Goal: Task Accomplishment & Management: Complete application form

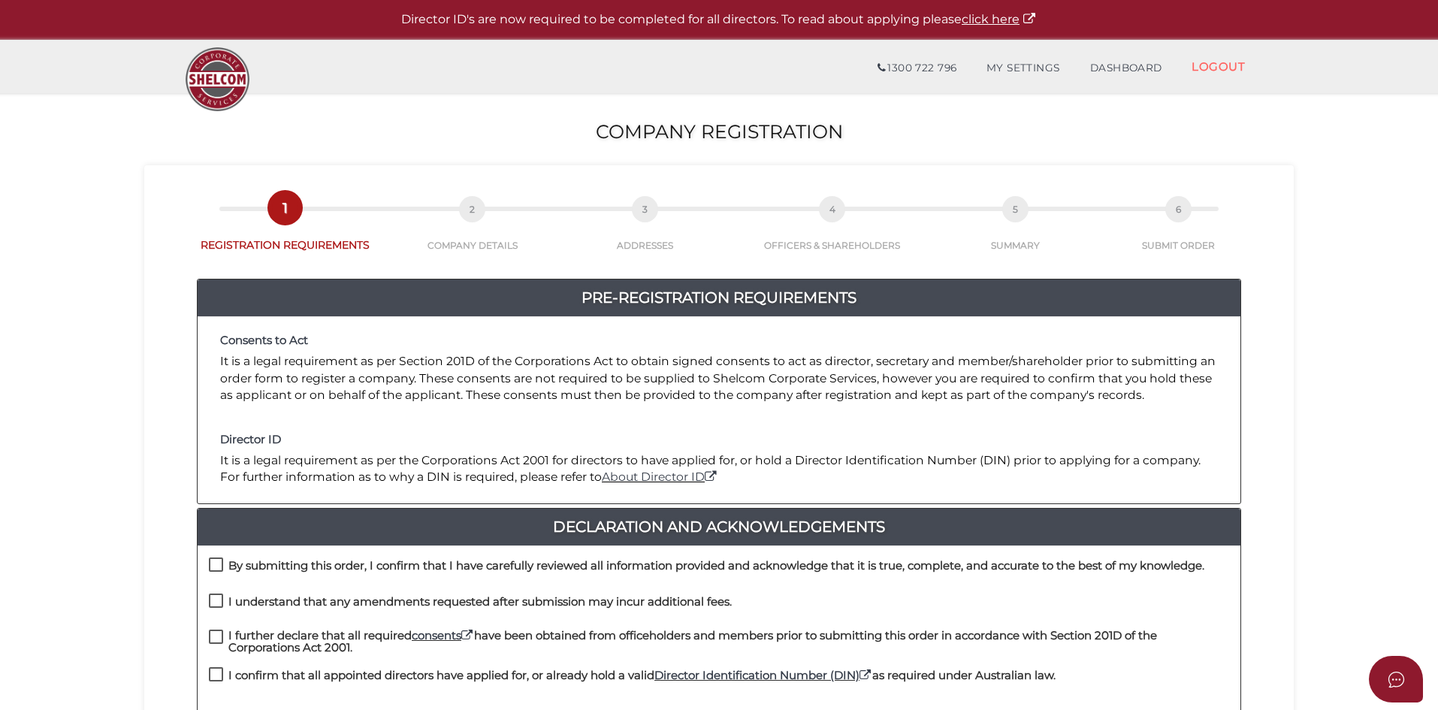
click at [438, 397] on p "It is a legal requirement as per Section 201D of the Corporations Act to obtain…" at bounding box center [719, 378] width 998 height 50
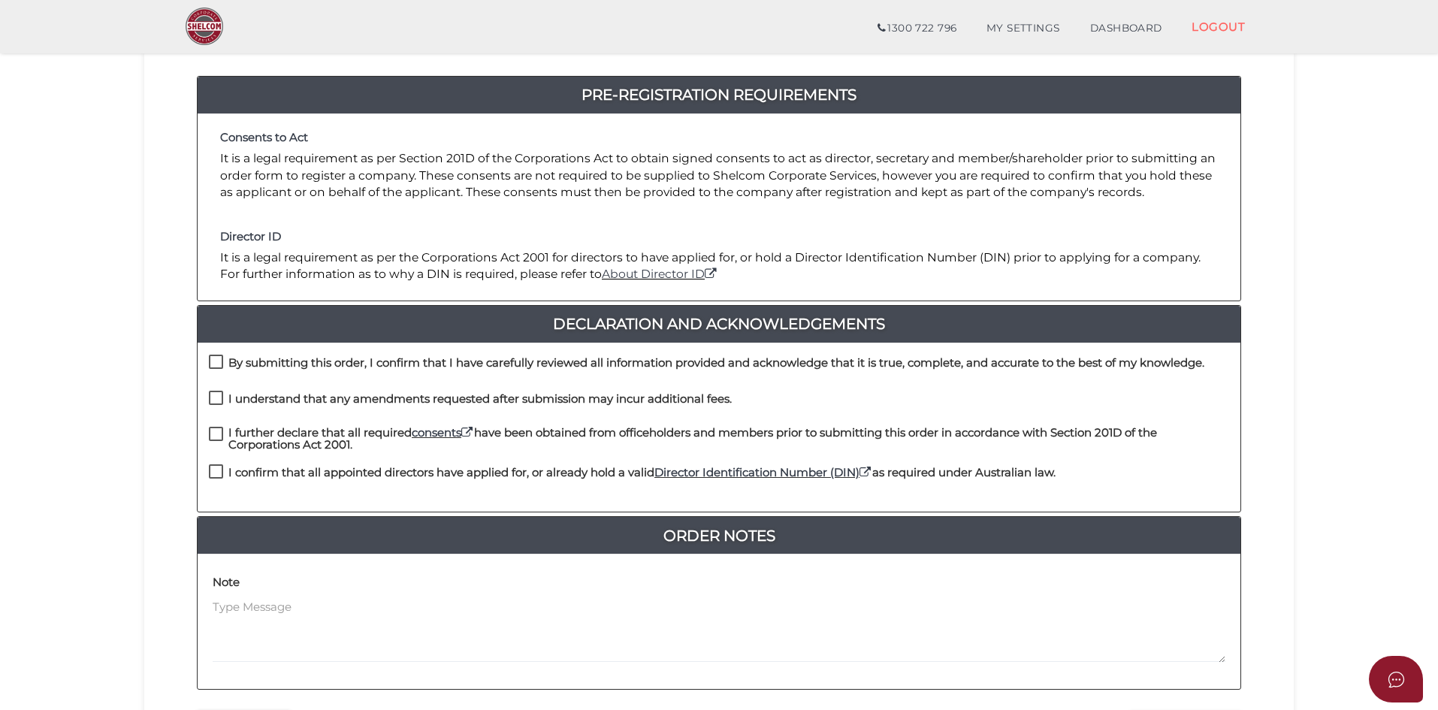
scroll to position [150, 0]
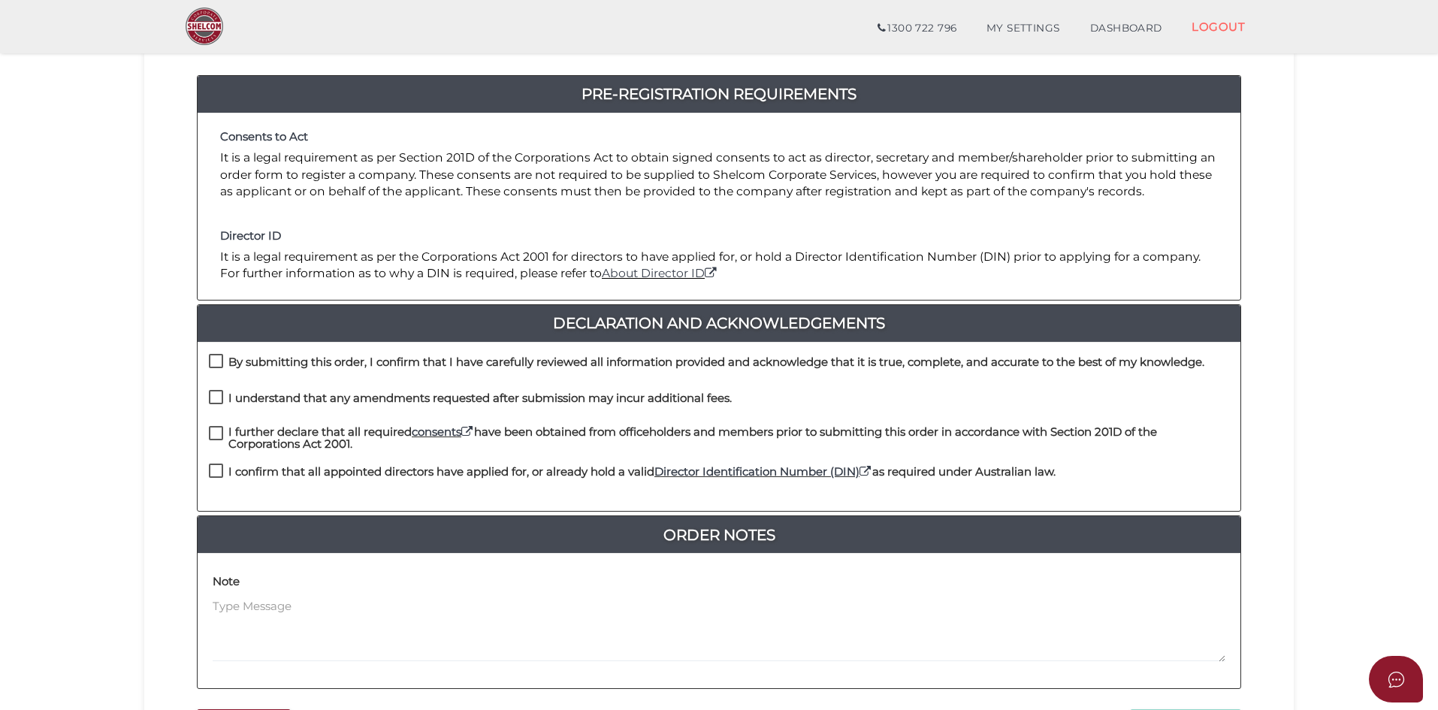
click at [219, 357] on label "By submitting this order, I confirm that I have carefully reviewed all informat…" at bounding box center [707, 365] width 996 height 19
checkbox input "true"
click at [216, 398] on label "I understand that any amendments requested after submission may incur additiona…" at bounding box center [470, 401] width 523 height 19
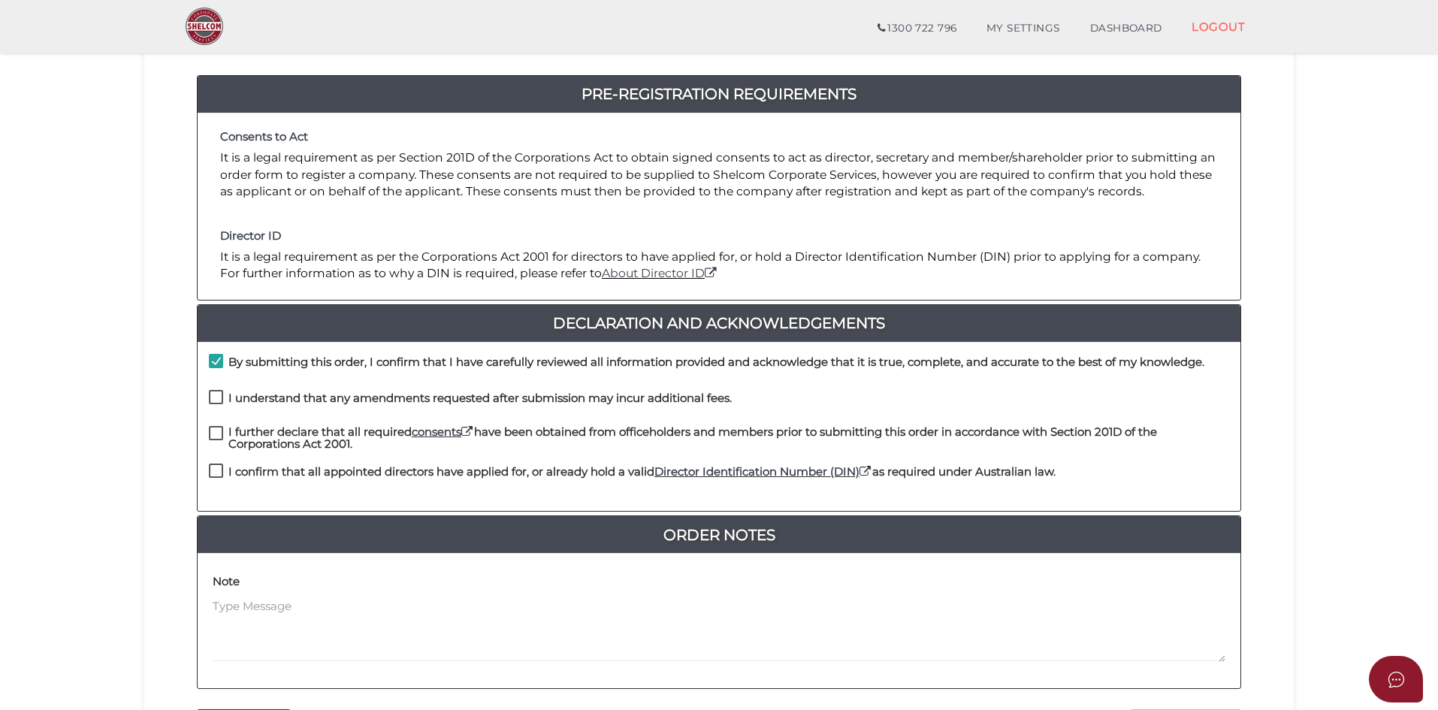
checkbox input "true"
click at [212, 436] on label "I further declare that all required consents have been obtained from officehold…" at bounding box center [719, 435] width 1021 height 19
checkbox input "true"
click at [216, 470] on label "I confirm that all appointed directors have applied for, or already hold a vali…" at bounding box center [632, 475] width 847 height 19
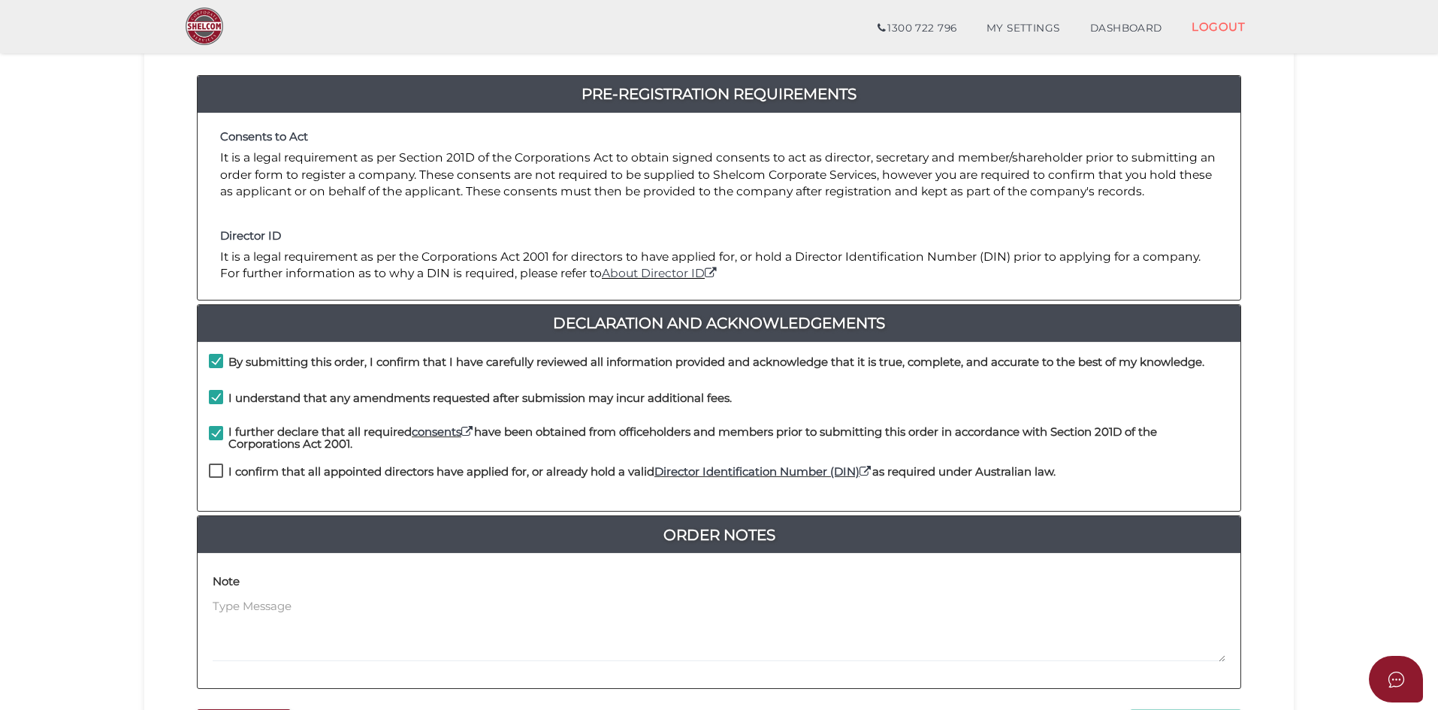
checkbox input "true"
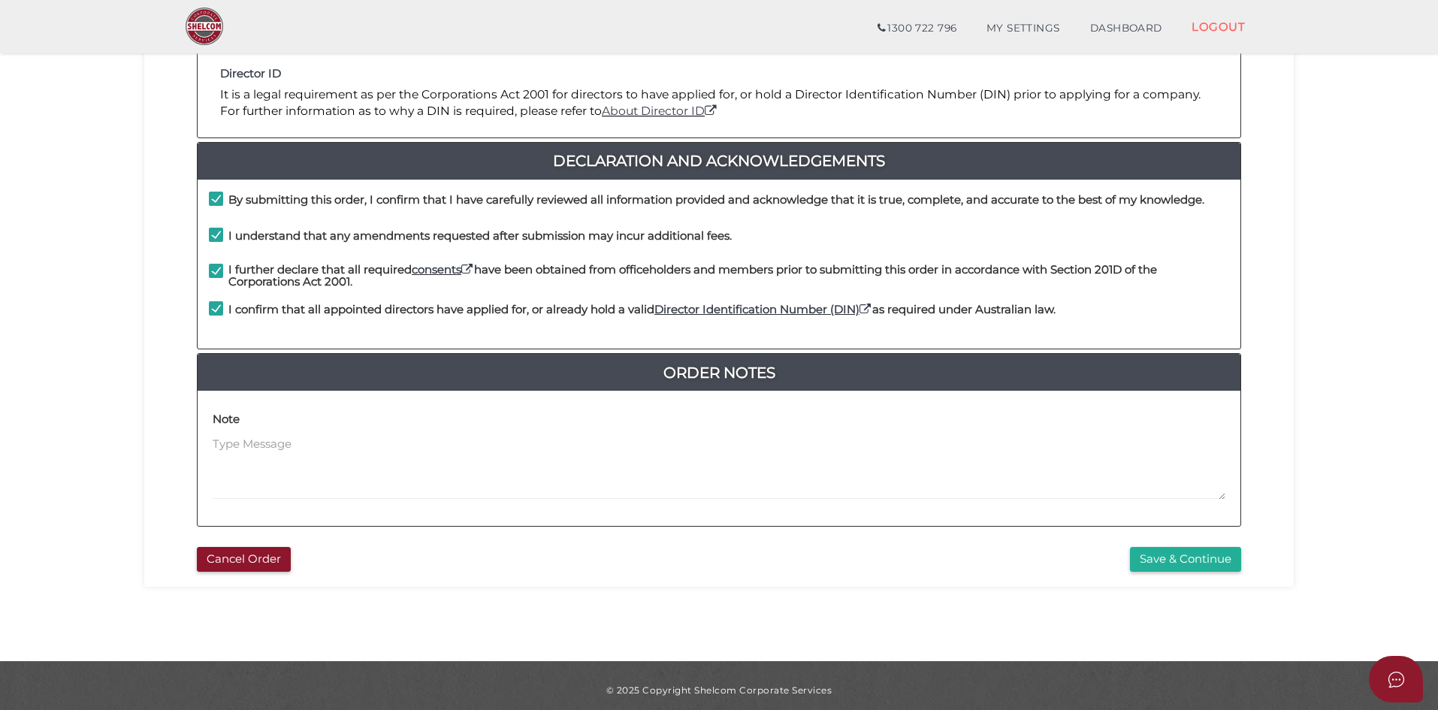
scroll to position [322, 0]
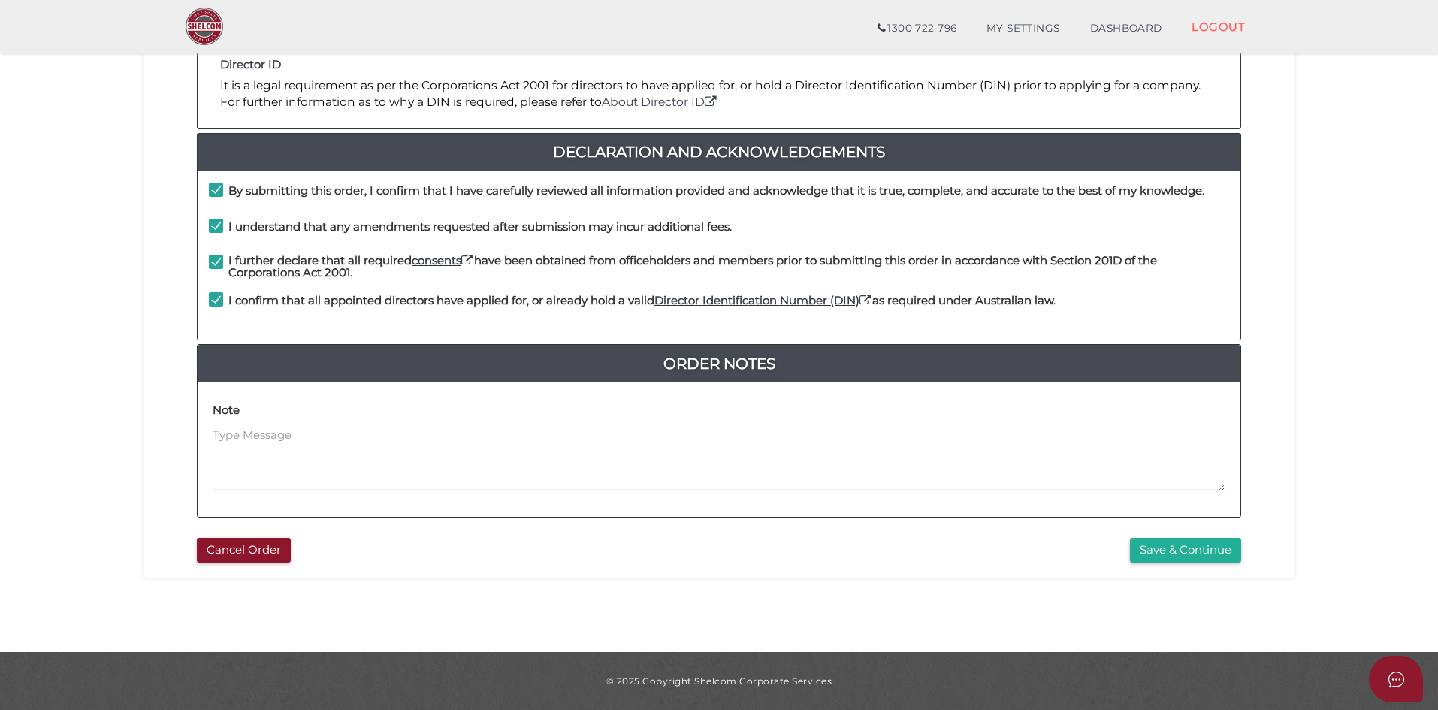
click at [126, 482] on section "Company Registration cc09228fb6e1d3d88e71a56aa2b6724e 1 REGISTRATION REQUIREMEN…" at bounding box center [719, 185] width 1438 height 934
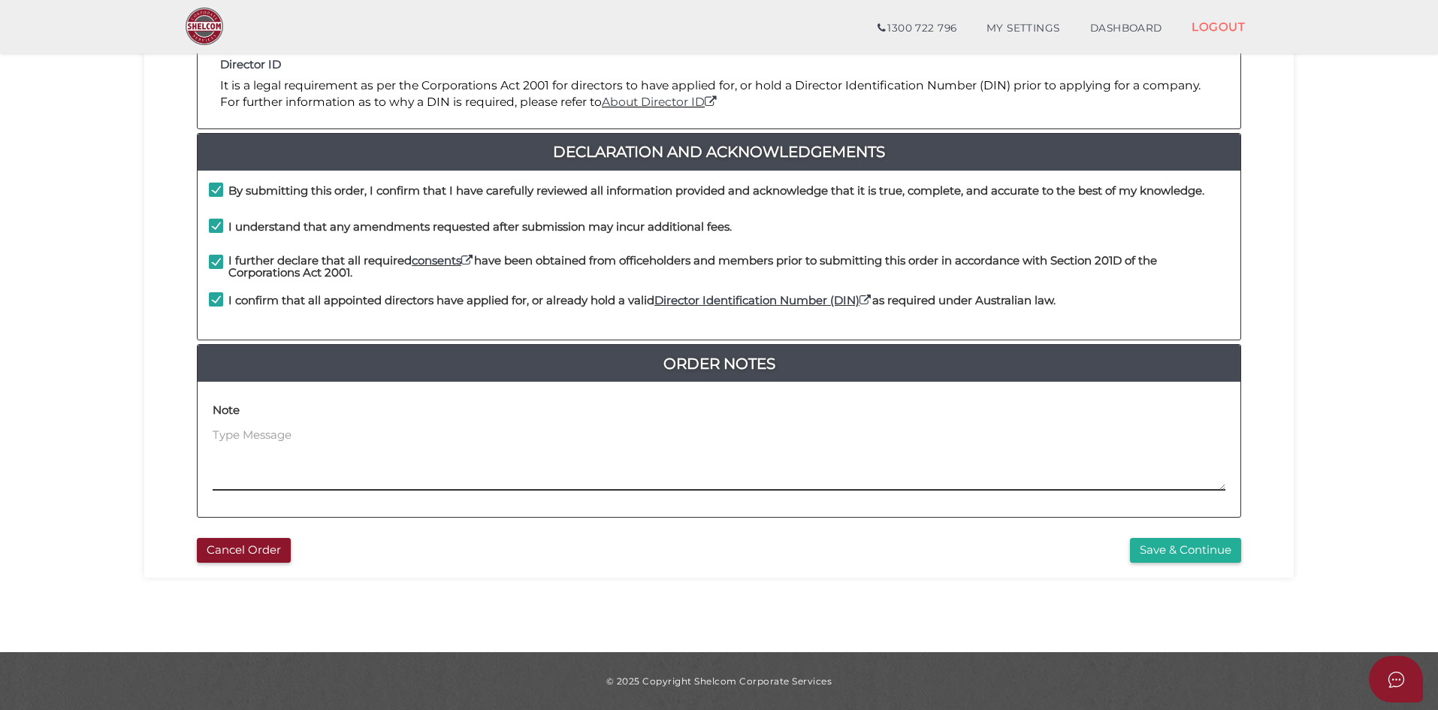
click at [244, 437] on textarea at bounding box center [719, 459] width 1013 height 65
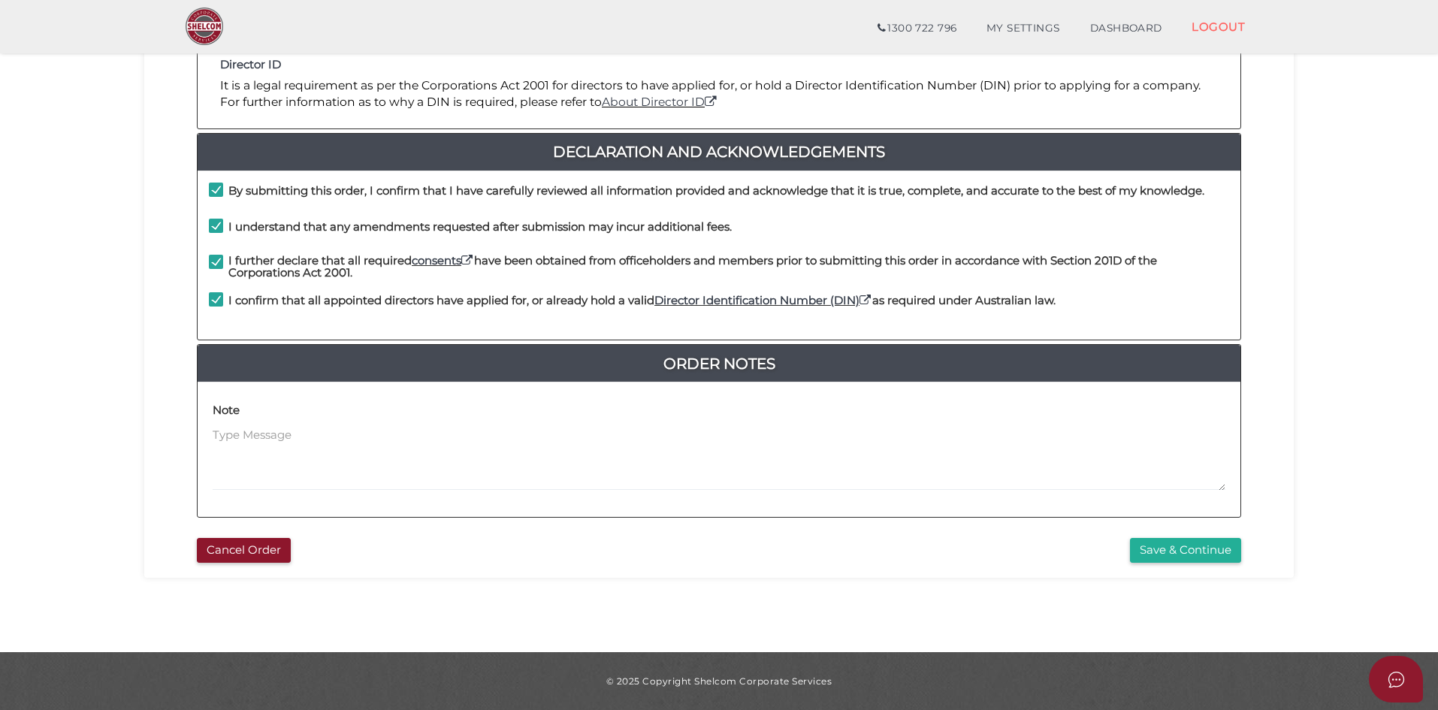
click at [712, 558] on div "Cancel Order" at bounding box center [453, 550] width 534 height 25
click at [1199, 545] on button "Save & Continue" at bounding box center [1185, 550] width 111 height 25
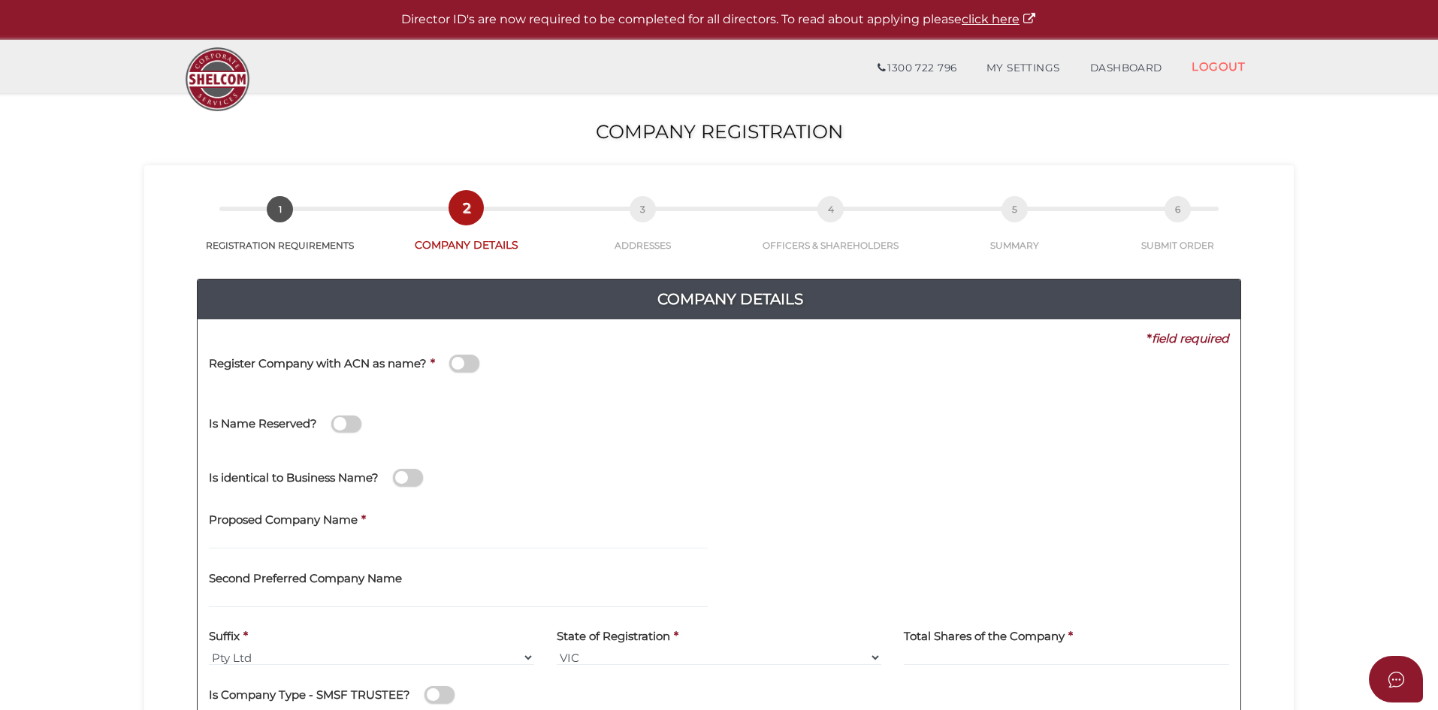
click at [465, 364] on span at bounding box center [464, 363] width 30 height 17
click at [0, 0] on input "checkbox" at bounding box center [0, 0] width 0 height 0
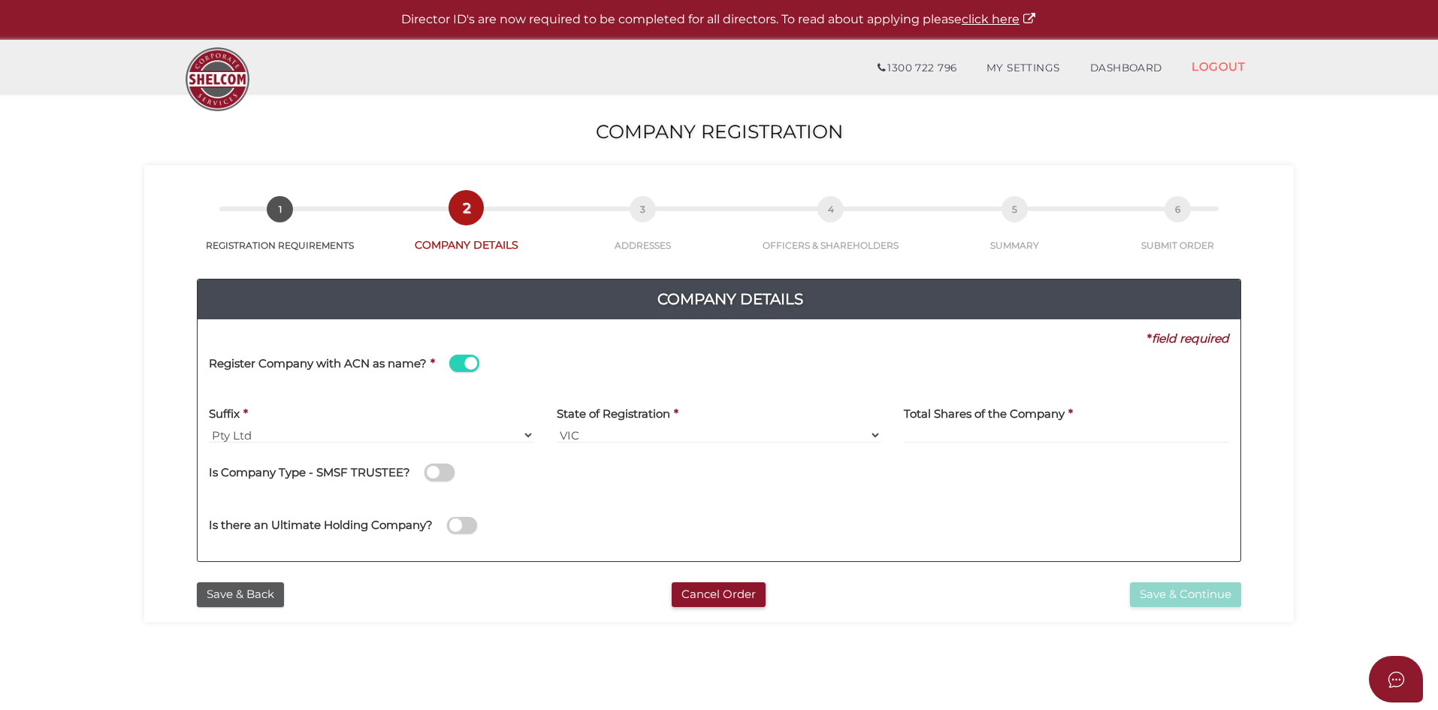
click at [463, 363] on span at bounding box center [464, 363] width 30 height 17
click at [0, 0] on input "checkbox" at bounding box center [0, 0] width 0 height 0
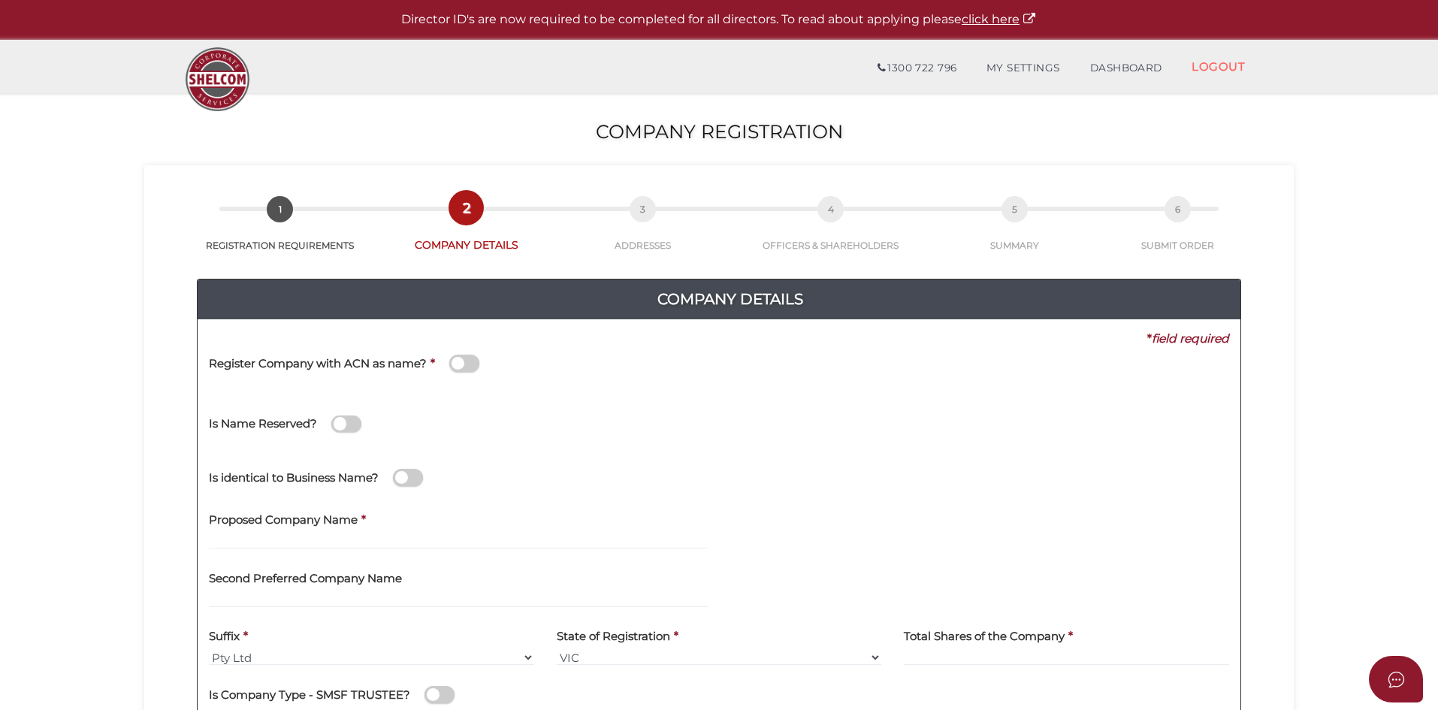
click at [468, 366] on span at bounding box center [464, 363] width 30 height 17
click at [0, 0] on input "checkbox" at bounding box center [0, 0] width 0 height 0
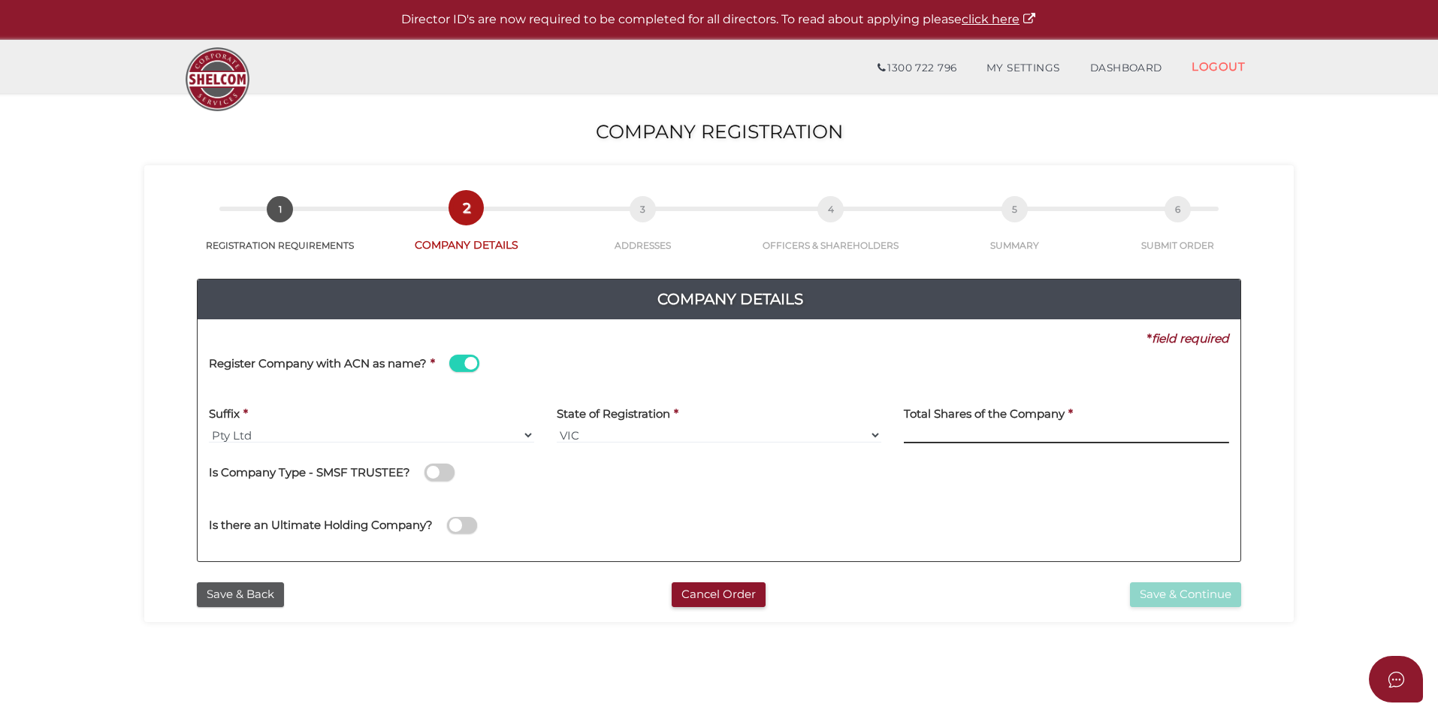
click at [978, 434] on input at bounding box center [1066, 435] width 325 height 17
click at [457, 361] on span at bounding box center [464, 363] width 30 height 17
click at [0, 0] on input "checkbox" at bounding box center [0, 0] width 0 height 0
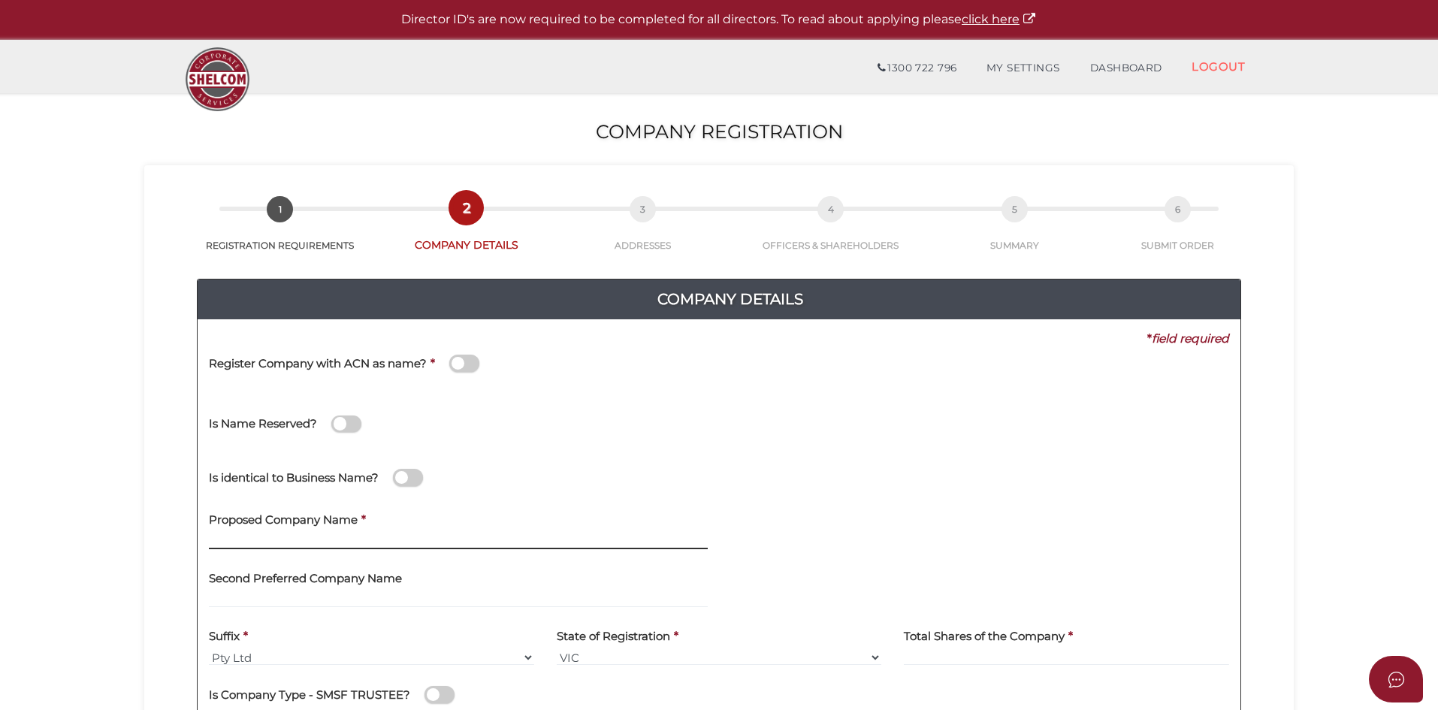
click at [250, 537] on input "text" at bounding box center [458, 541] width 499 height 17
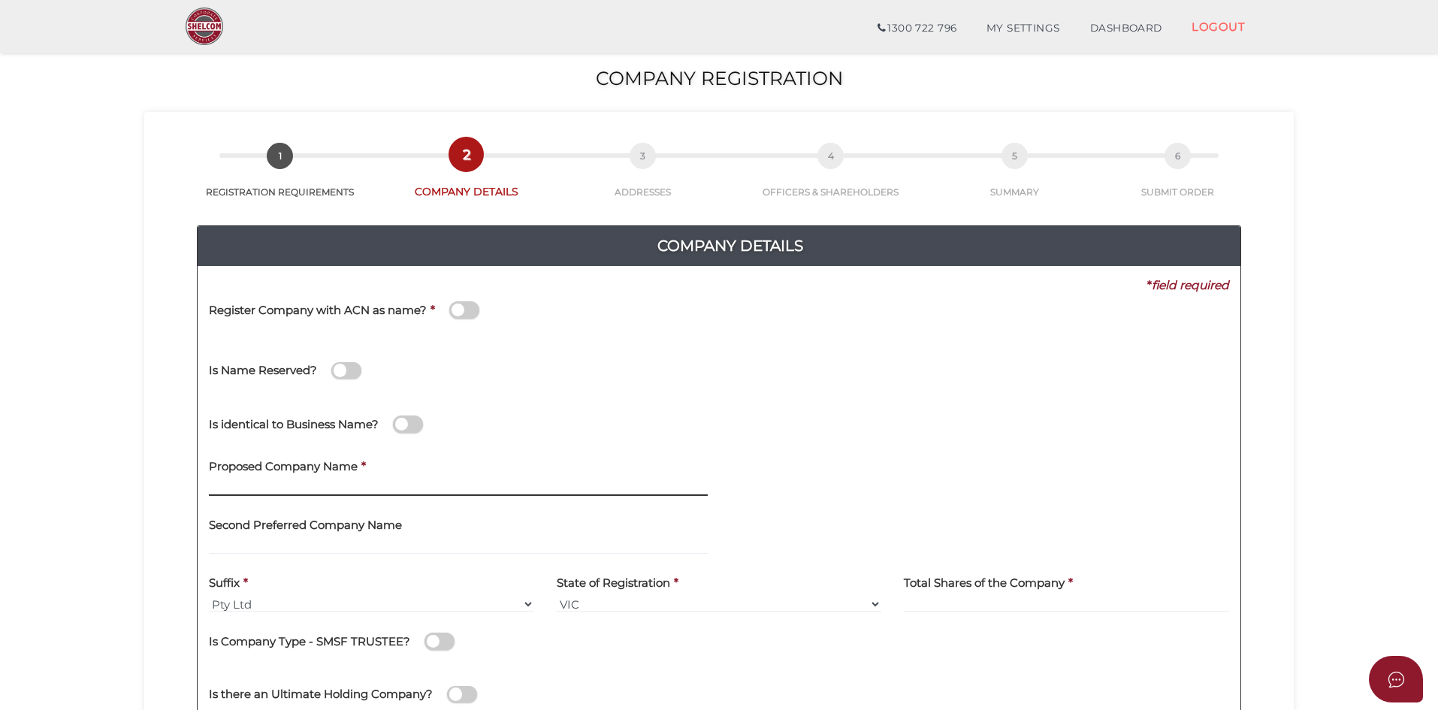
scroll to position [75, 0]
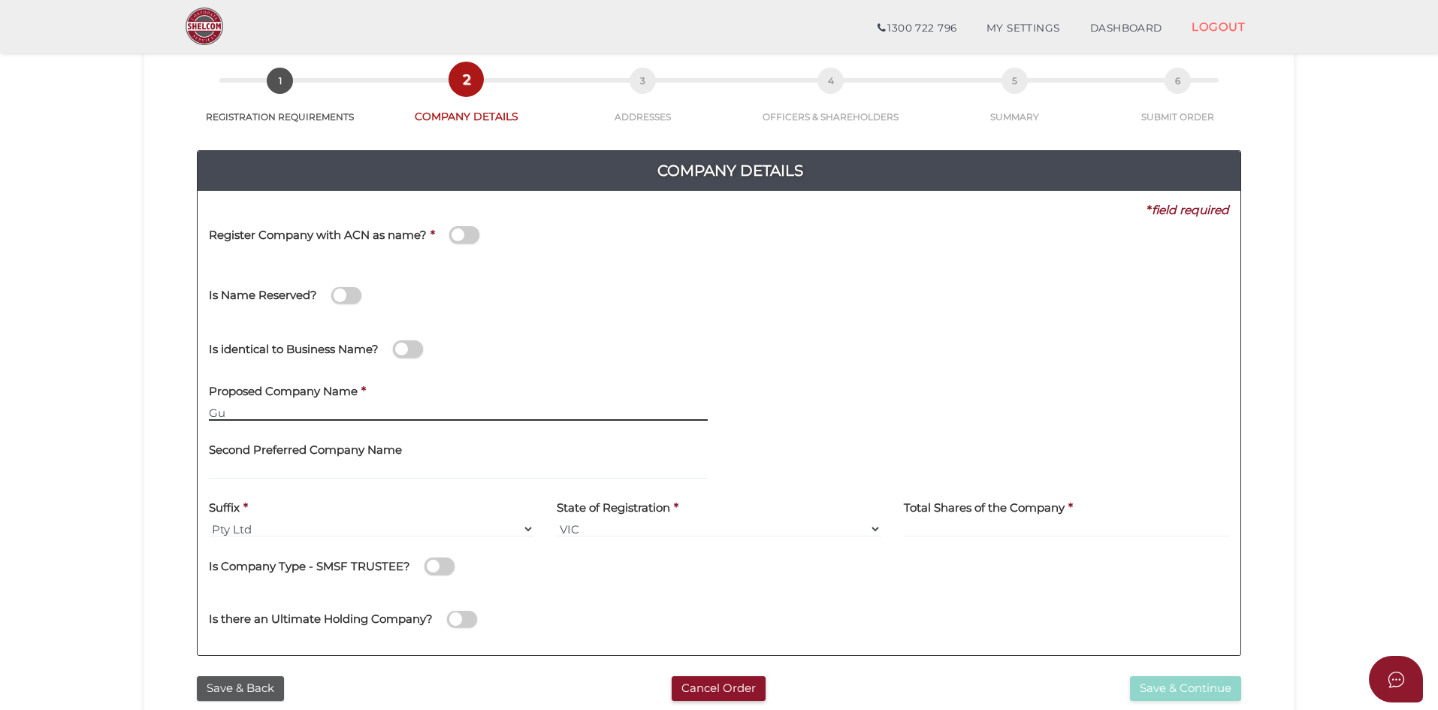
type input "G"
drag, startPoint x: 310, startPoint y: 413, endPoint x: 191, endPoint y: 410, distance: 119.5
click at [191, 410] on div "Company Details 0f6e52f5f2eca68b2693963826271084 cc09228fb6e1d3d88e71a56aa2b672…" at bounding box center [719, 396] width 1127 height 545
paste input "uru Nanak Import & Export"
type input "Guru Nanak Import & Export"
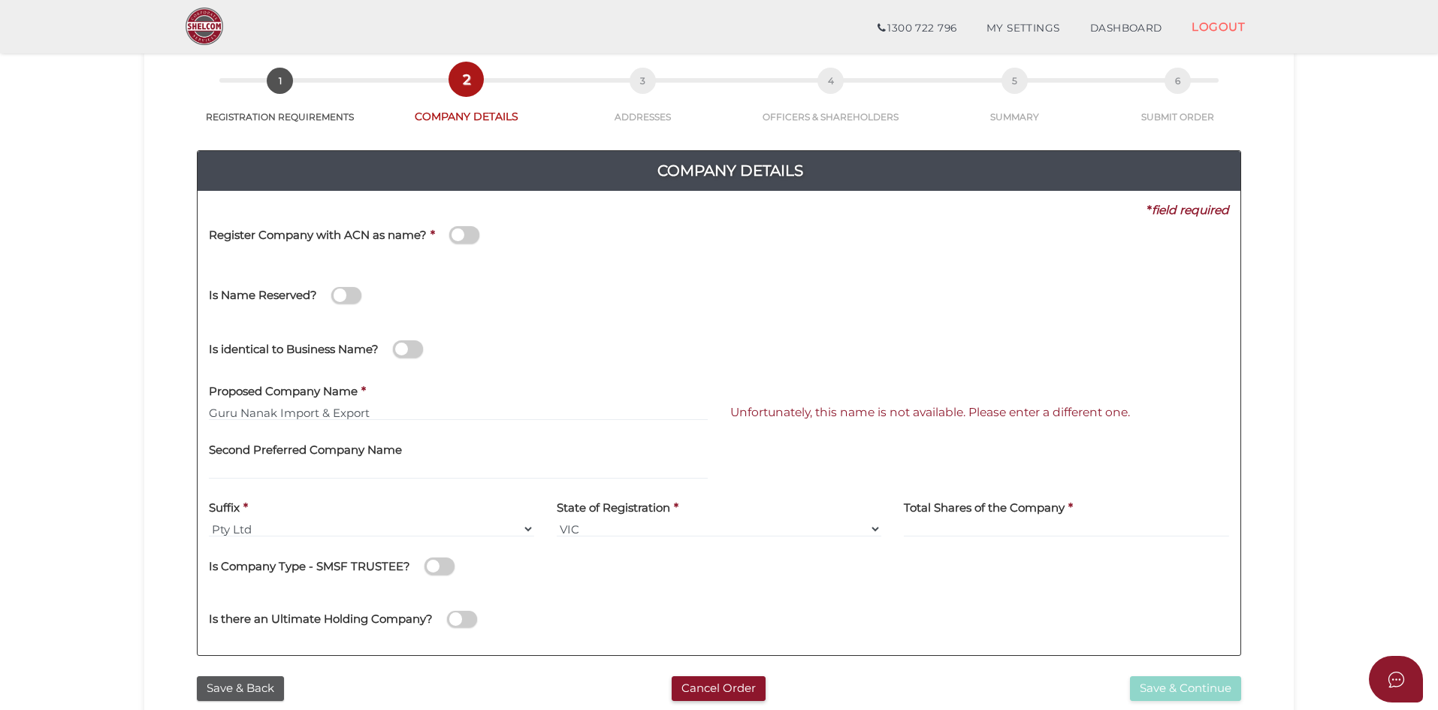
click at [444, 445] on div "Second Preferred Company Name" at bounding box center [458, 455] width 499 height 47
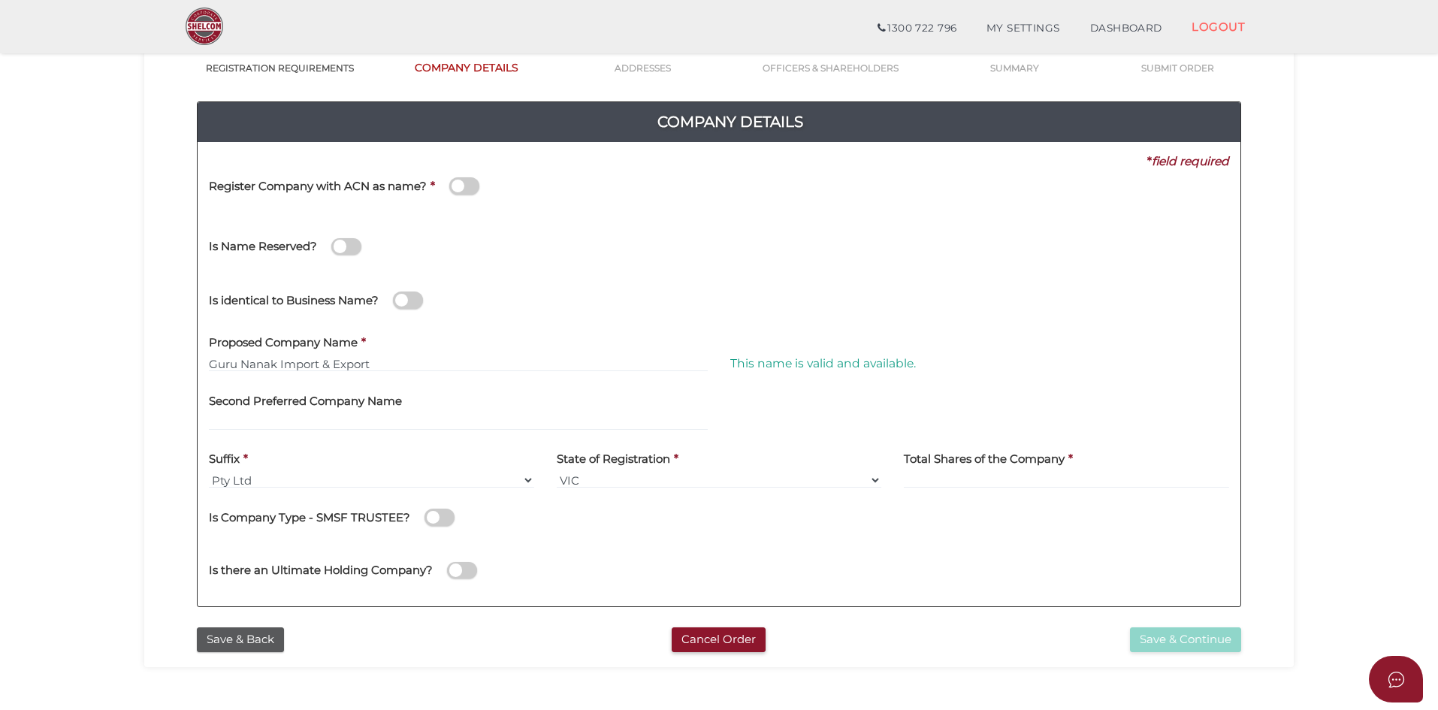
scroll to position [150, 0]
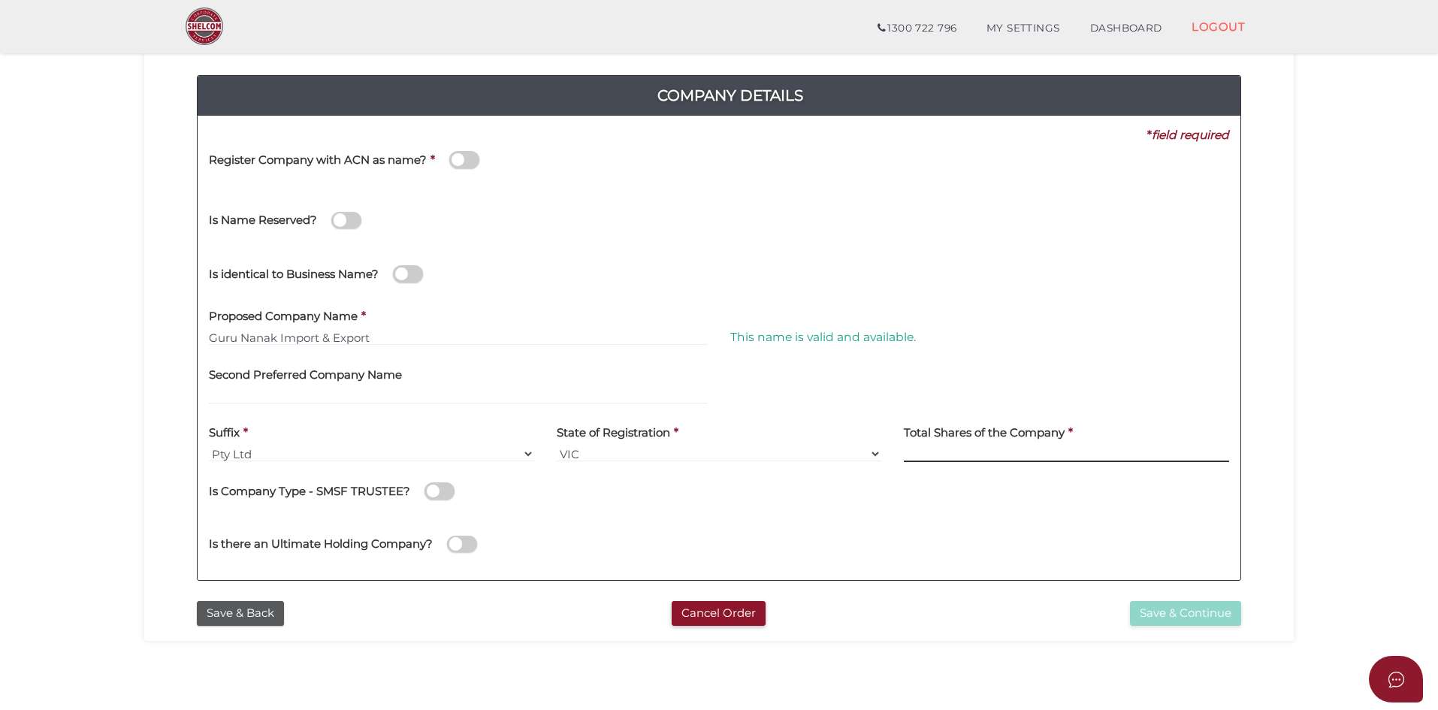
click at [949, 455] on input at bounding box center [1066, 454] width 325 height 17
type input "100"
click at [709, 521] on div "Is there an Ultimate Holding Company?" at bounding box center [470, 537] width 522 height 42
click at [1208, 606] on button "Save & Continue" at bounding box center [1185, 613] width 111 height 25
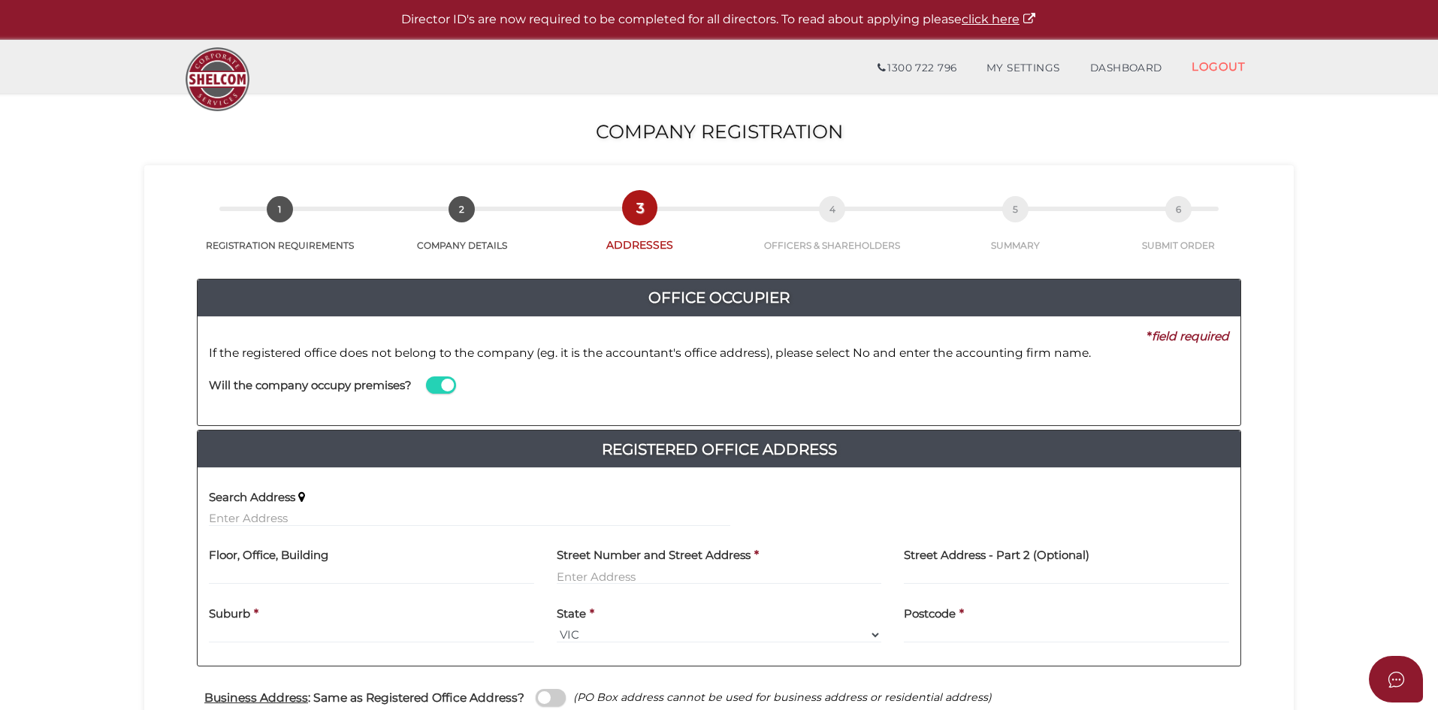
drag, startPoint x: 1332, startPoint y: 487, endPoint x: 1235, endPoint y: 603, distance: 151.5
click at [1332, 487] on section "Company Registration cc09228fb6e1d3d88e71a56aa2b6724e 1 REGISTRATION REQUIREMEN…" at bounding box center [719, 592] width 1438 height 998
click at [80, 449] on section "Company Registration cc09228fb6e1d3d88e71a56aa2b6724e 1 REGISTRATION REQUIREMEN…" at bounding box center [719, 592] width 1438 height 998
click at [243, 518] on input "text" at bounding box center [470, 518] width 522 height 17
paste input "30 SALTBUSH CRES"
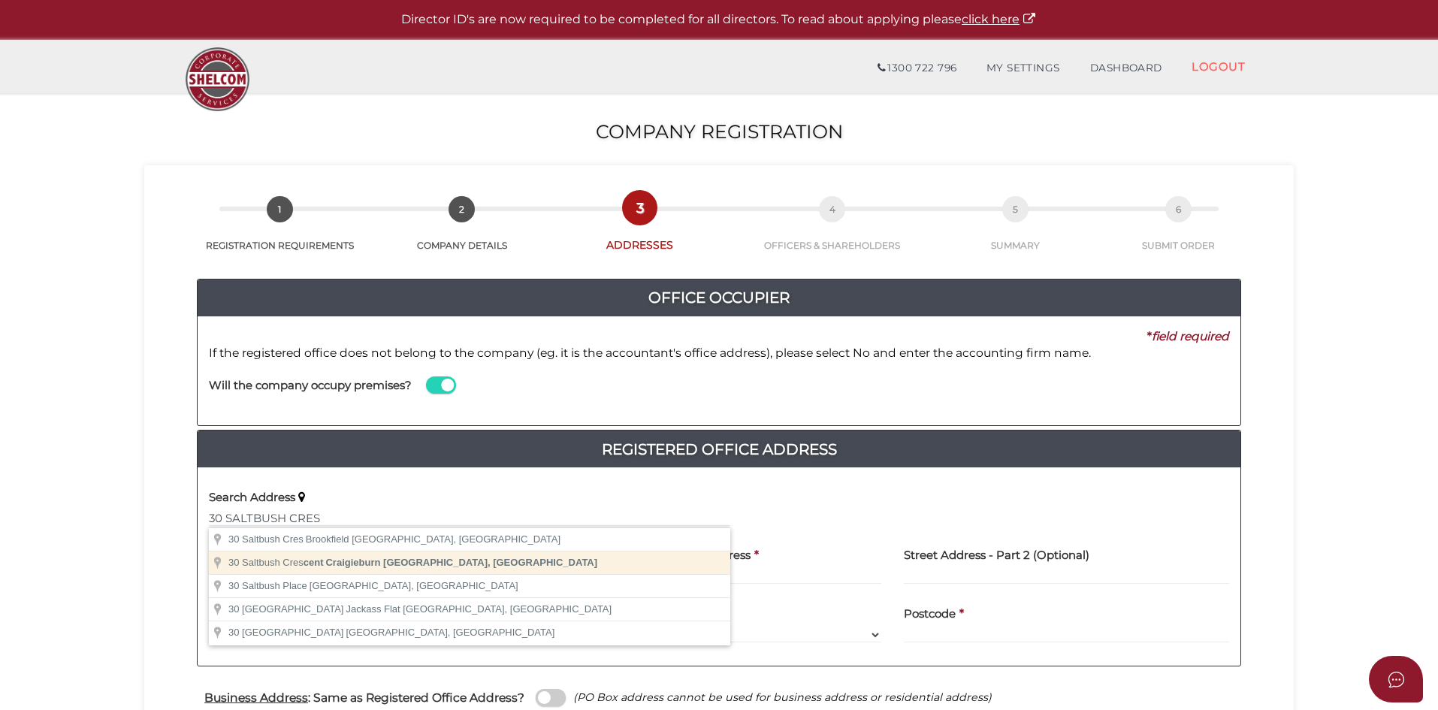
type input "[STREET_ADDRESS]"
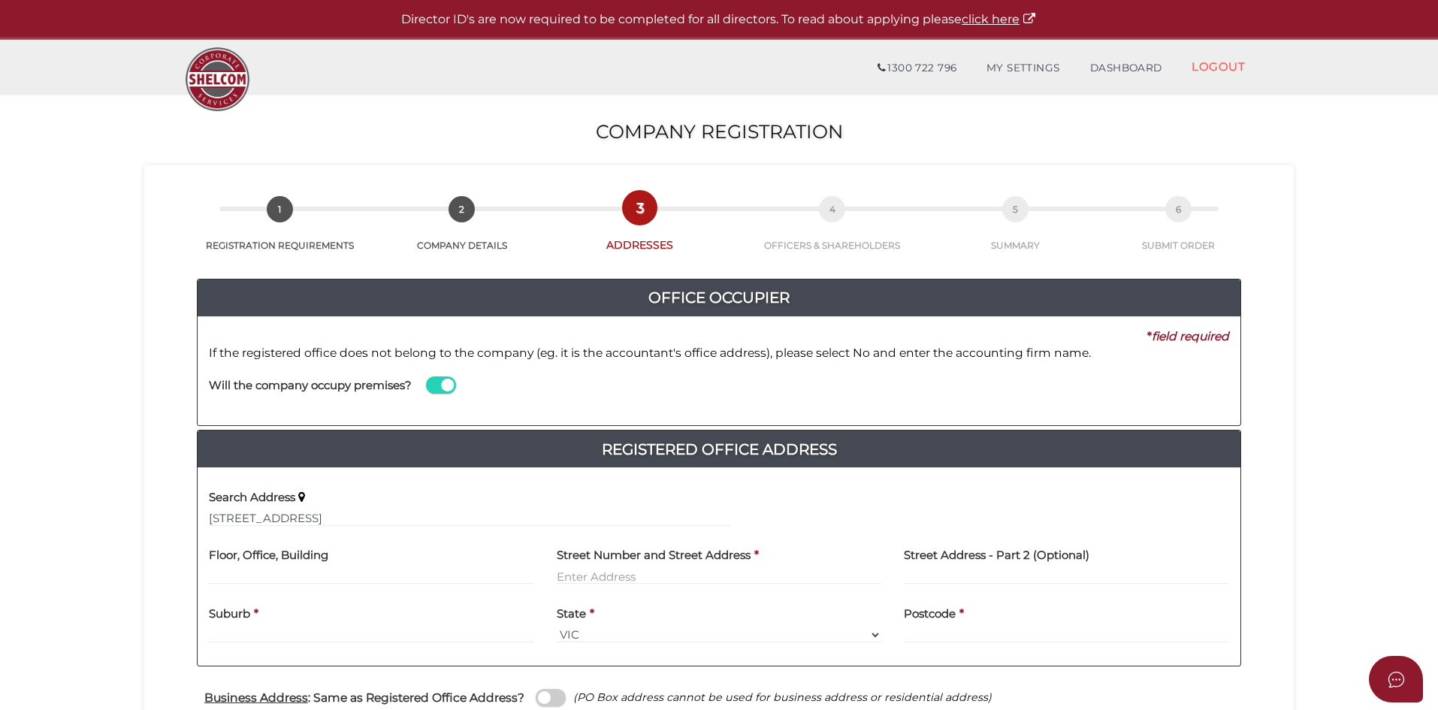
type input "[STREET_ADDRESS]"
type input "Craigieburn"
select select "VIC"
type input "3064"
click at [139, 550] on section "Company Registration cc09228fb6e1d3d88e71a56aa2b6724e 1 REGISTRATION REQUIREMEN…" at bounding box center [719, 592] width 1438 height 998
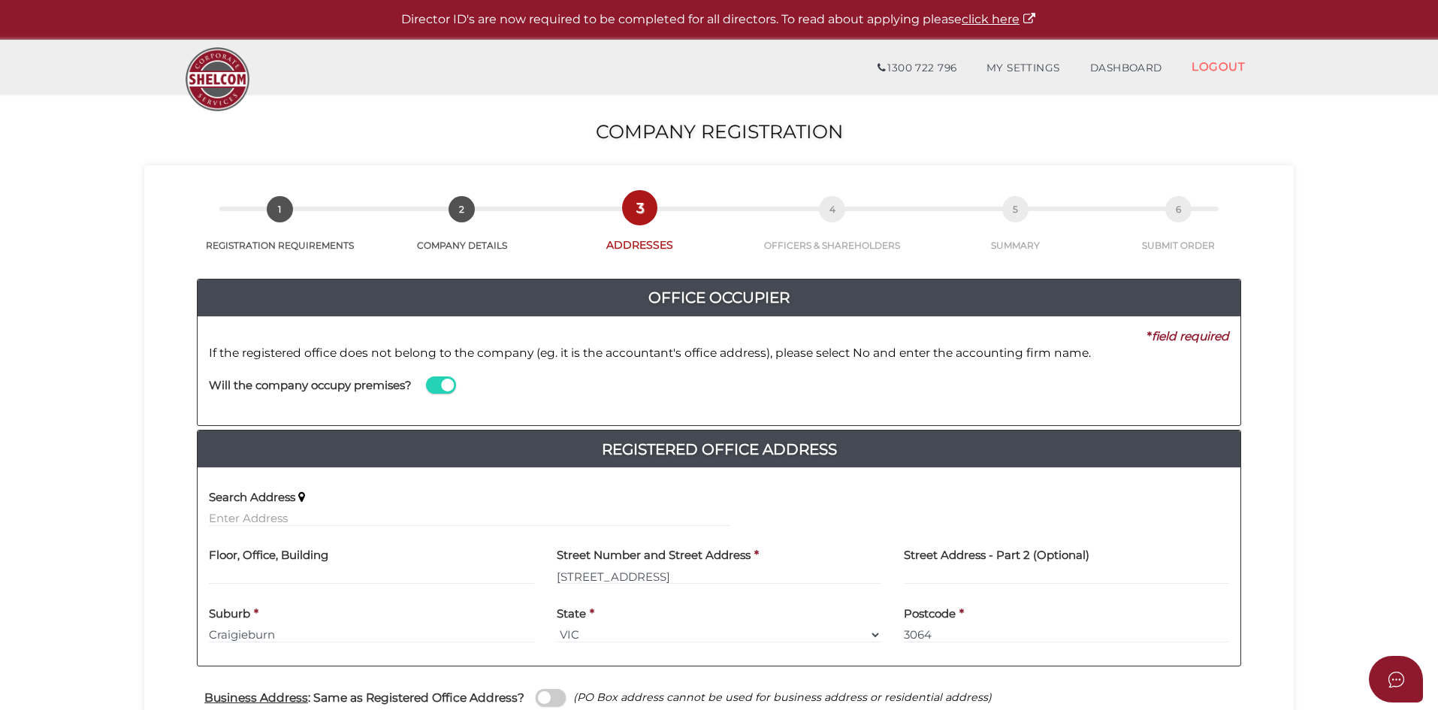
click at [1342, 456] on section "Company Registration cc09228fb6e1d3d88e71a56aa2b6724e 1 REGISTRATION REQUIREMEN…" at bounding box center [719, 592] width 1438 height 998
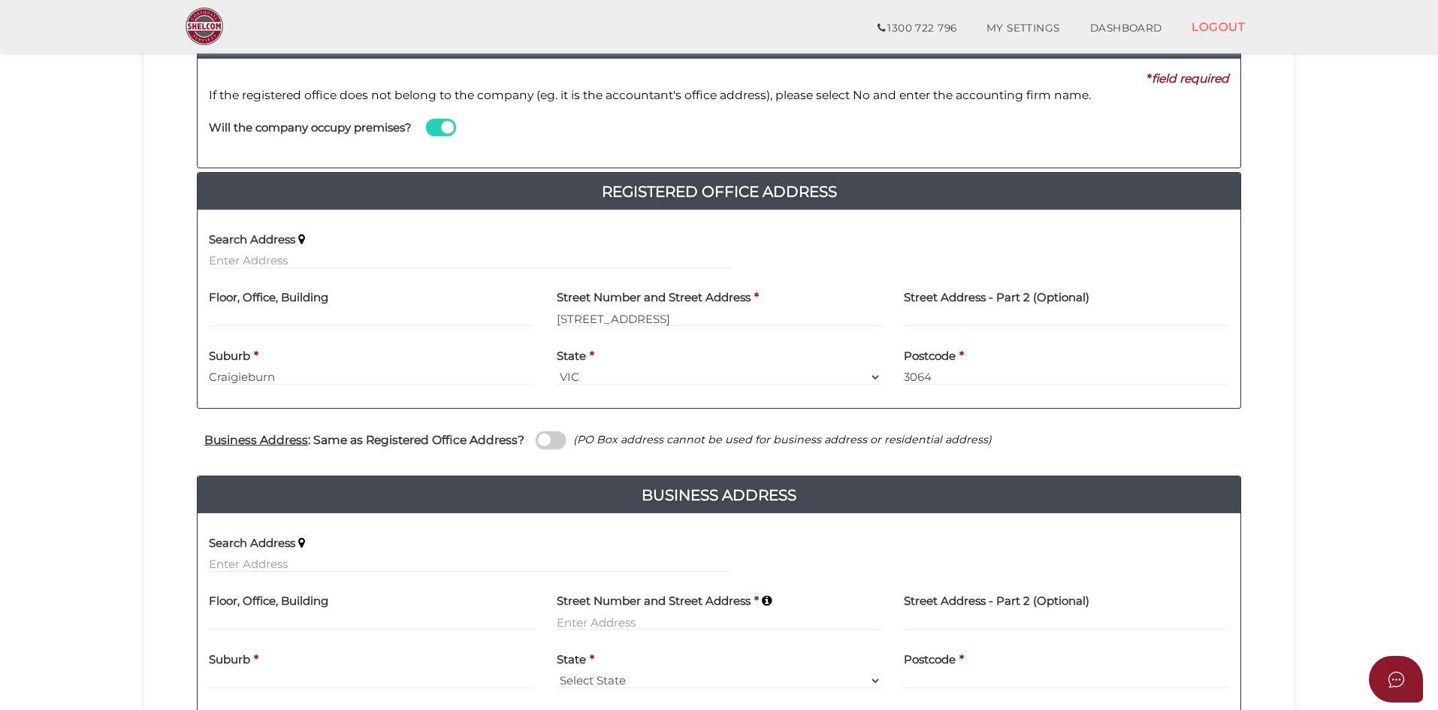
scroll to position [225, 0]
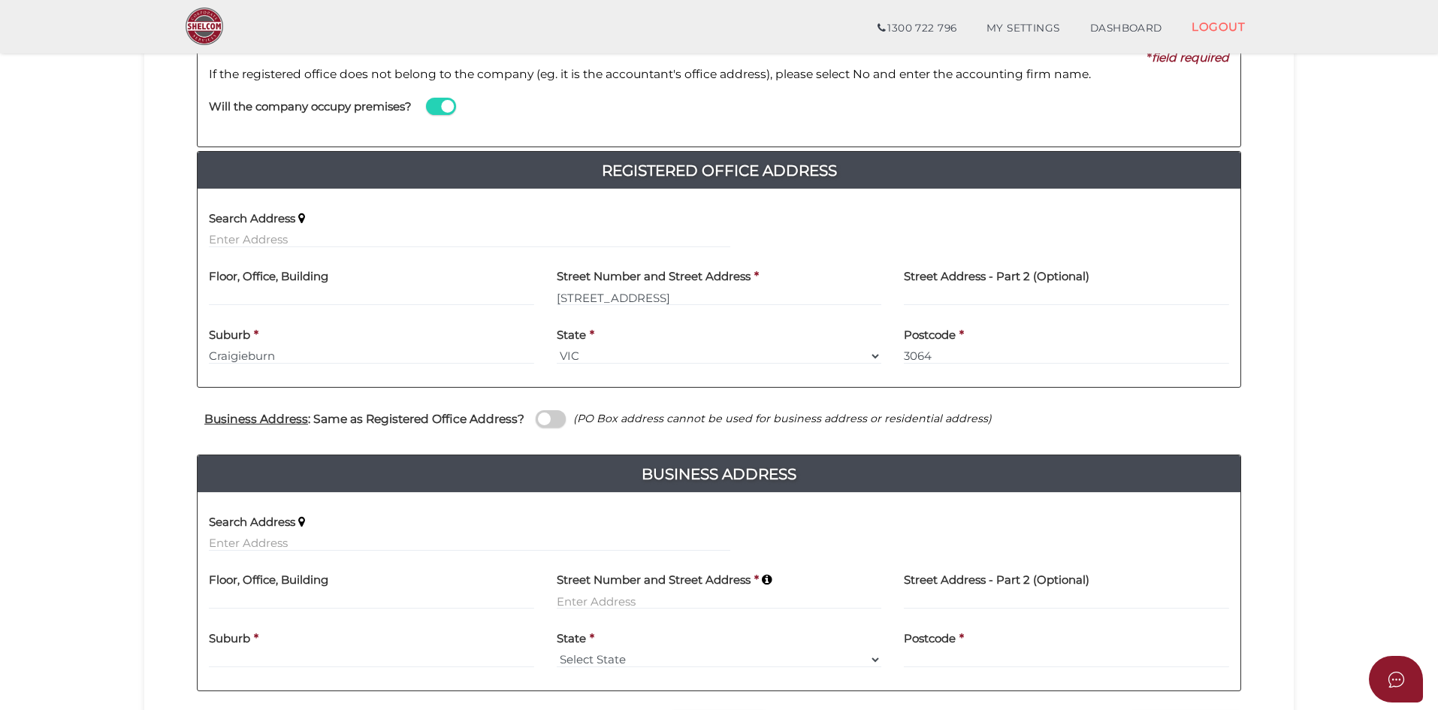
click at [548, 419] on span at bounding box center [551, 418] width 30 height 17
click at [0, 0] on input "checkbox" at bounding box center [0, 0] width 0 height 0
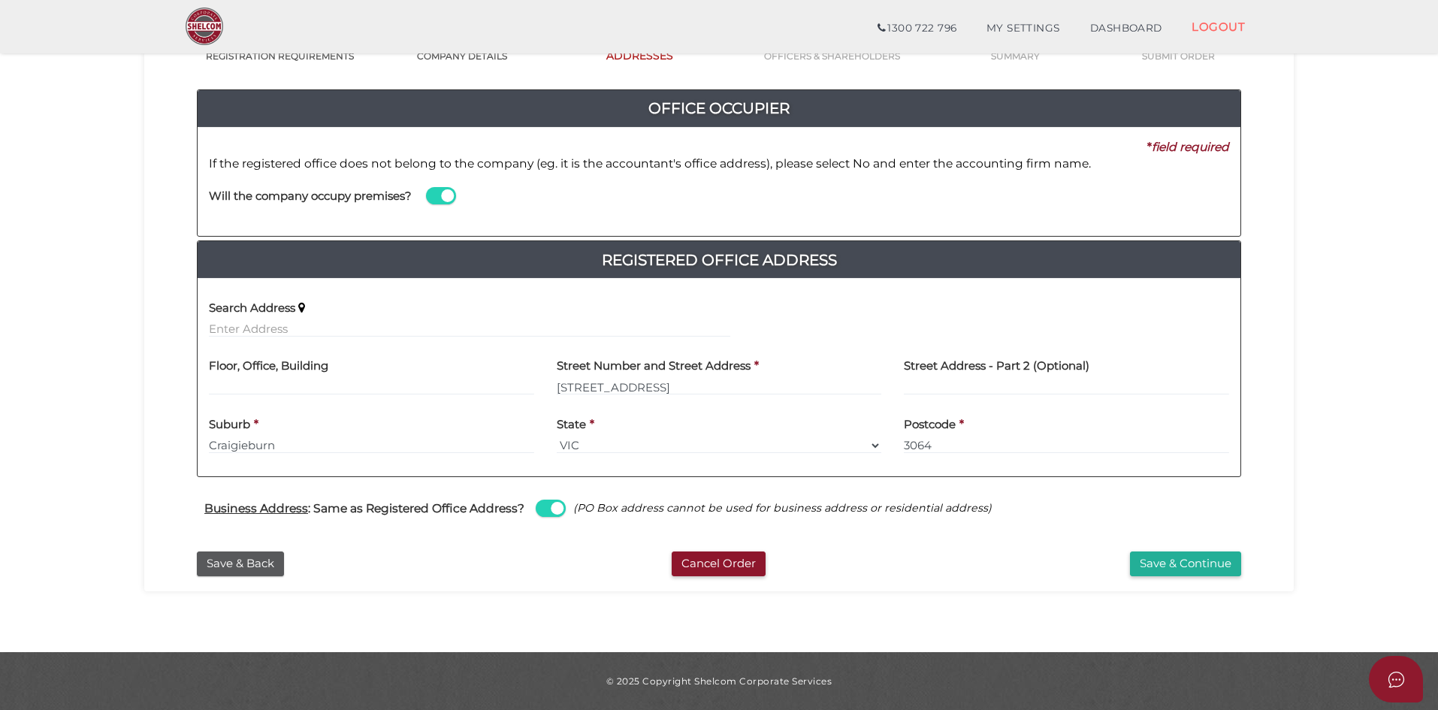
drag, startPoint x: 900, startPoint y: 554, endPoint x: 903, endPoint y: 575, distance: 21.3
click at [897, 558] on div "Save & Continue" at bounding box center [1074, 564] width 355 height 25
drag, startPoint x: 924, startPoint y: 610, endPoint x: 1145, endPoint y: 591, distance: 221.0
click at [924, 609] on section "Company Registration cc09228fb6e1d3d88e71a56aa2b6724e 1 REGISTRATION REQUIREMEN…" at bounding box center [719, 278] width 1438 height 749
click at [1172, 567] on button "Save & Continue" at bounding box center [1185, 564] width 111 height 25
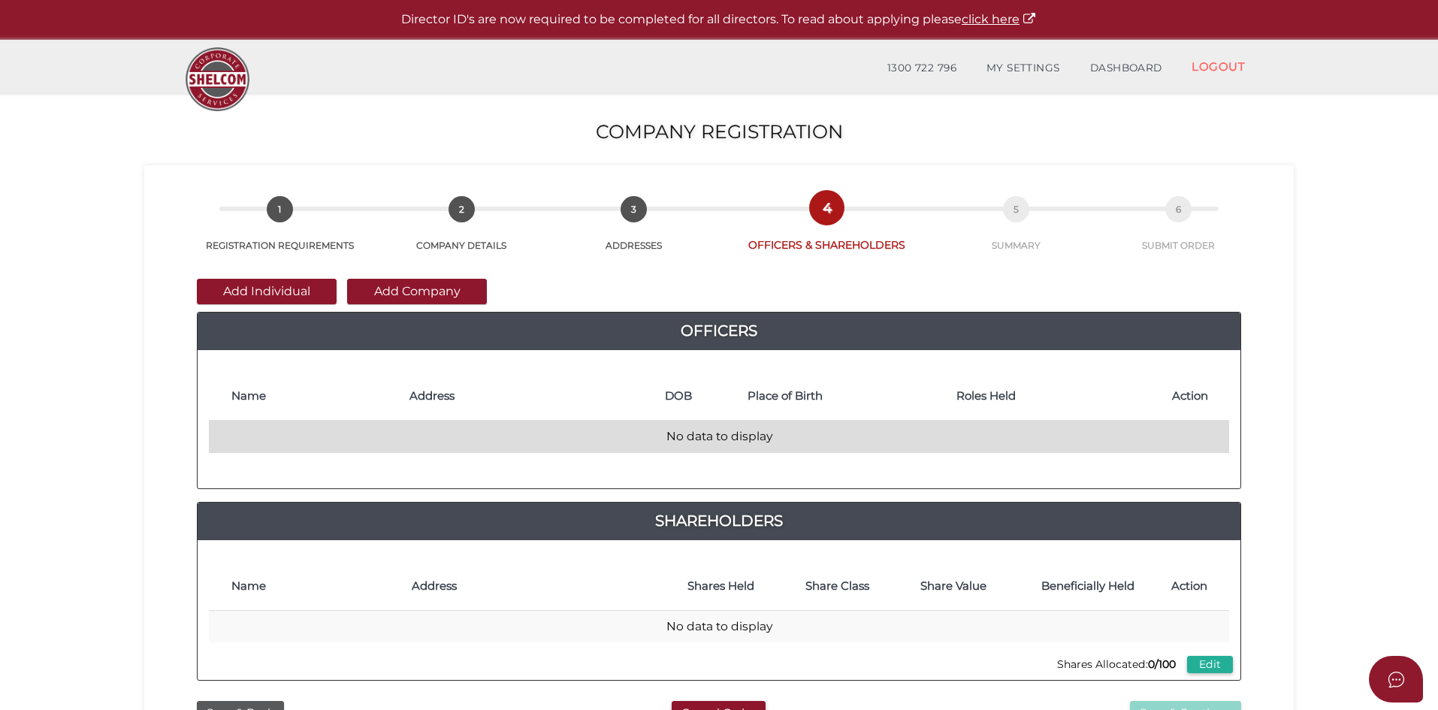
click at [251, 440] on td "No data to display" at bounding box center [719, 437] width 1021 height 32
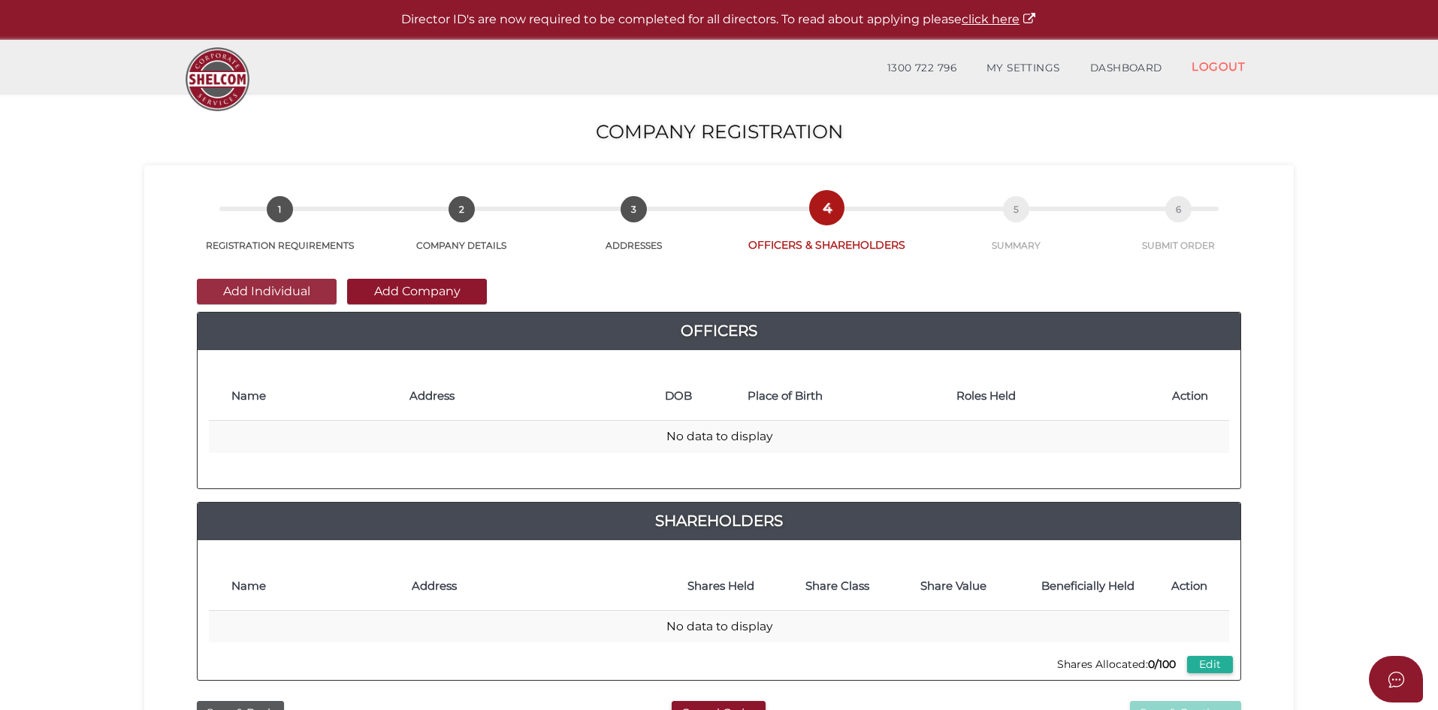
click at [286, 288] on button "Add Individual" at bounding box center [267, 292] width 140 height 26
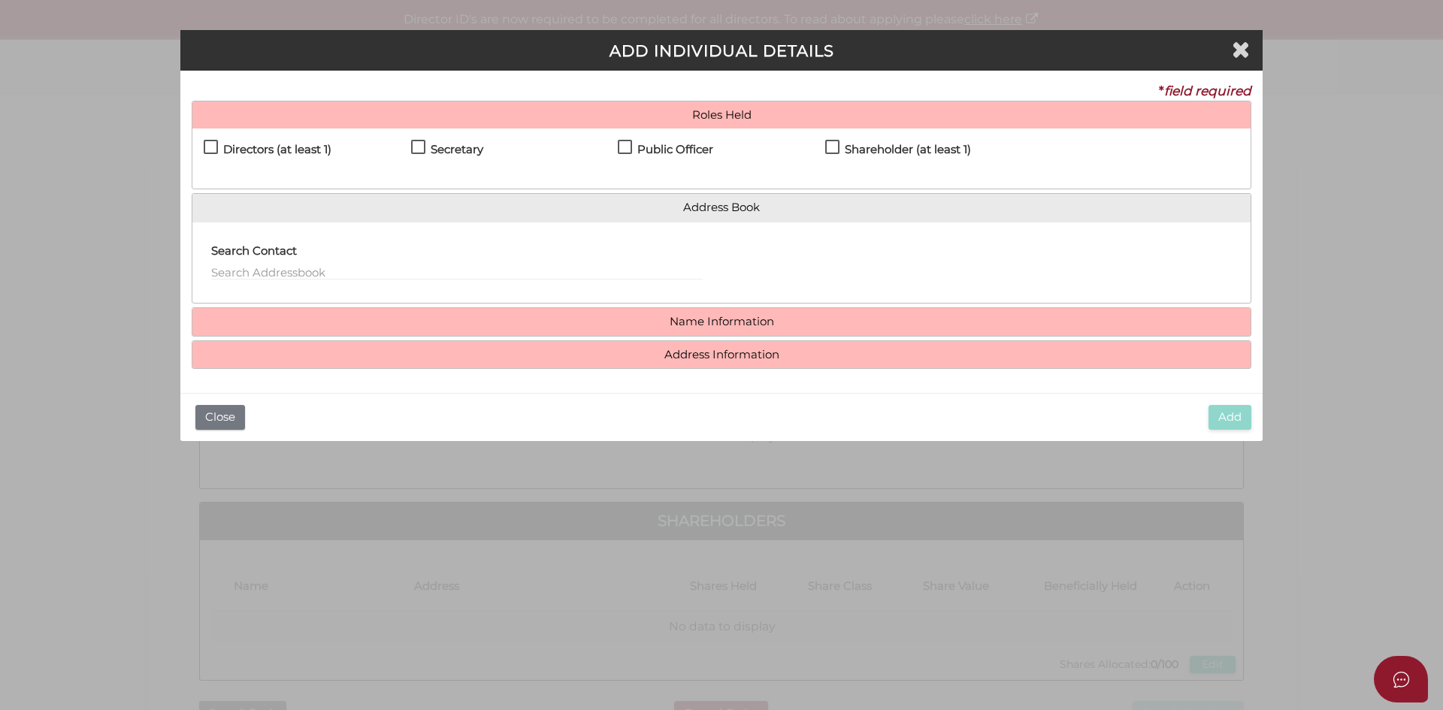
click at [207, 144] on label "Directors (at least 1)" at bounding box center [268, 153] width 128 height 19
checkbox input "true"
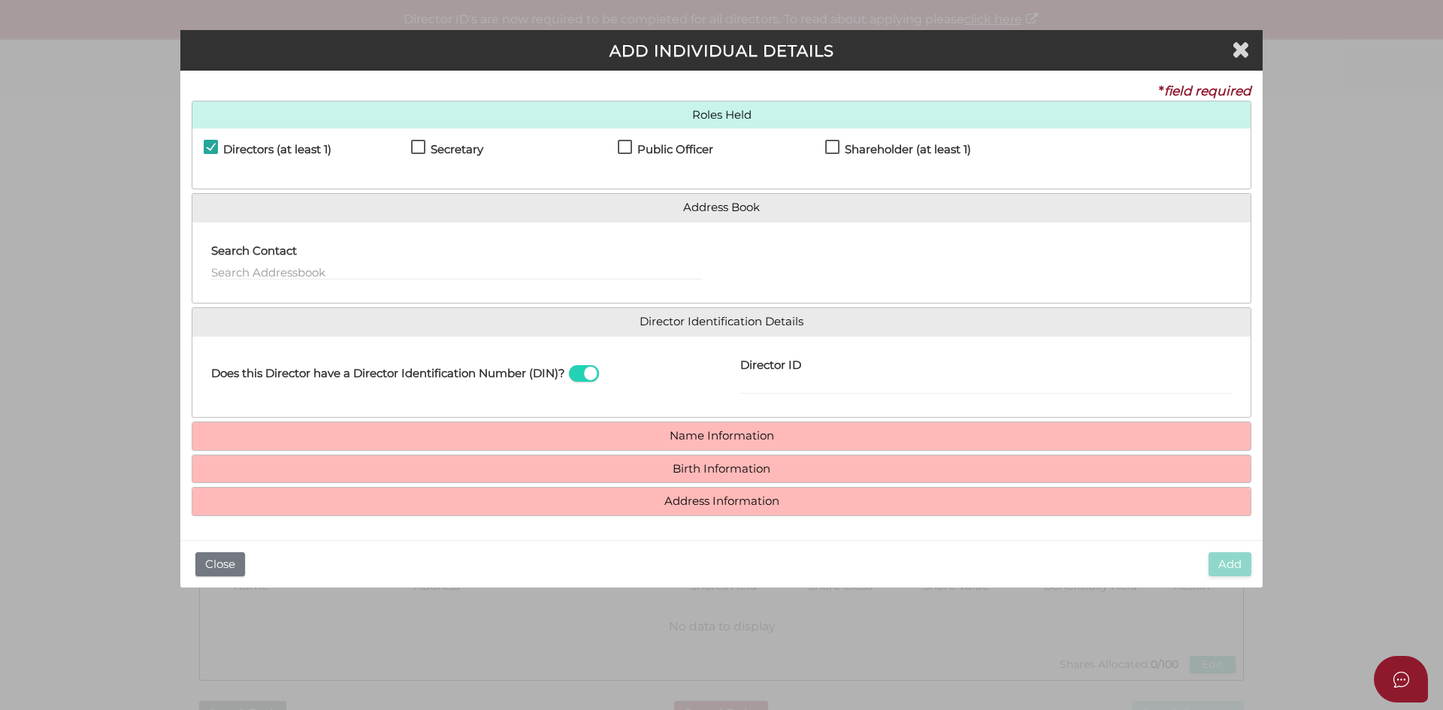
click at [424, 147] on label "Secretary" at bounding box center [447, 153] width 72 height 19
checkbox input "true"
click at [631, 146] on label "Public Officer" at bounding box center [665, 153] width 95 height 19
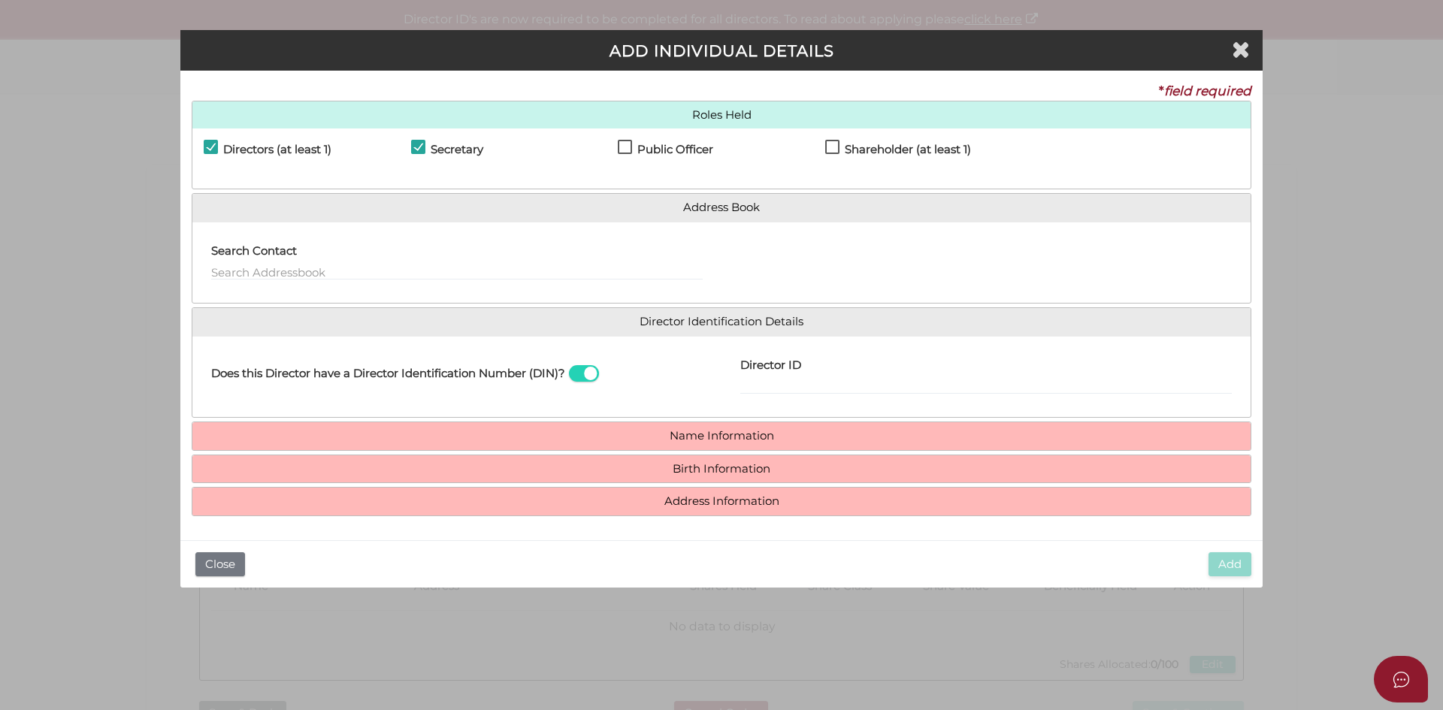
checkbox input "true"
click at [839, 144] on label "Shareholder (at least 1)" at bounding box center [898, 153] width 146 height 19
checkbox input "true"
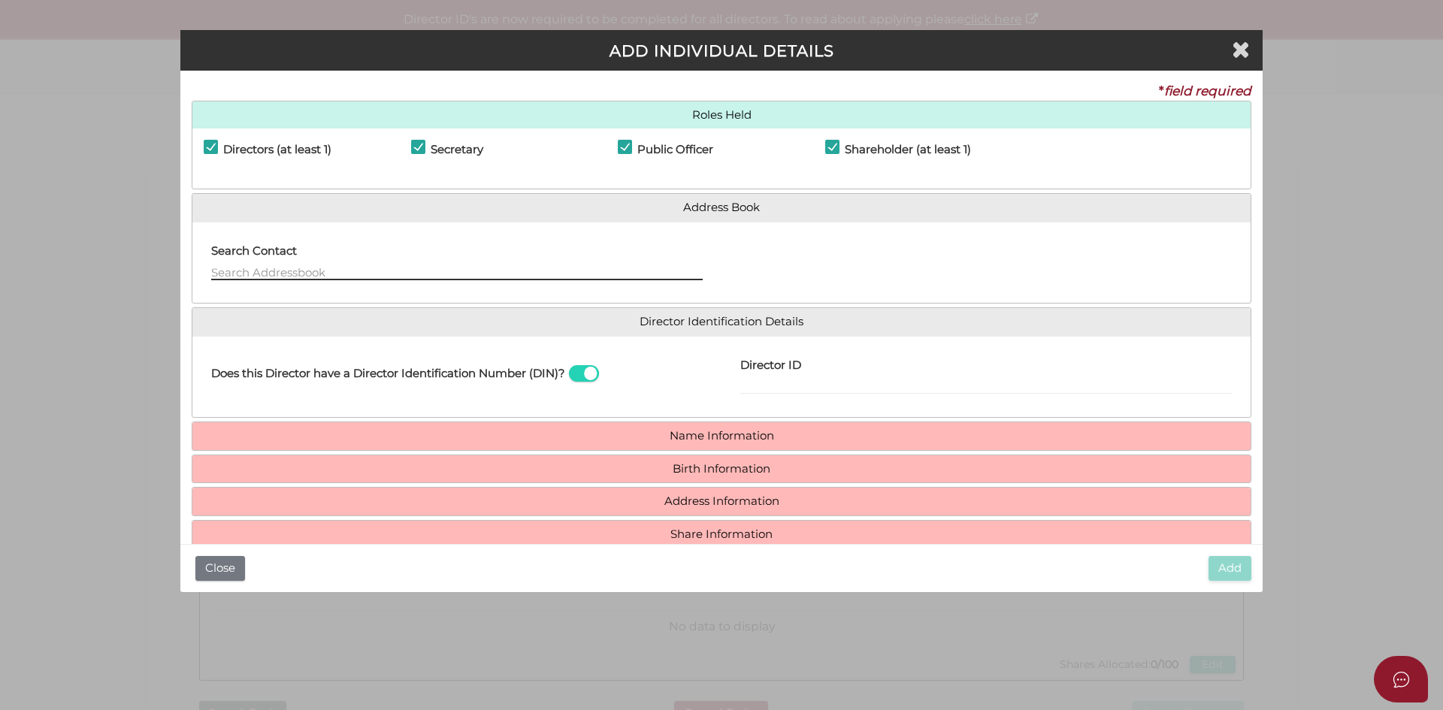
click at [237, 274] on input "text" at bounding box center [456, 272] width 491 height 17
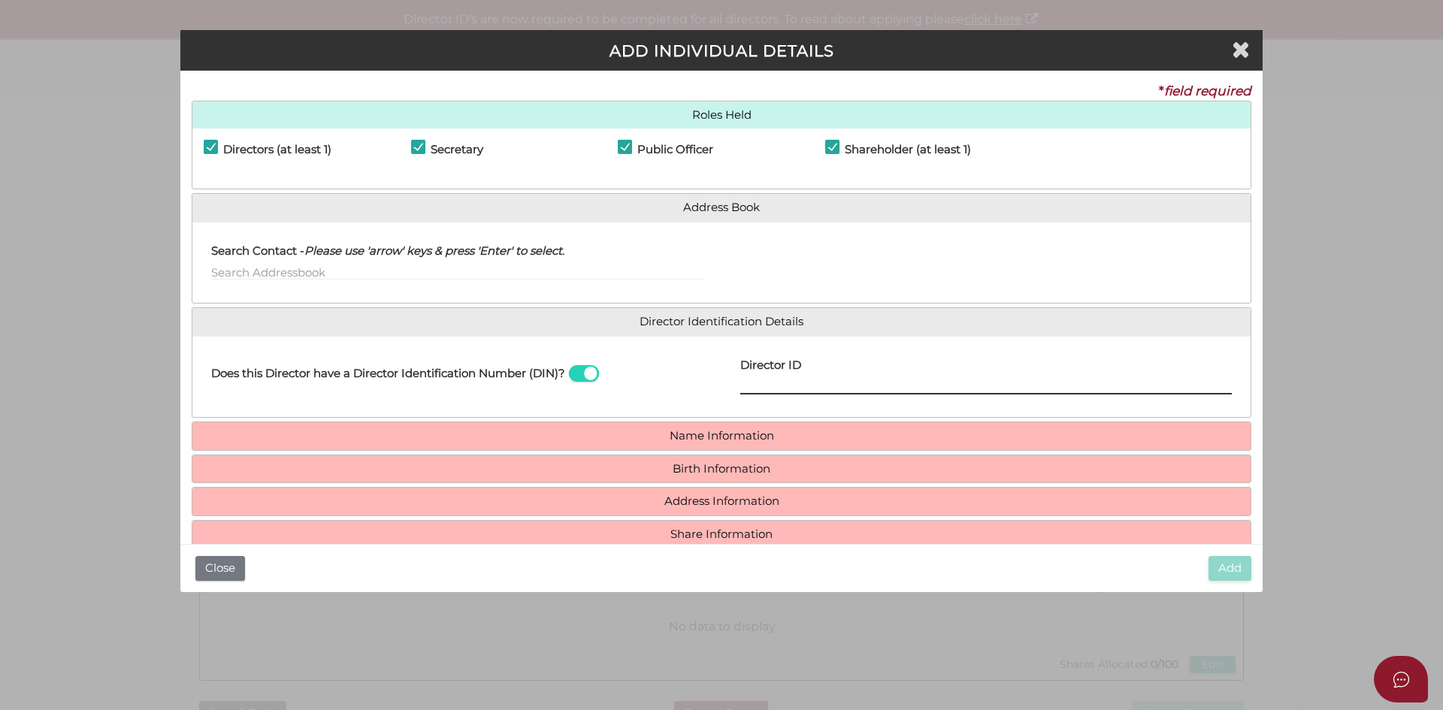
click at [783, 384] on input "Director ID" at bounding box center [985, 386] width 491 height 17
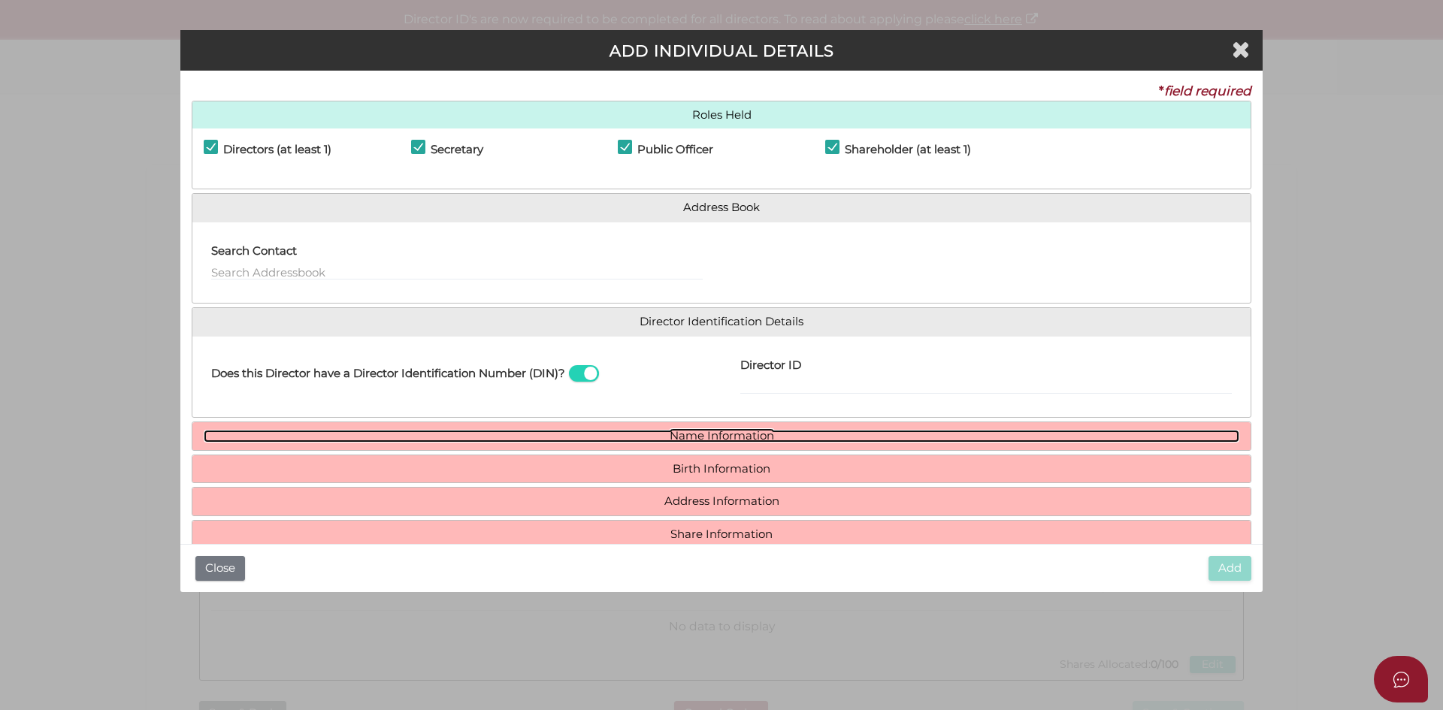
click at [450, 430] on link "Name Information" at bounding box center [722, 436] width 1036 height 13
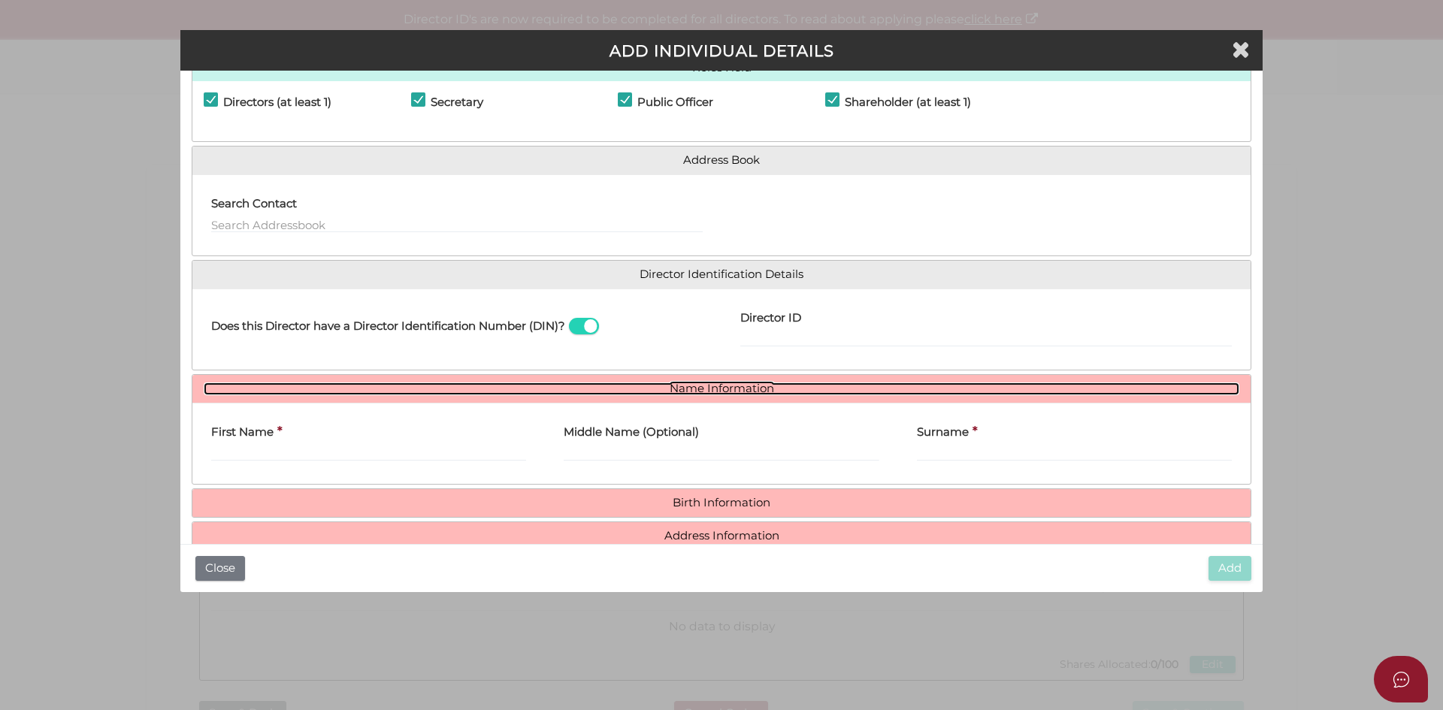
scroll to position [110, 0]
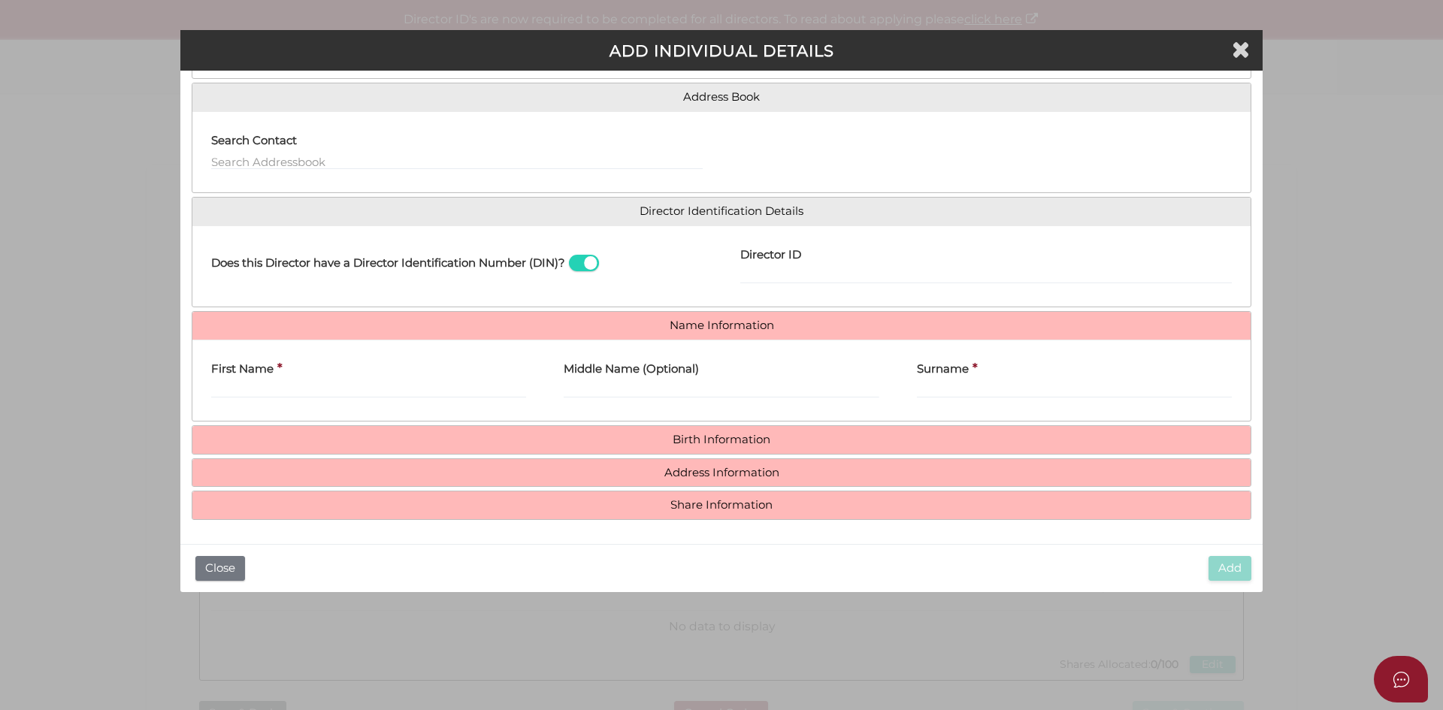
drag, startPoint x: 238, startPoint y: 407, endPoint x: 249, endPoint y: 407, distance: 10.5
click at [238, 407] on div "First Name *" at bounding box center [368, 381] width 352 height 59
click at [662, 408] on div "Middle Name (Optional)" at bounding box center [721, 381] width 352 height 59
click at [939, 402] on div "Surname *" at bounding box center [1074, 381] width 352 height 59
click at [260, 389] on input "First Name" at bounding box center [368, 390] width 315 height 17
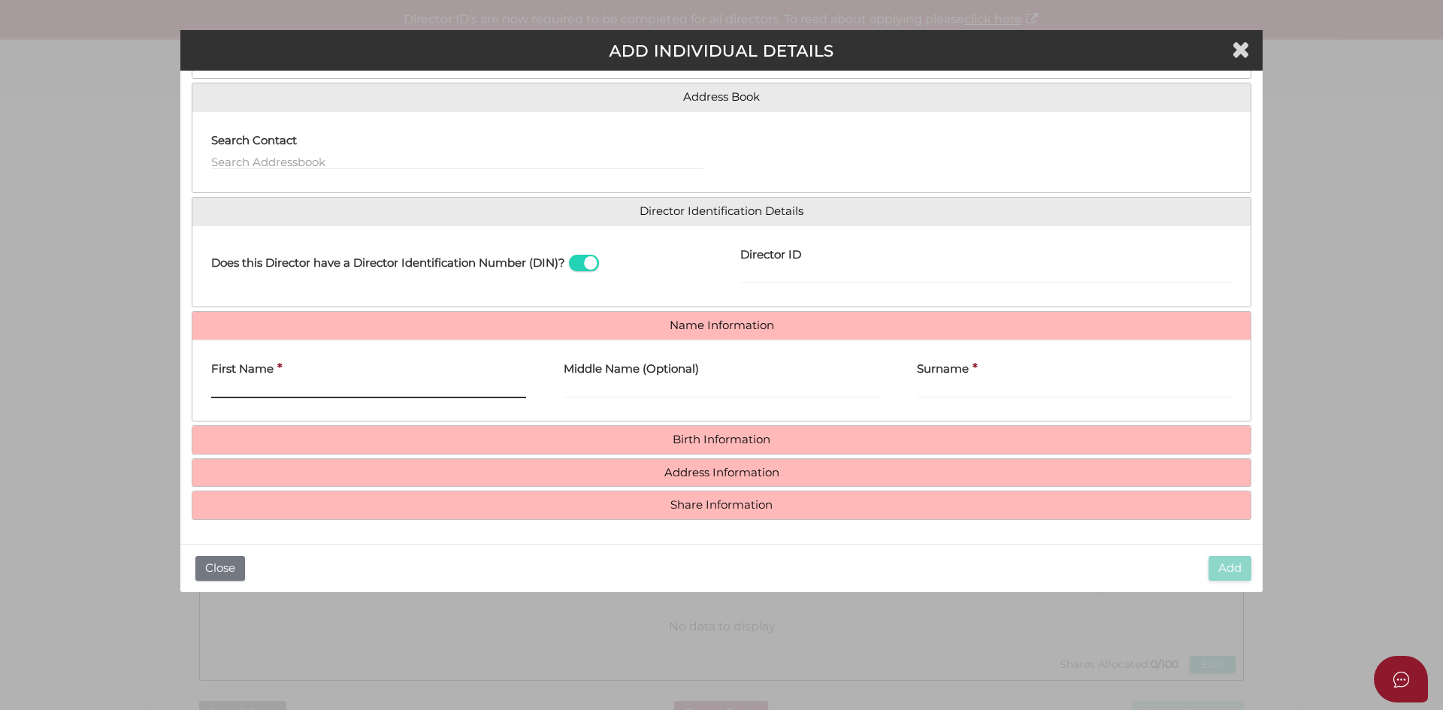
paste input "GURDEV"
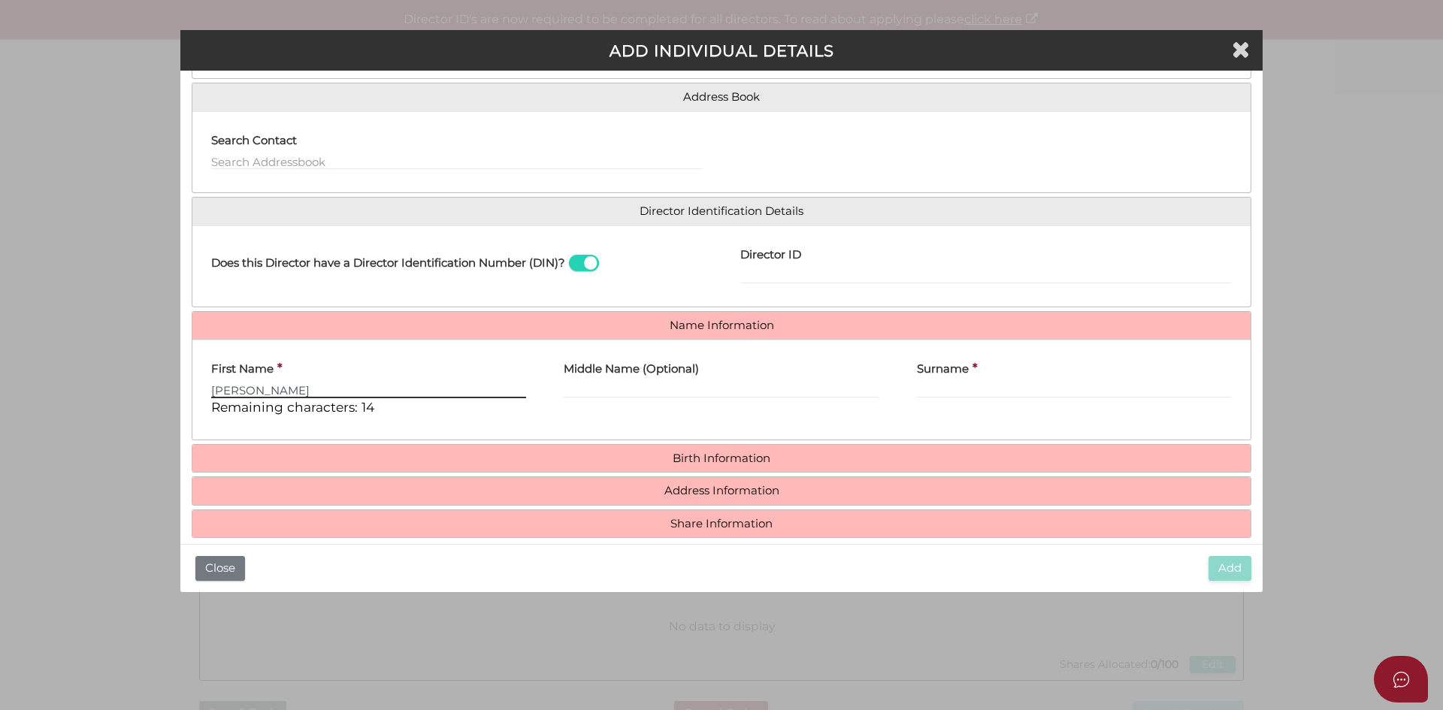
type input "GURDEV"
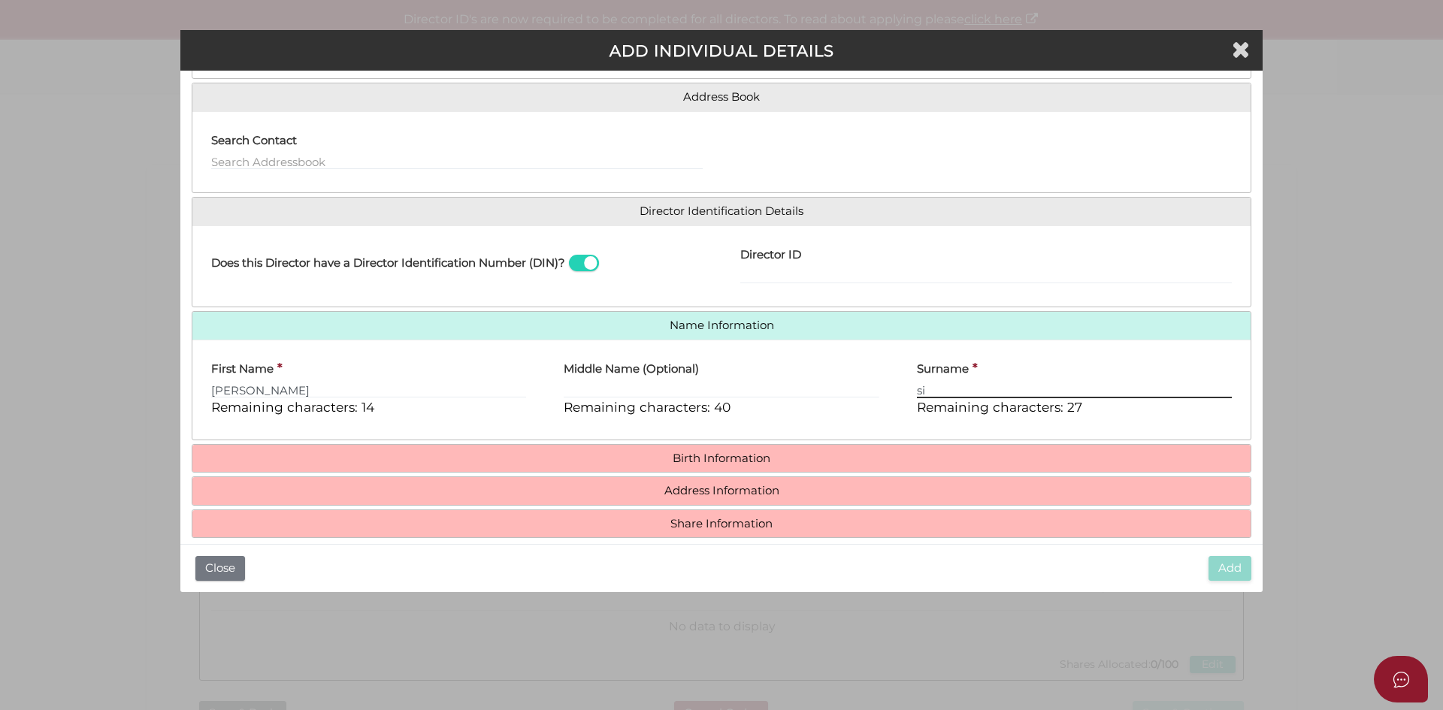
type input "s"
type input "SINGH"
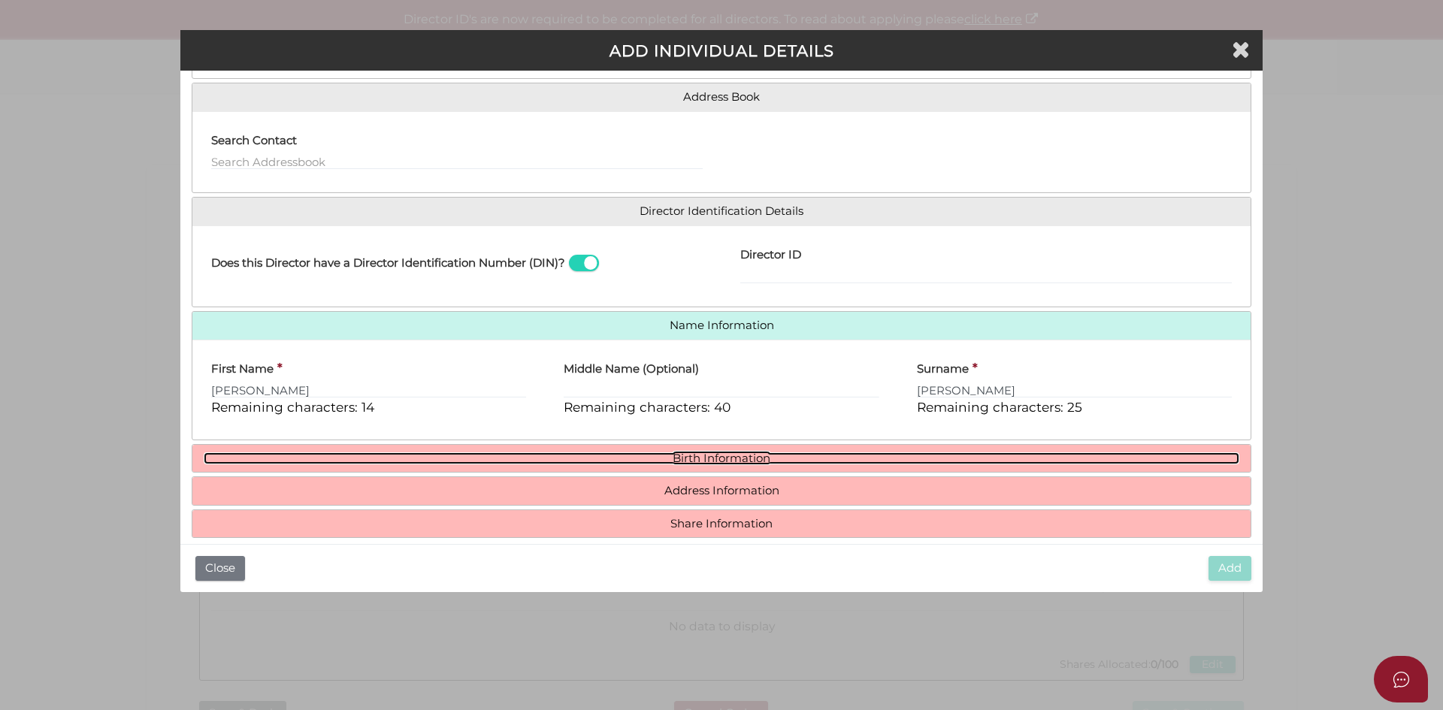
click at [717, 454] on link "Birth Information" at bounding box center [722, 458] width 1036 height 13
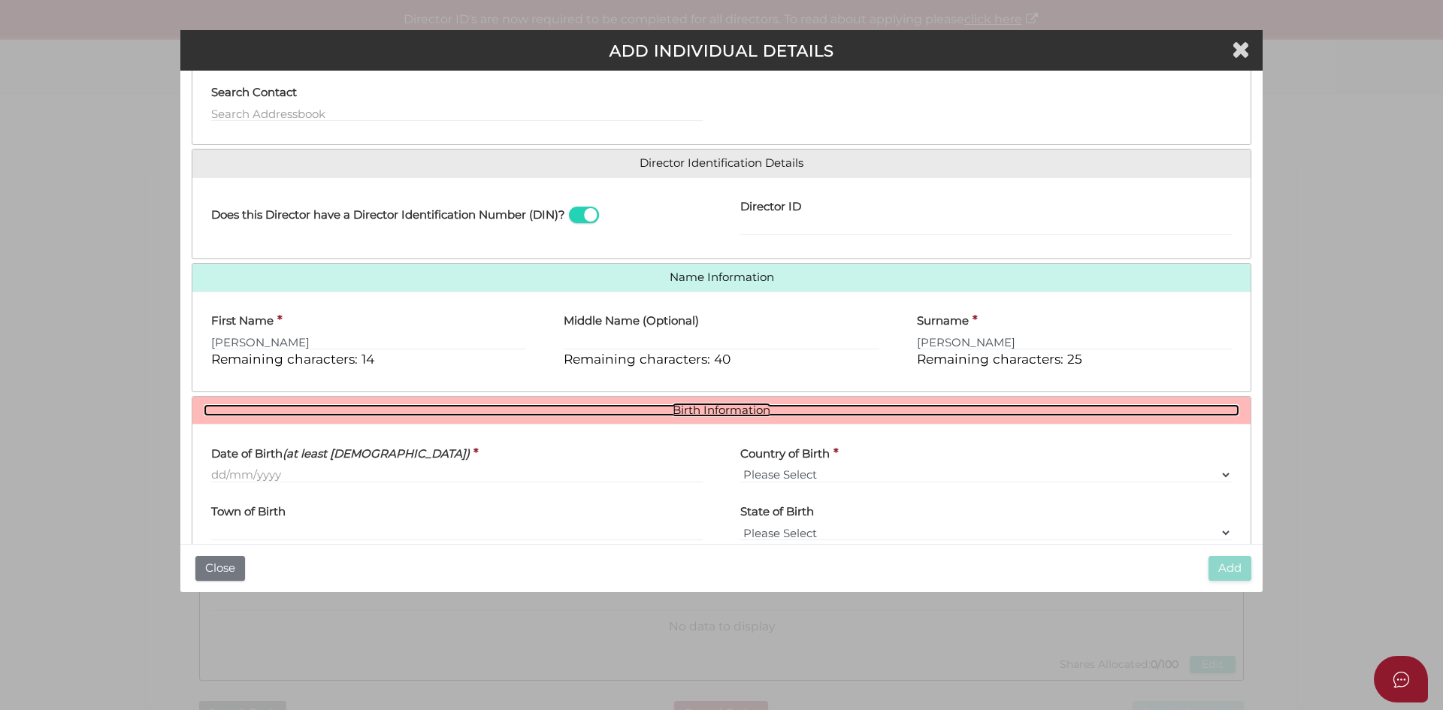
scroll to position [186, 0]
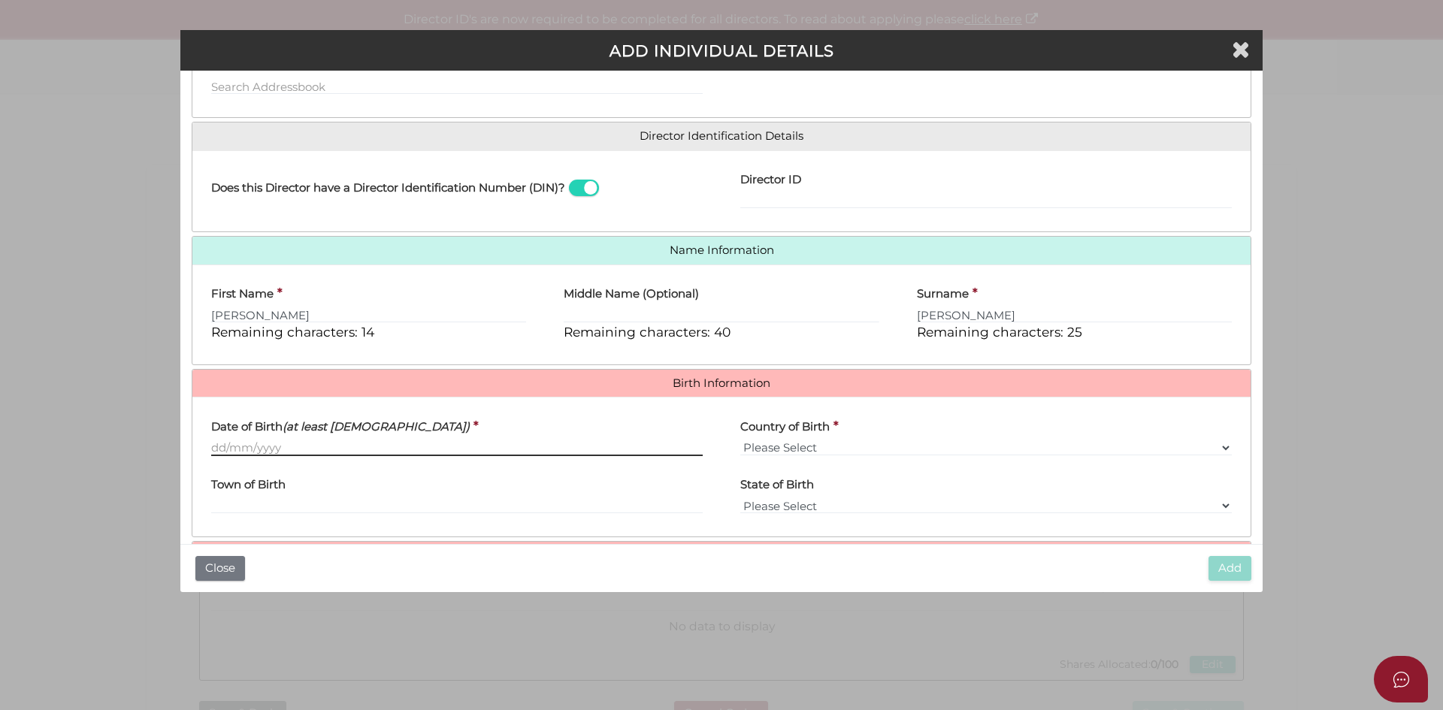
click at [293, 453] on input "Date of Birth (at least 18 years old)" at bounding box center [456, 448] width 491 height 17
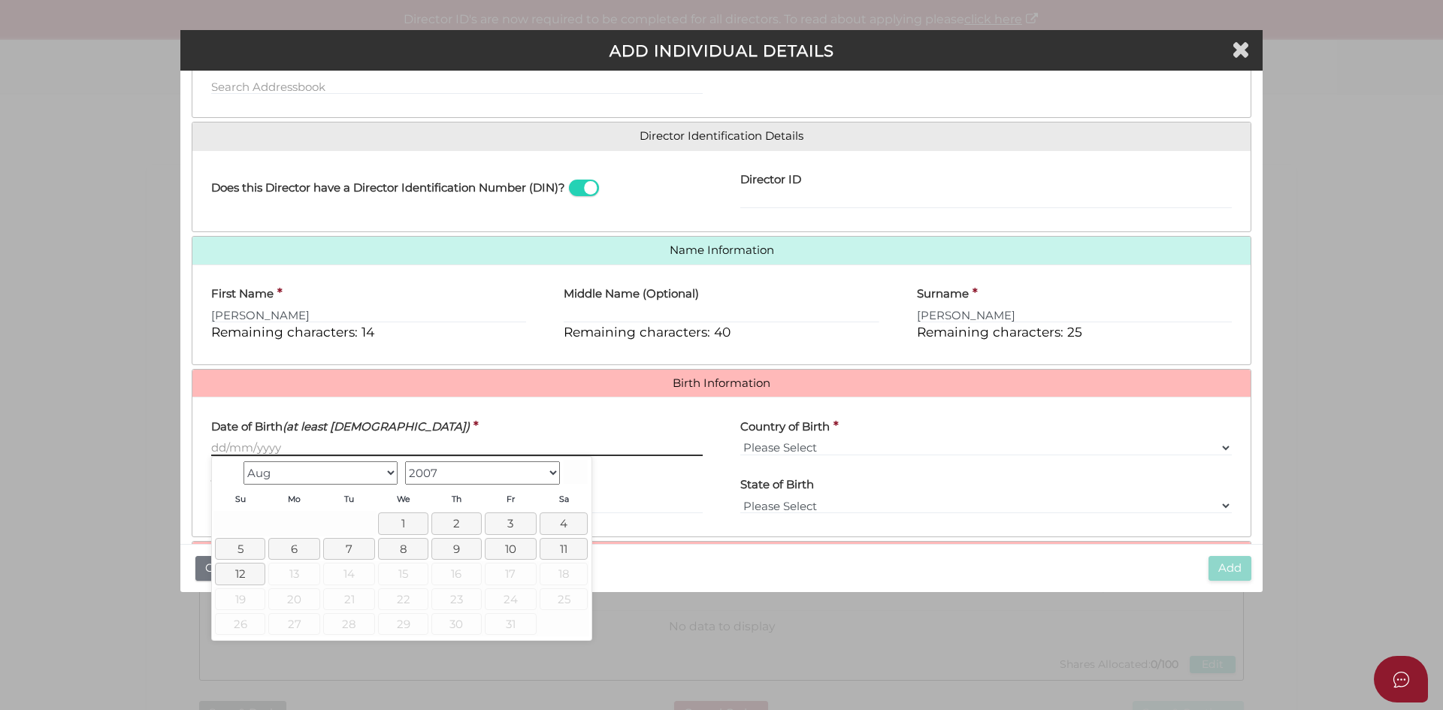
paste input "03/09/1983"
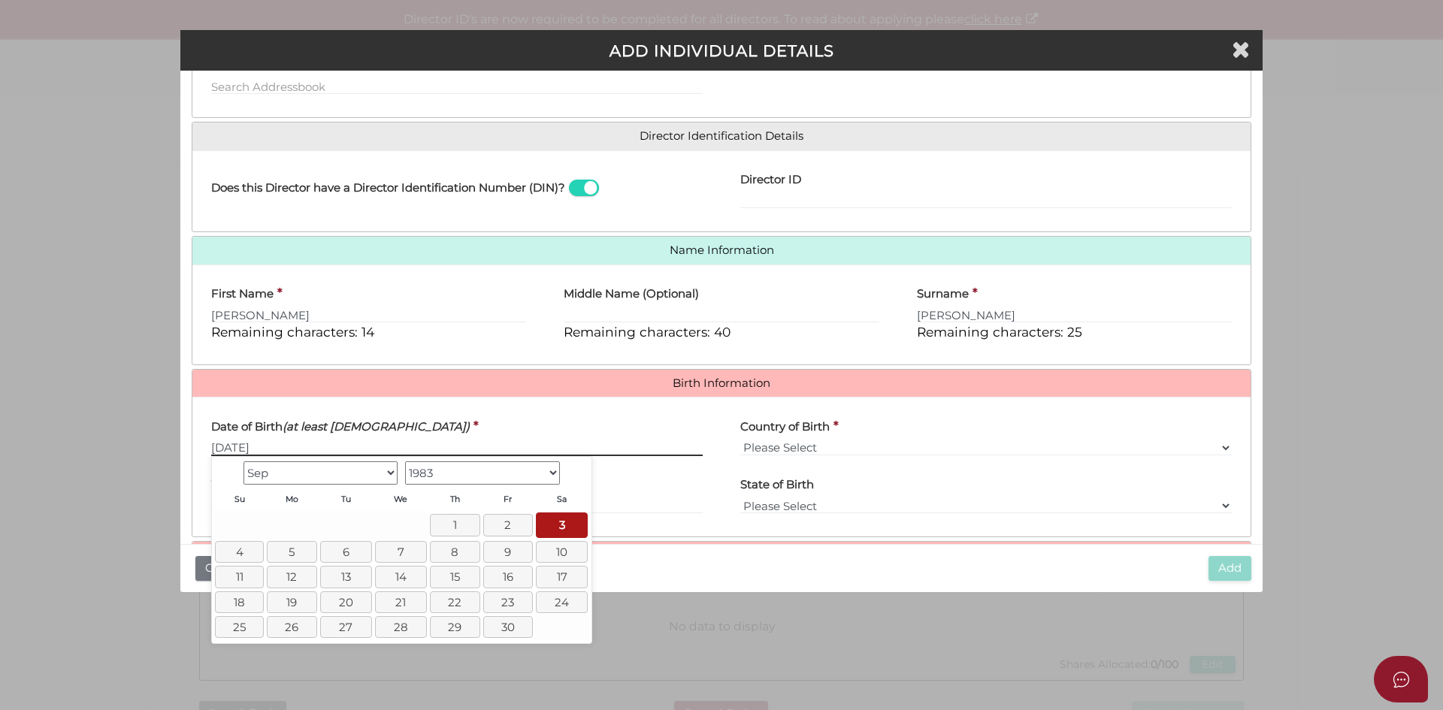
type input "03/09/1983"
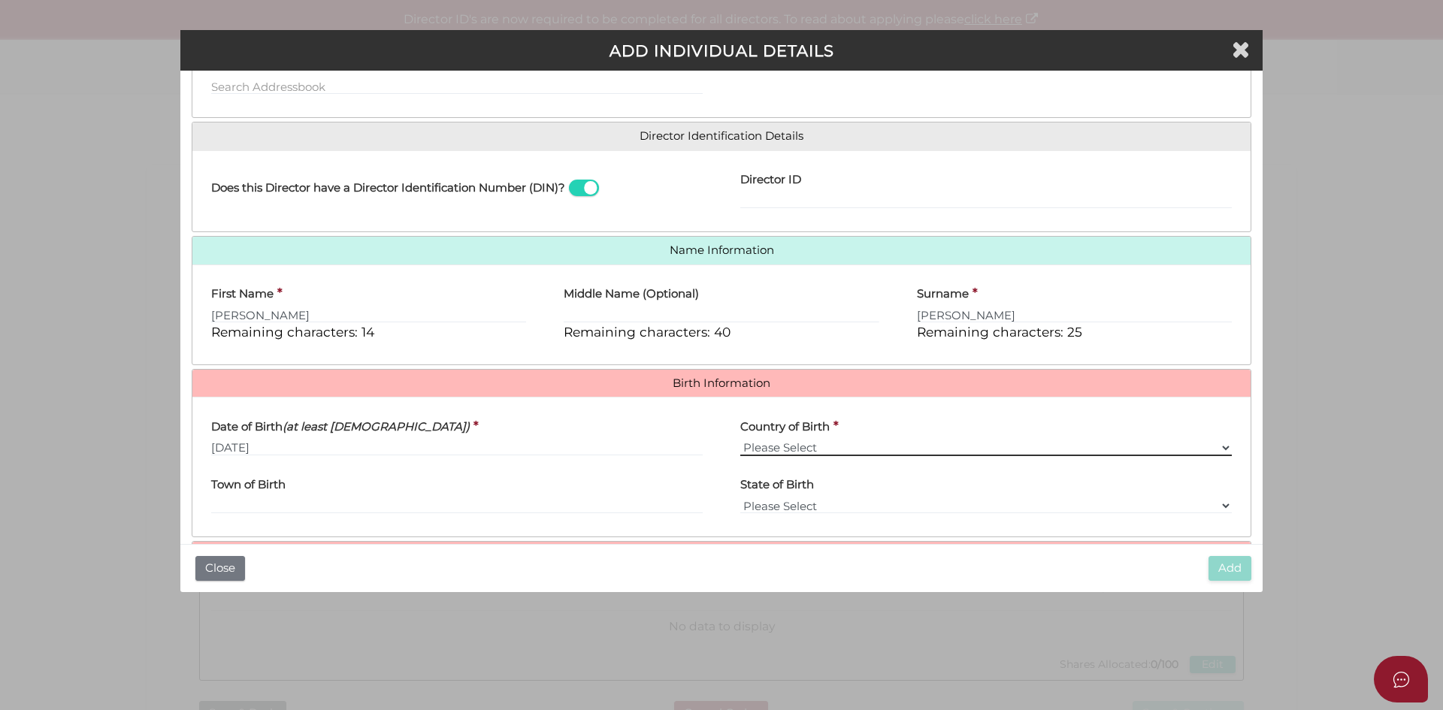
click at [785, 448] on select "Please Select v Australia Afghanistan Albania Algeria American Samoa Andorra An…" at bounding box center [985, 448] width 491 height 17
select select "India"
click at [740, 440] on select "Please Select v Australia Afghanistan Albania Algeria American Samoa Andorra An…" at bounding box center [985, 448] width 491 height 17
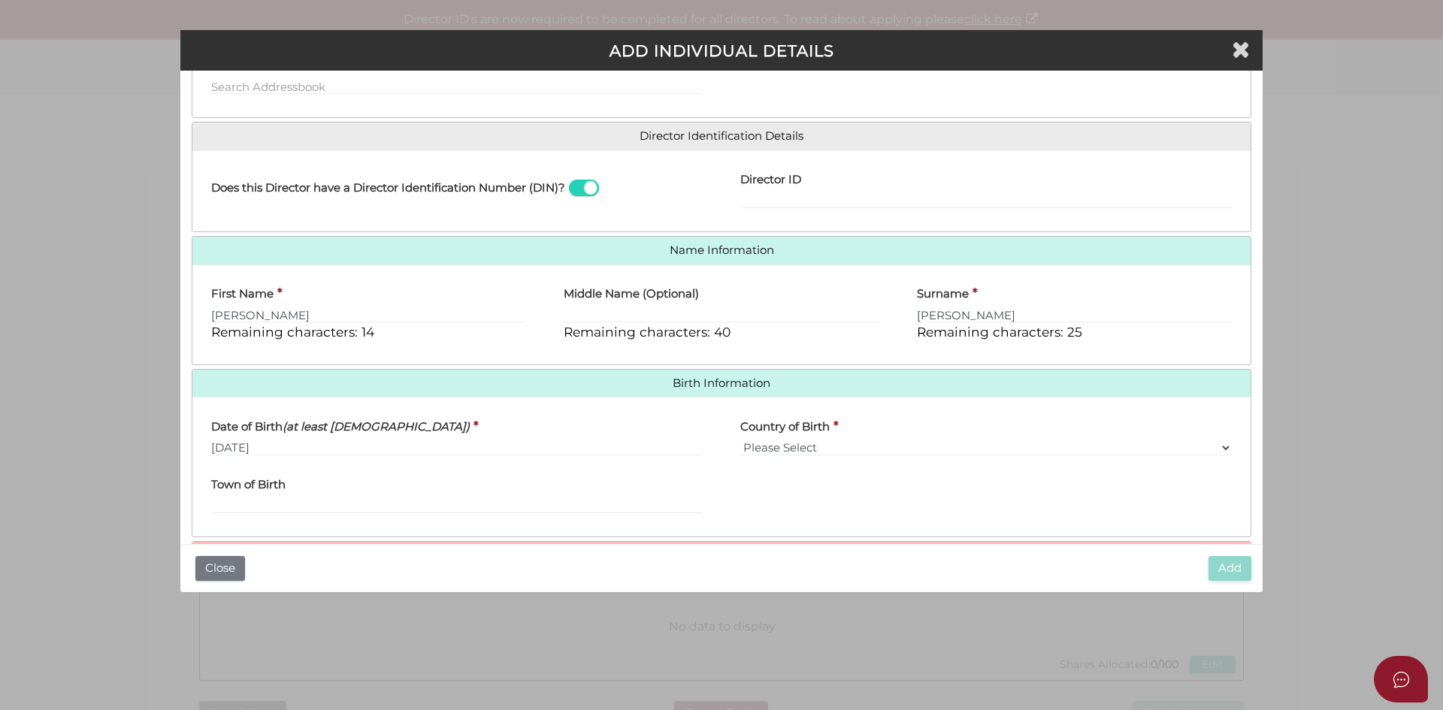
click at [951, 513] on div "State of Birth Please Select VIC ACT NSW NT QLD TAS WA SA" at bounding box center [985, 496] width 529 height 59
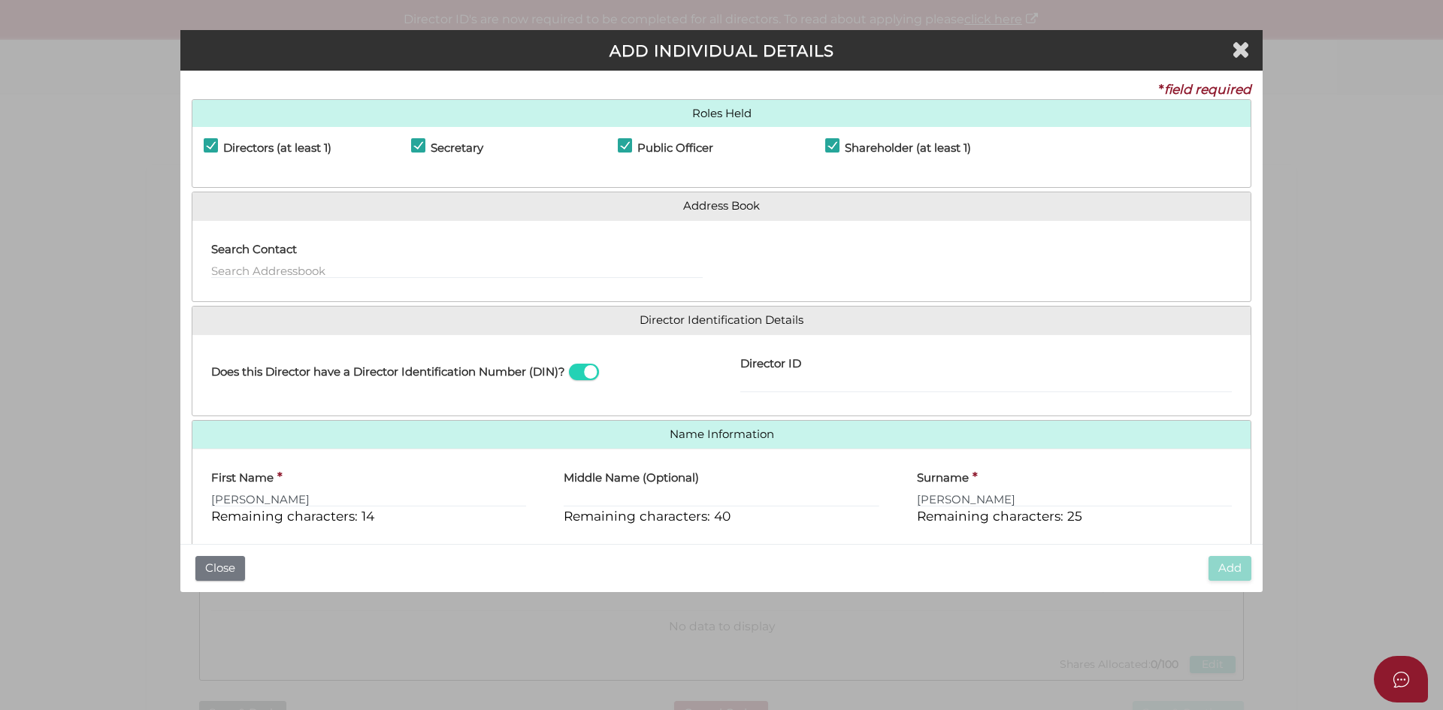
scroll to position [0, 0]
click at [582, 373] on span at bounding box center [584, 373] width 30 height 17
click at [0, 0] on input "checkbox" at bounding box center [0, 0] width 0 height 0
click at [582, 373] on span at bounding box center [584, 373] width 30 height 17
click at [0, 0] on input "checkbox" at bounding box center [0, 0] width 0 height 0
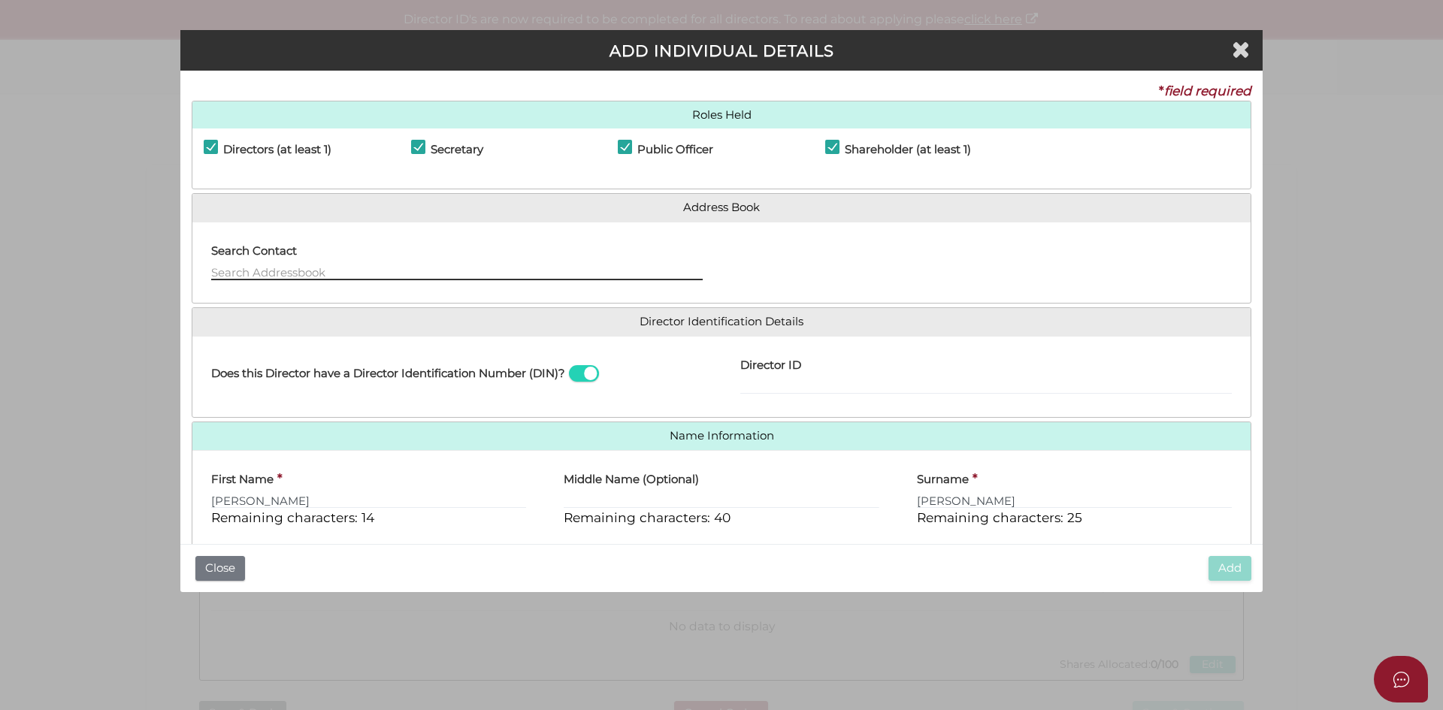
click at [258, 268] on input "text" at bounding box center [456, 272] width 491 height 17
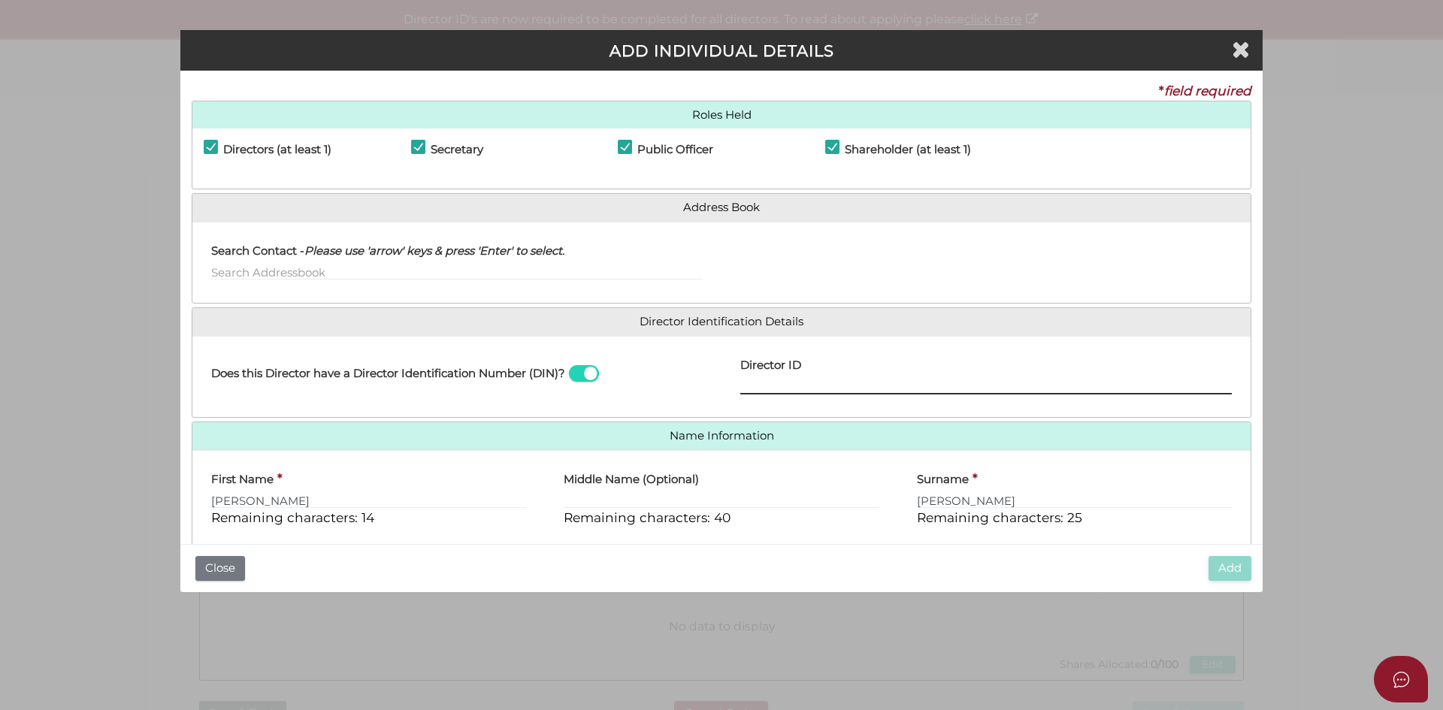
click at [803, 381] on input "Director ID" at bounding box center [985, 386] width 491 height 17
drag, startPoint x: 587, startPoint y: 400, endPoint x: 606, endPoint y: 392, distance: 20.9
click at [587, 400] on div "Does this Director have a Director Identification Number (DIN)?" at bounding box center [456, 377] width 529 height 59
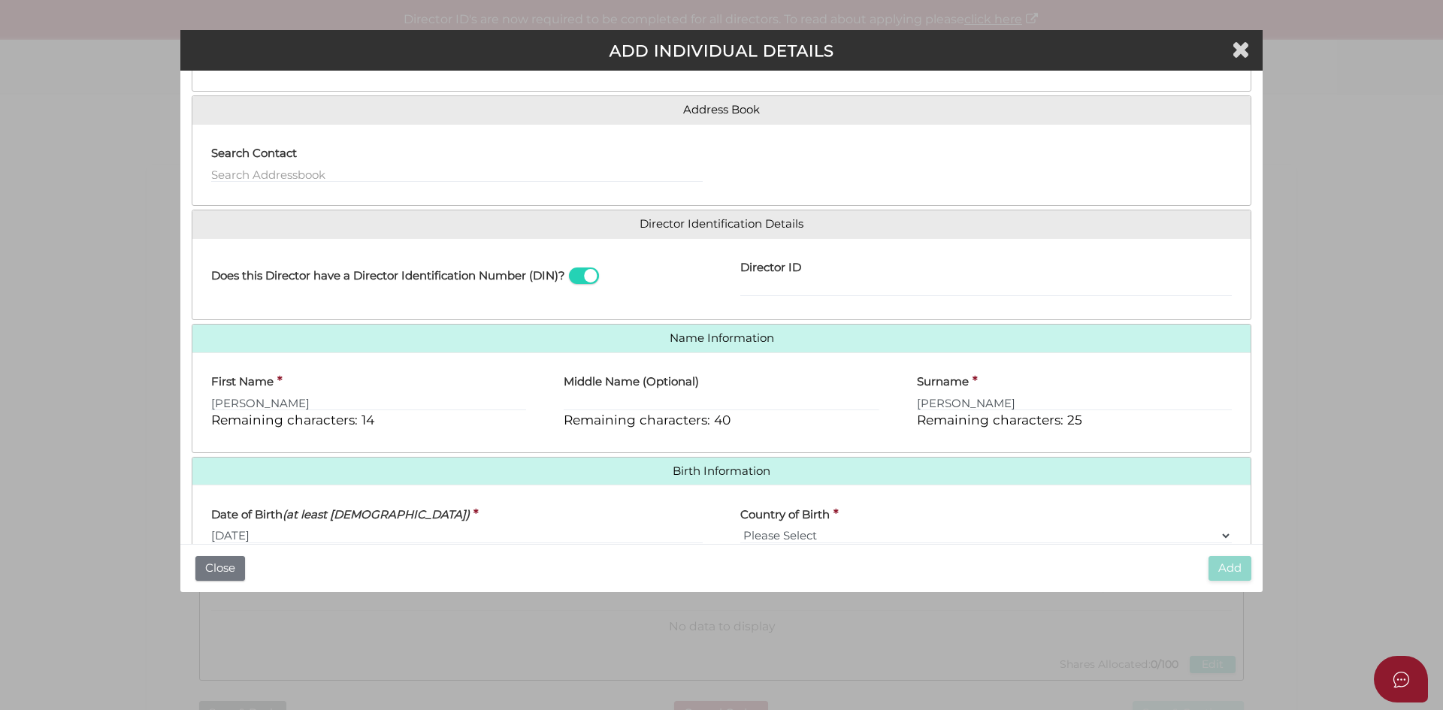
scroll to position [268, 0]
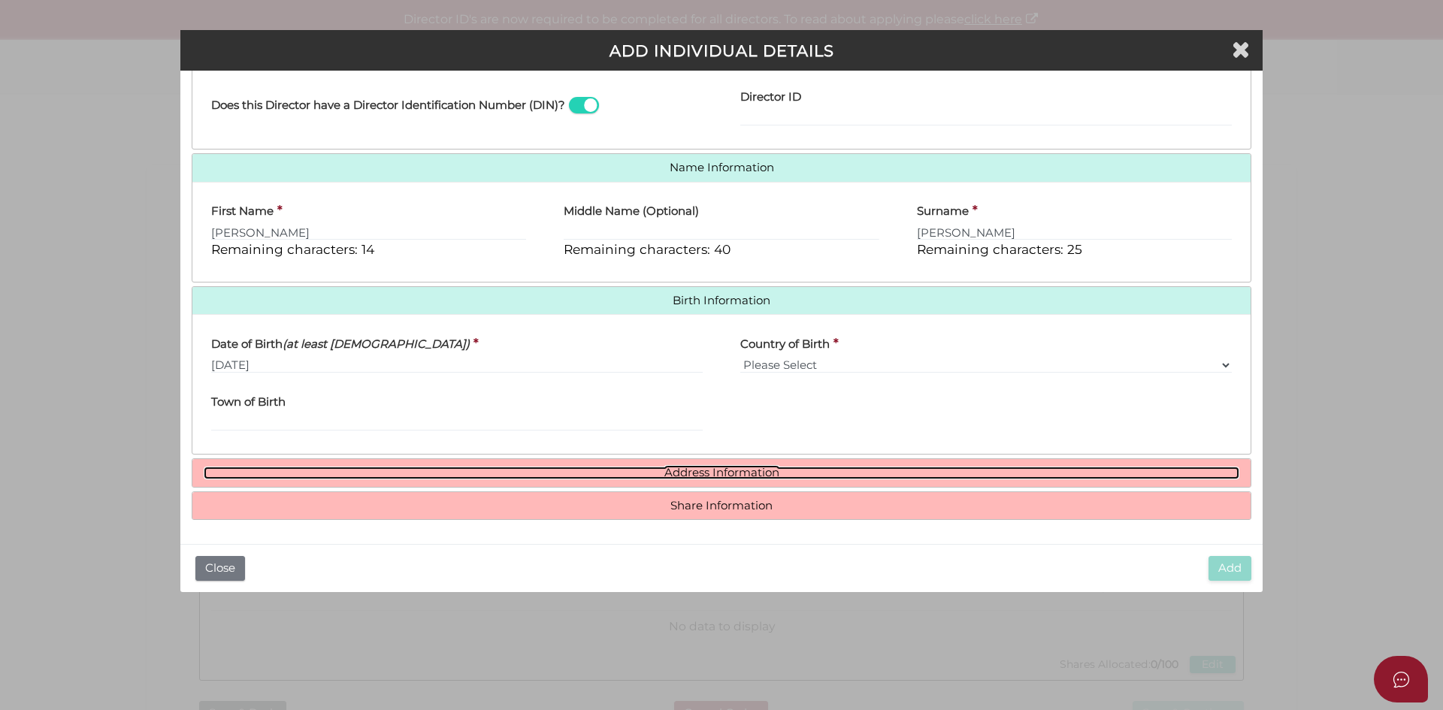
click at [601, 467] on link "Address Information" at bounding box center [722, 473] width 1036 height 13
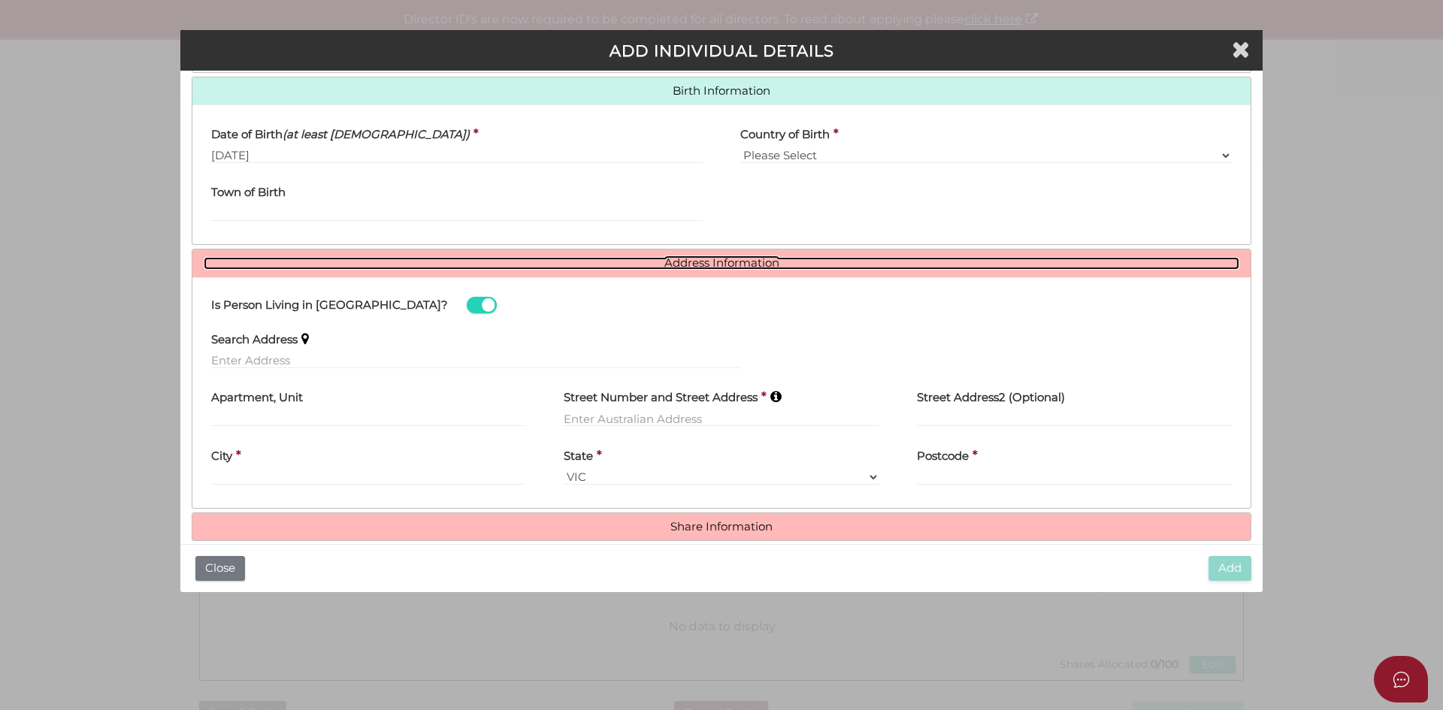
scroll to position [494, 0]
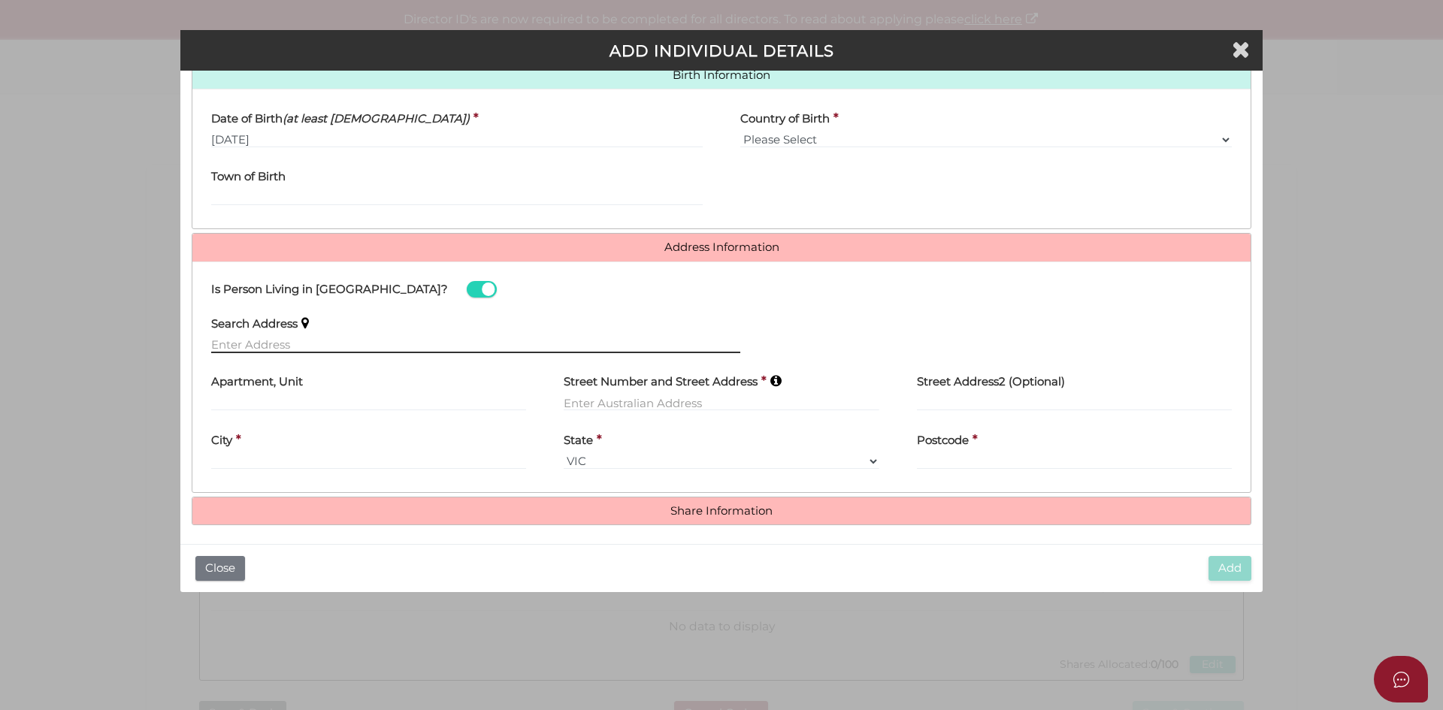
click at [253, 347] on input "text" at bounding box center [475, 345] width 529 height 17
paste input "03/09/1983"
type input "03/09/1983"
drag, startPoint x: 304, startPoint y: 341, endPoint x: 169, endPoint y: 340, distance: 135.3
click at [169, 340] on div "Pty Ltd ADD INDIVIDUAL DETAILS * field required Roles Held Directors (at least …" at bounding box center [721, 355] width 1443 height 710
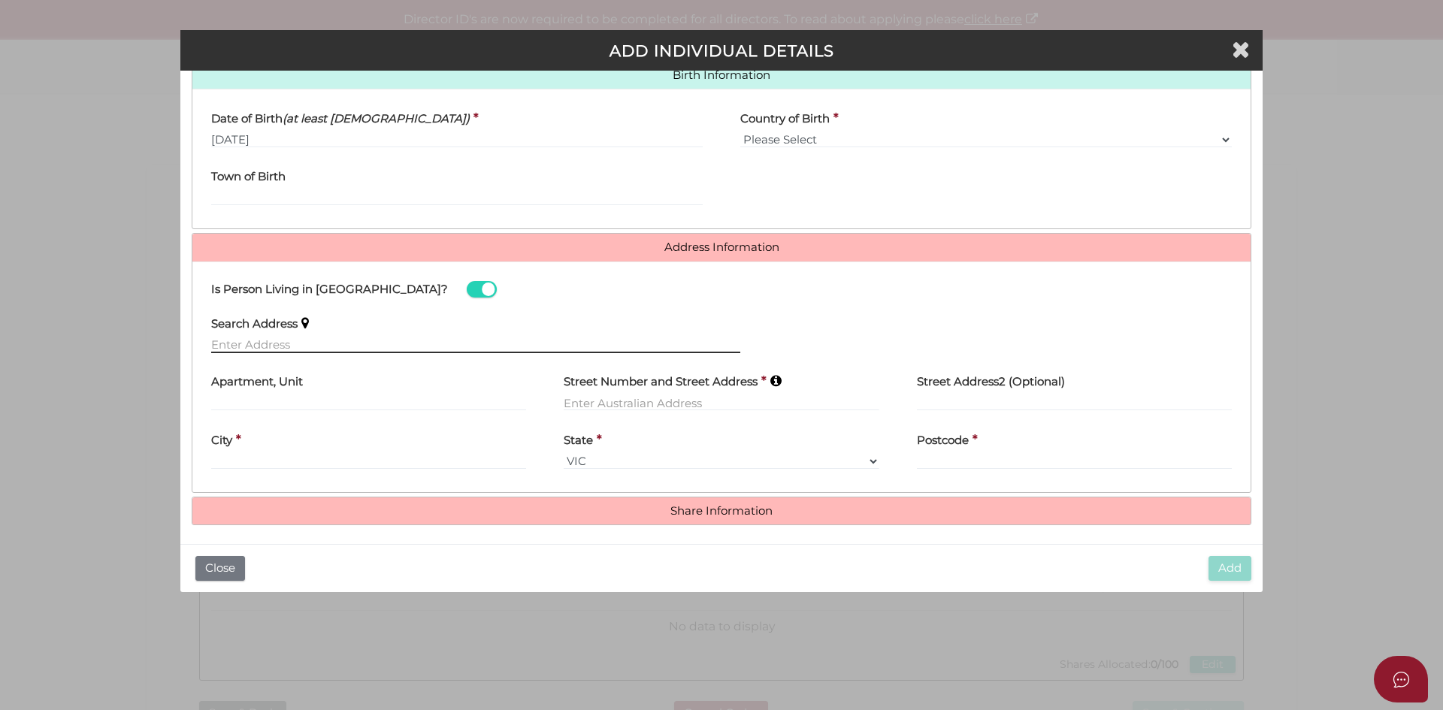
paste input "30 SALTBUSH CRES"
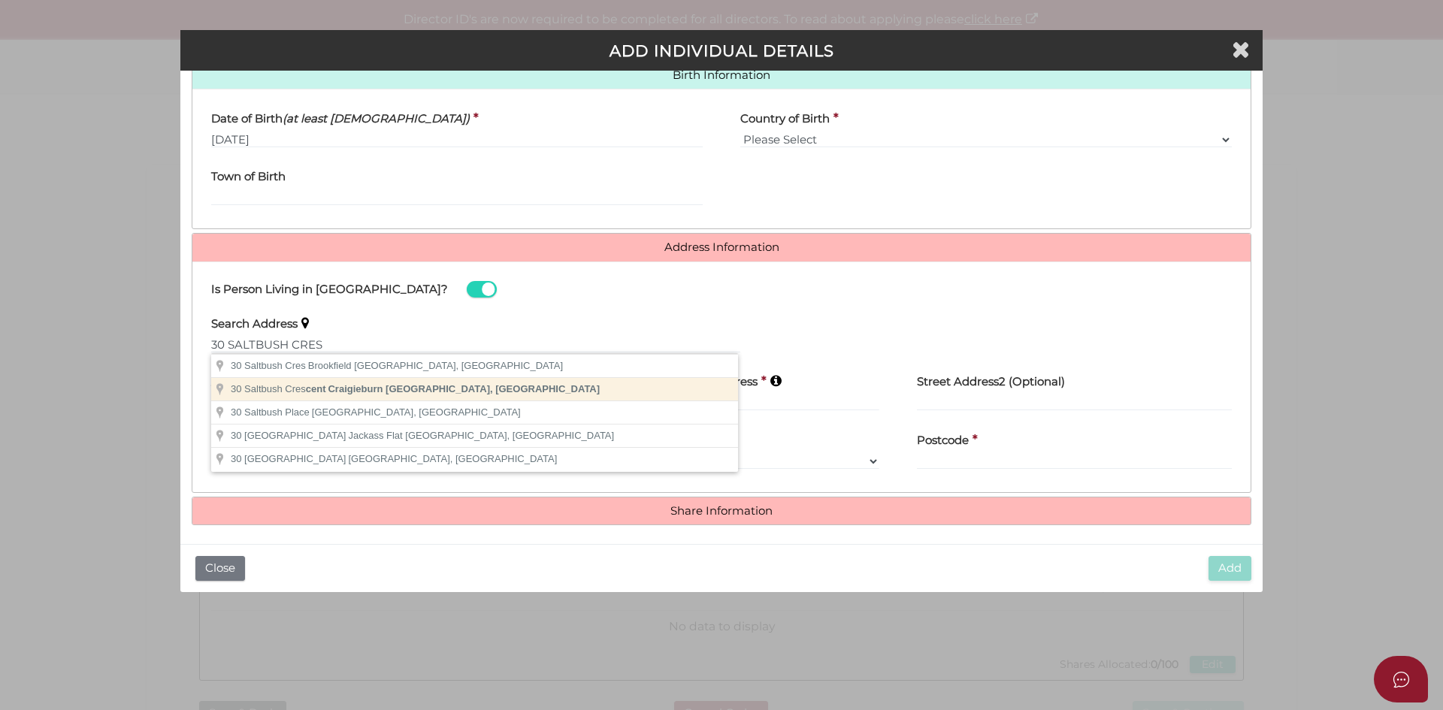
type input "30 Saltbush Crescent, Craigieburn VIC, Australia"
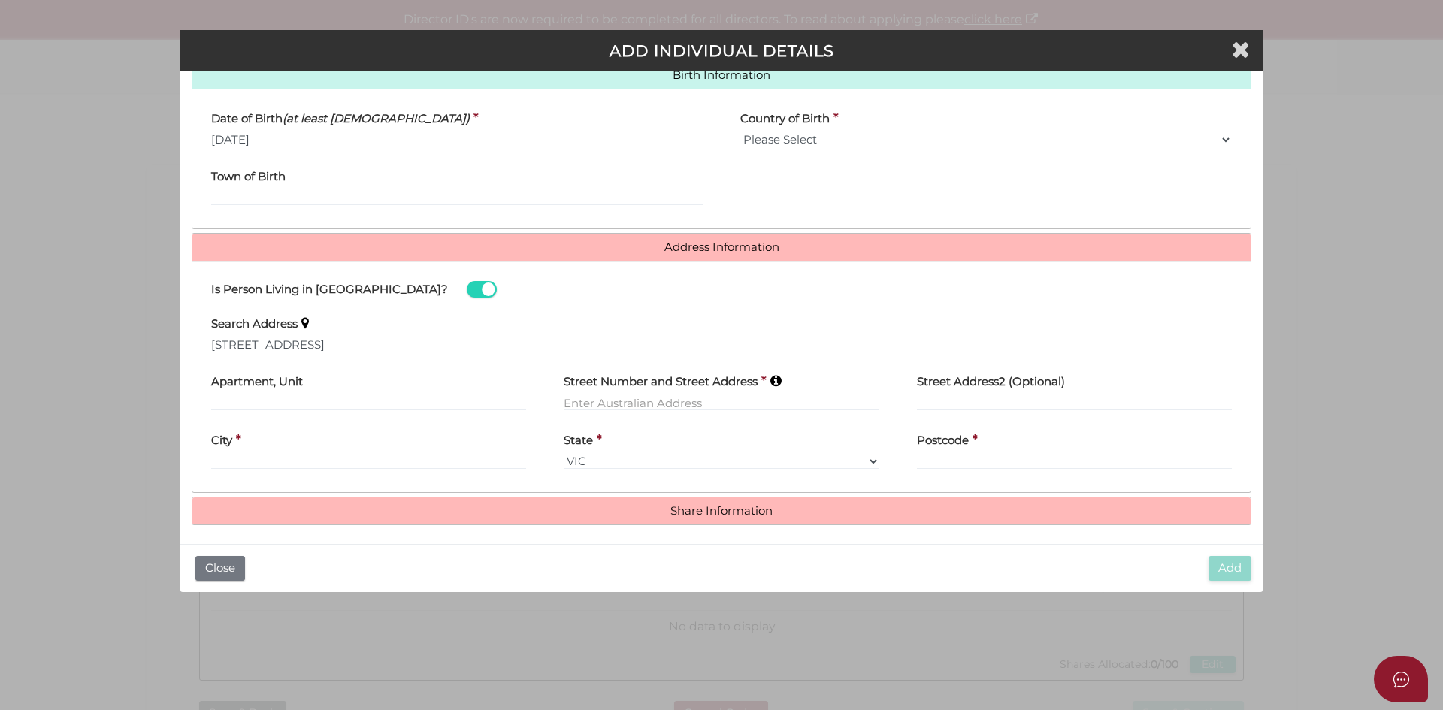
type input "30 Saltbush Crescent"
type input "Craigieburn"
select select "VIC"
type input "3064"
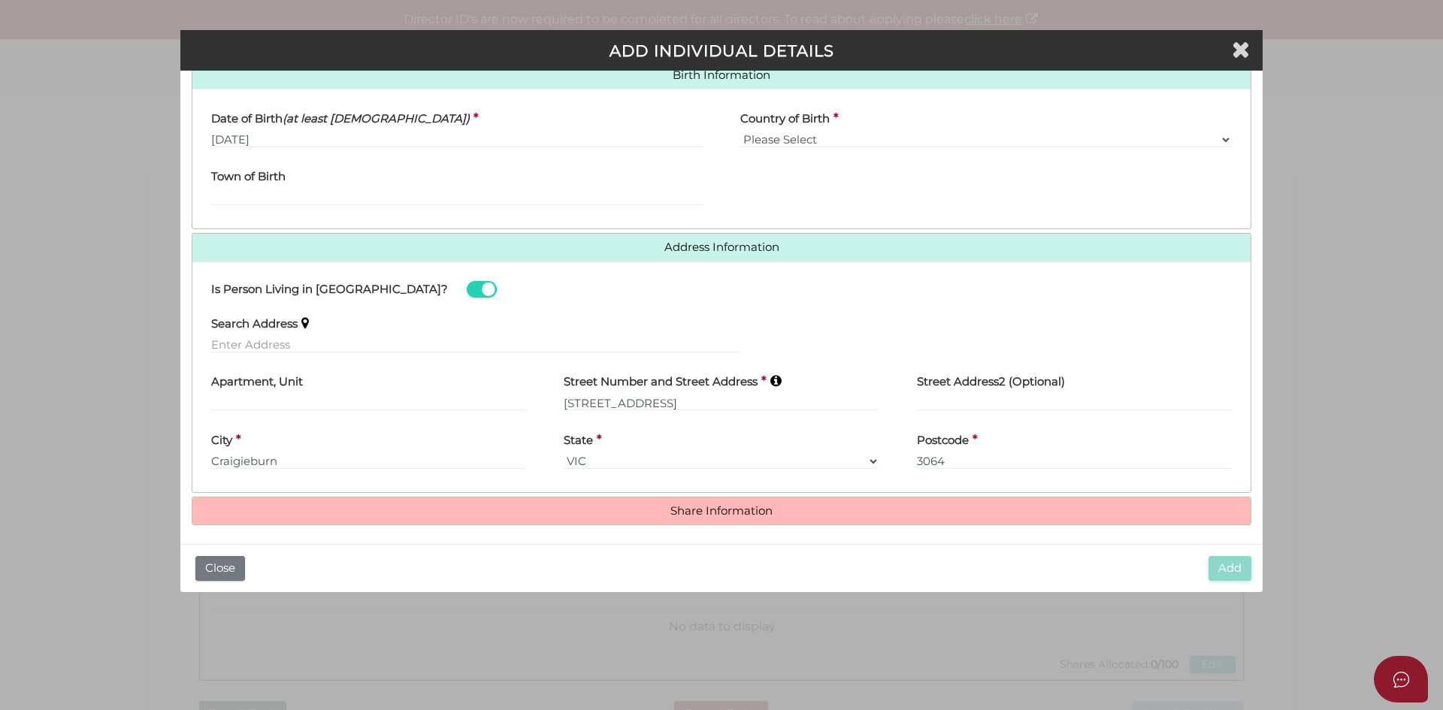
click at [590, 330] on div "Search Address" at bounding box center [475, 329] width 529 height 47
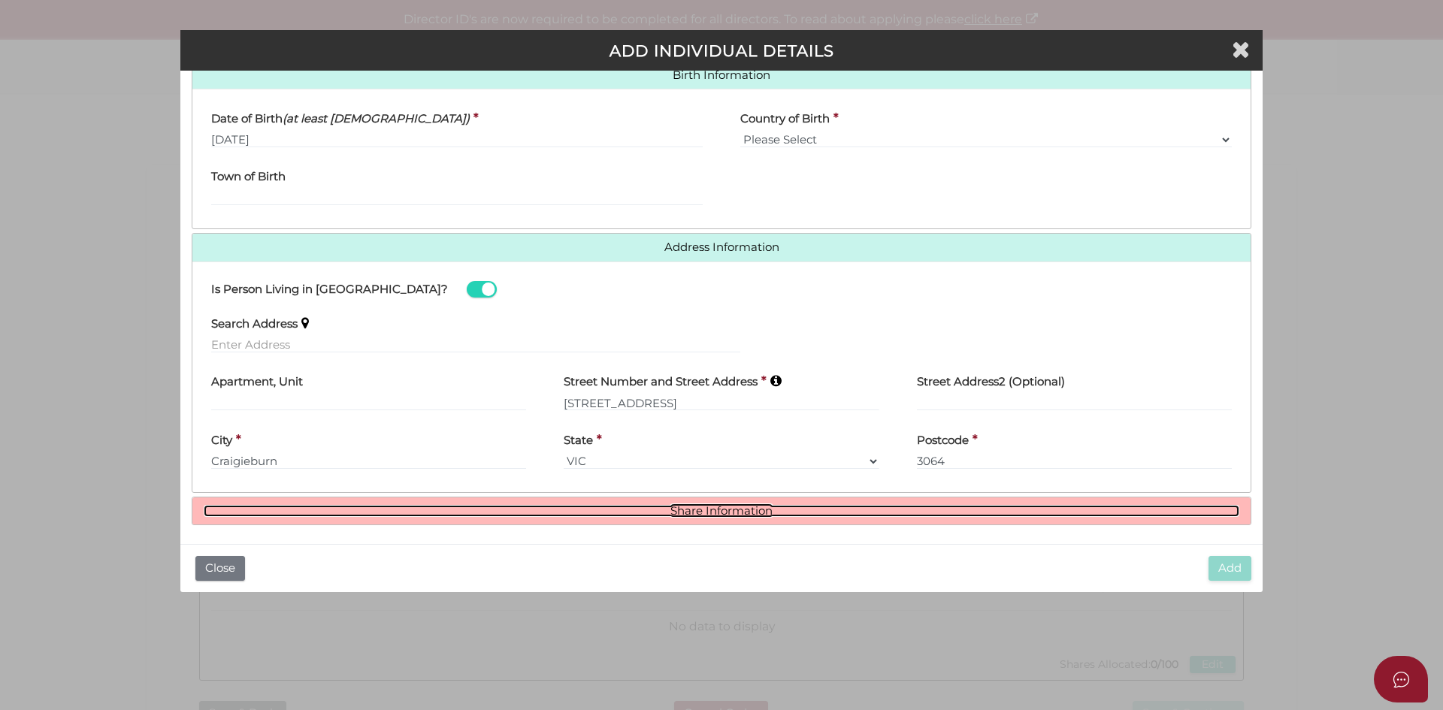
click at [719, 514] on link "Share Information" at bounding box center [722, 511] width 1036 height 13
click at [541, 507] on link "Share Information" at bounding box center [722, 511] width 1036 height 13
click at [715, 507] on link "Share Information" at bounding box center [722, 511] width 1036 height 13
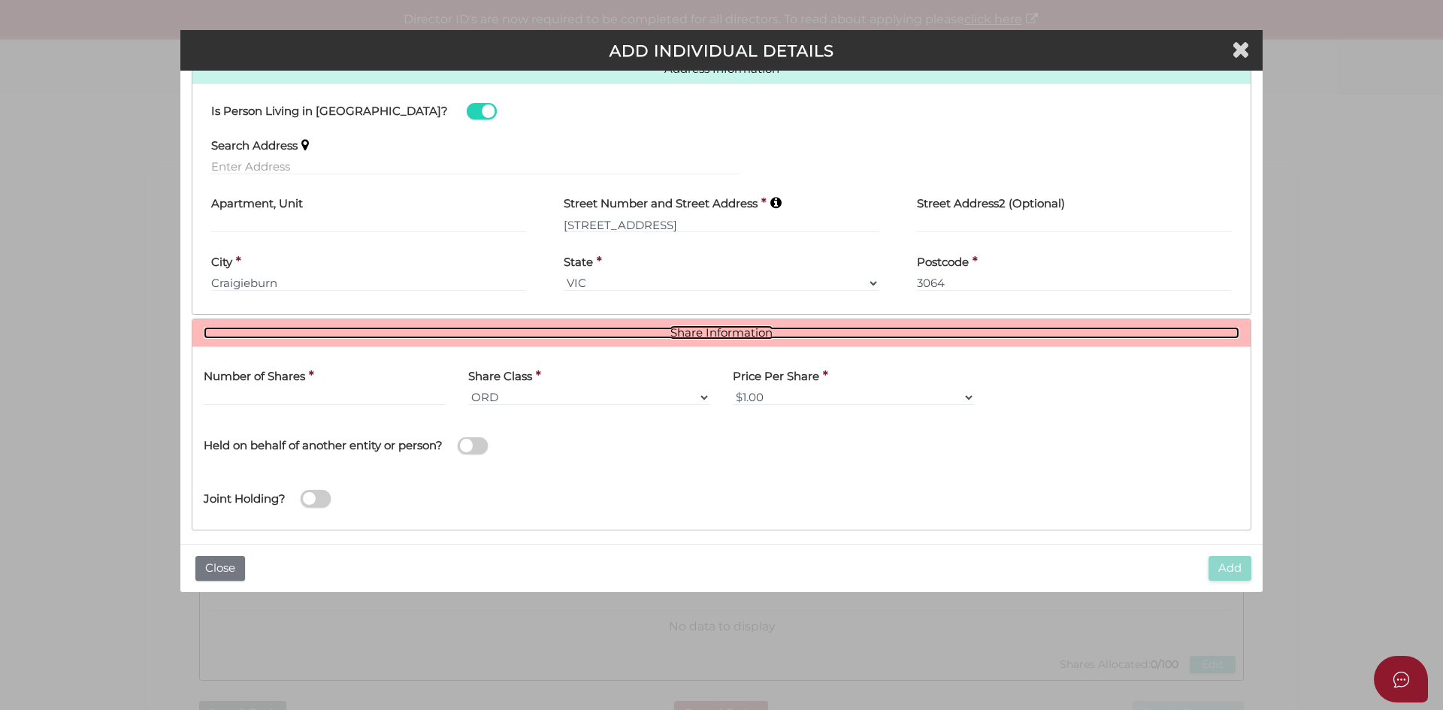
scroll to position [682, 0]
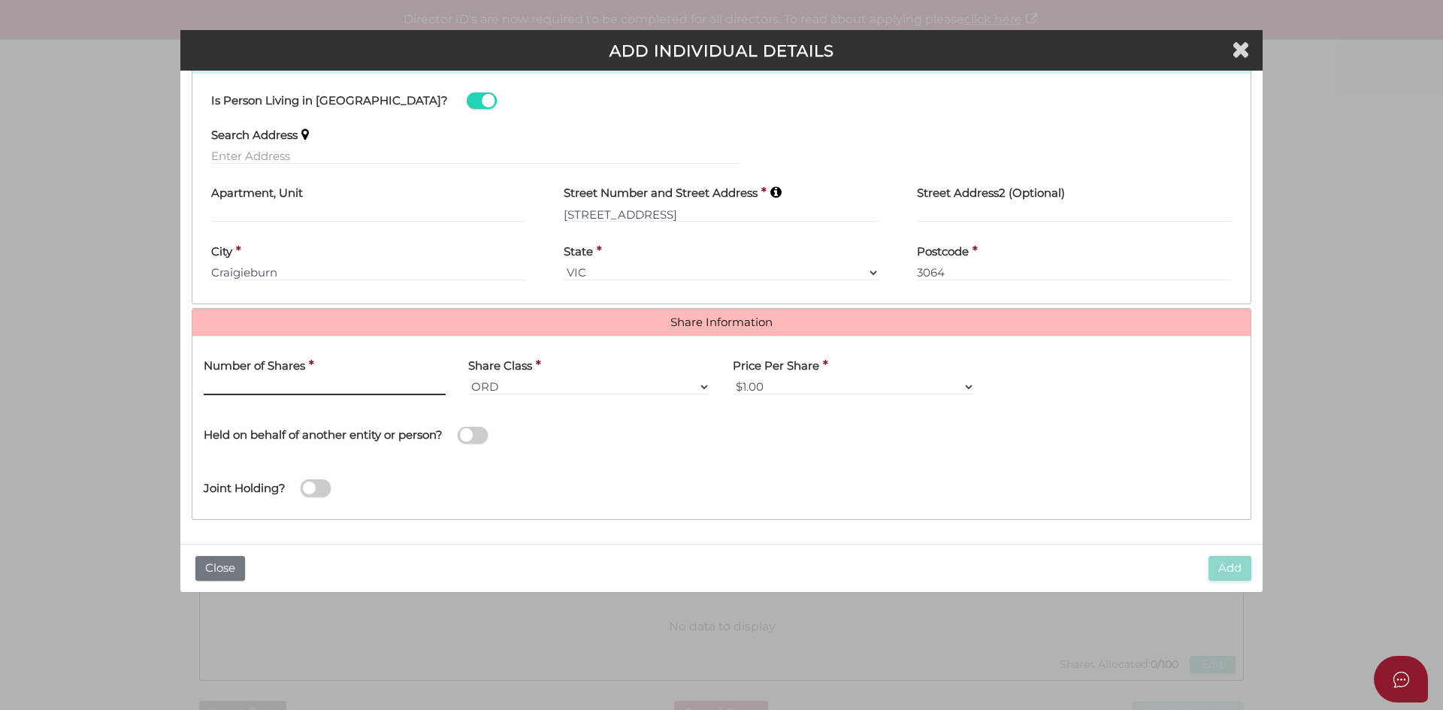
click at [233, 386] on input "text" at bounding box center [325, 387] width 242 height 17
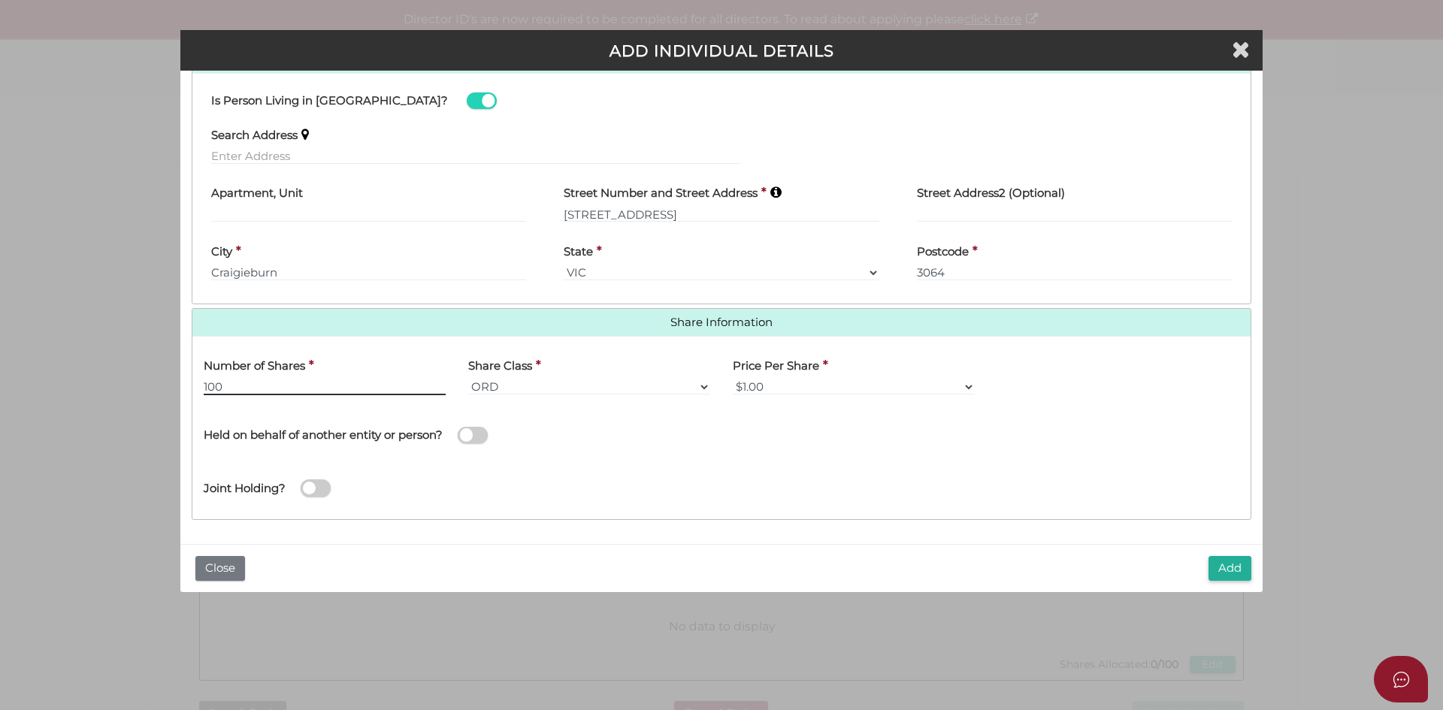
type input "100"
click at [602, 476] on div "Joint Holding?" at bounding box center [721, 483] width 1058 height 49
click at [1228, 572] on button "Add" at bounding box center [1229, 568] width 43 height 25
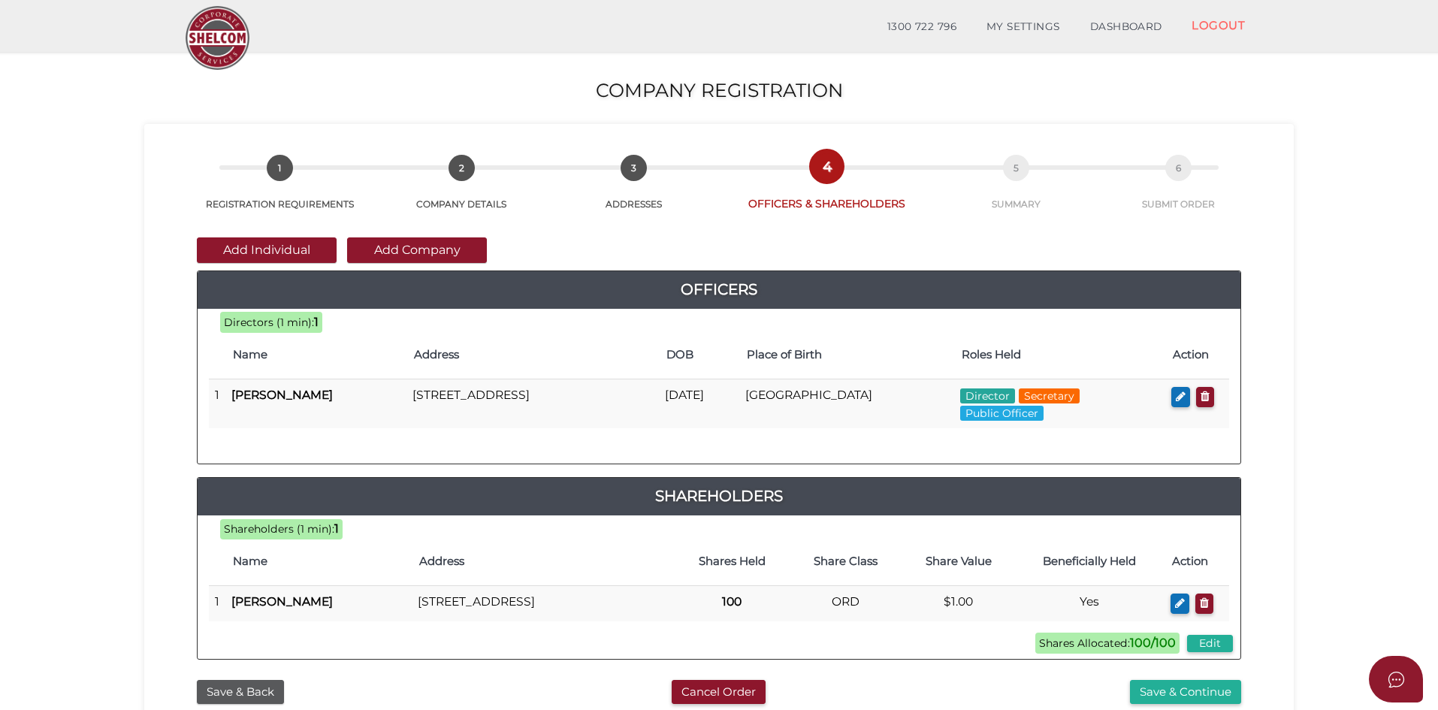
scroll to position [75, 0]
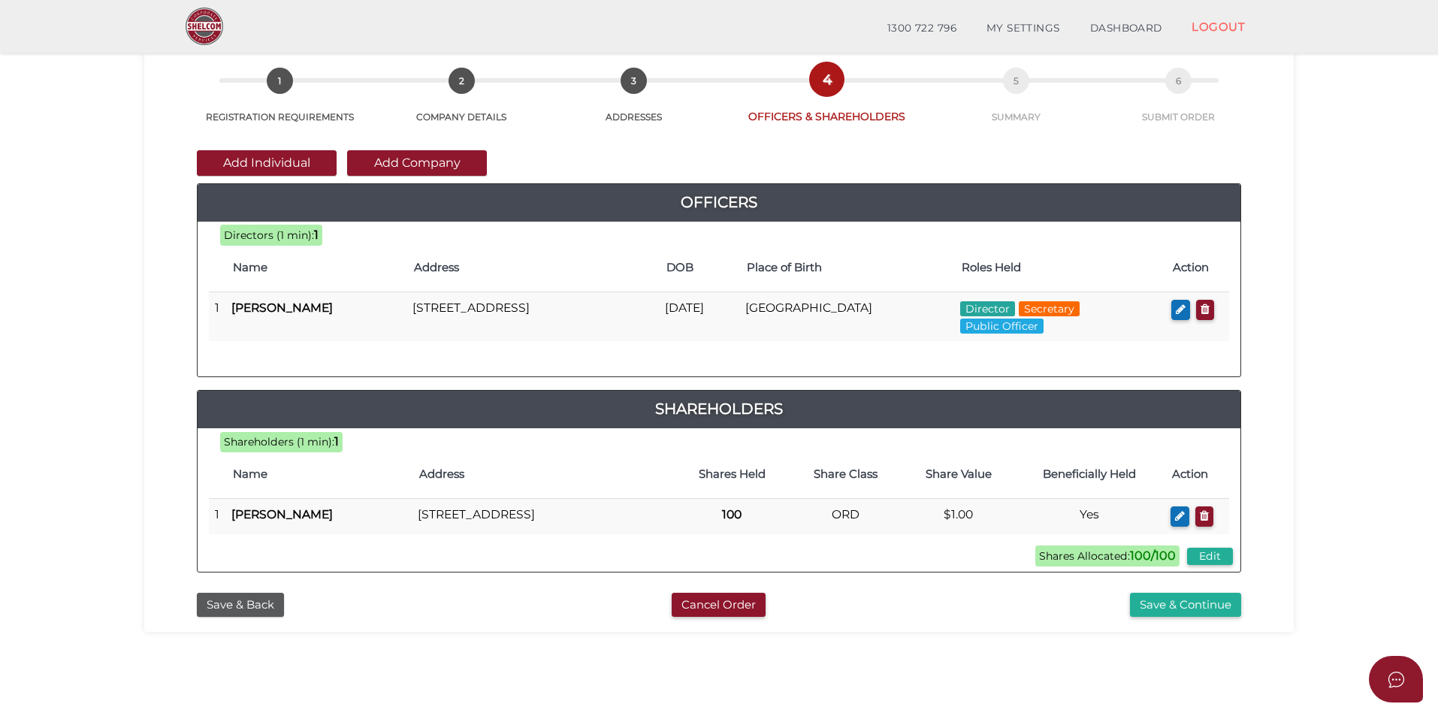
drag, startPoint x: 901, startPoint y: 628, endPoint x: 945, endPoint y: 640, distance: 45.7
click at [900, 618] on div "Save & Continue" at bounding box center [1074, 605] width 355 height 25
click at [1182, 618] on button "Save & Continue" at bounding box center [1185, 605] width 111 height 25
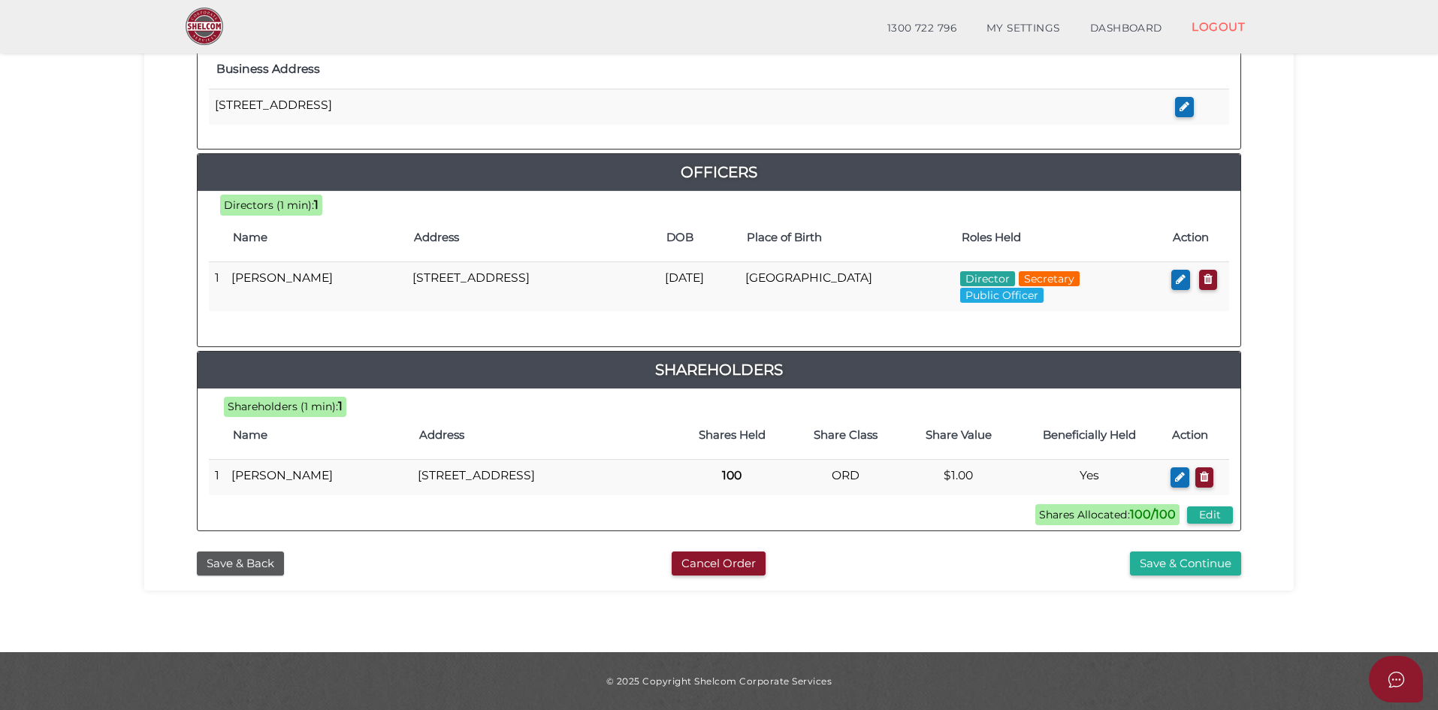
scroll to position [620, 0]
click at [1107, 631] on section "Company Registration cc09228fb6e1d3d88e71a56aa2b6724e 1 REGISTRATION REQUIREMEN…" at bounding box center [719, 42] width 1438 height 1219
click at [1206, 567] on button "Save & Continue" at bounding box center [1185, 564] width 111 height 25
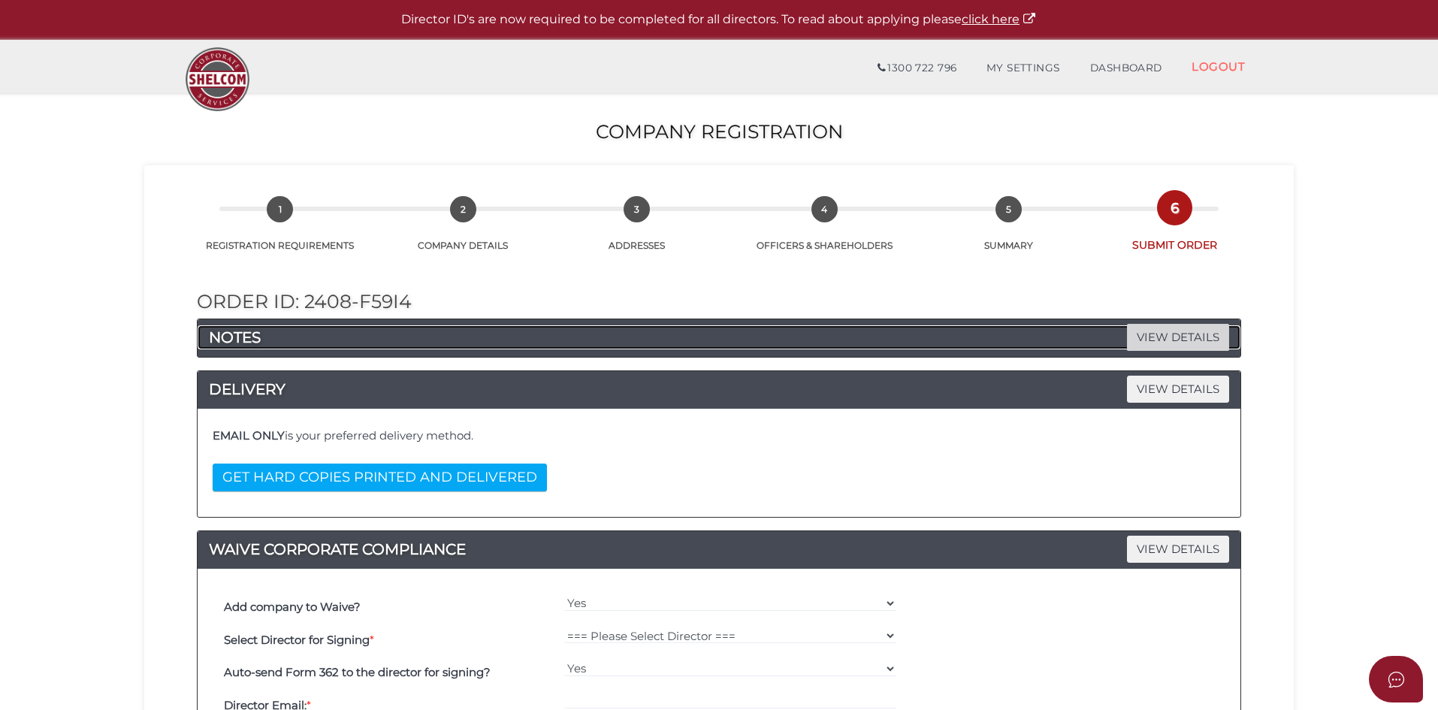
click at [1168, 333] on span "VIEW DETAILS" at bounding box center [1178, 337] width 102 height 26
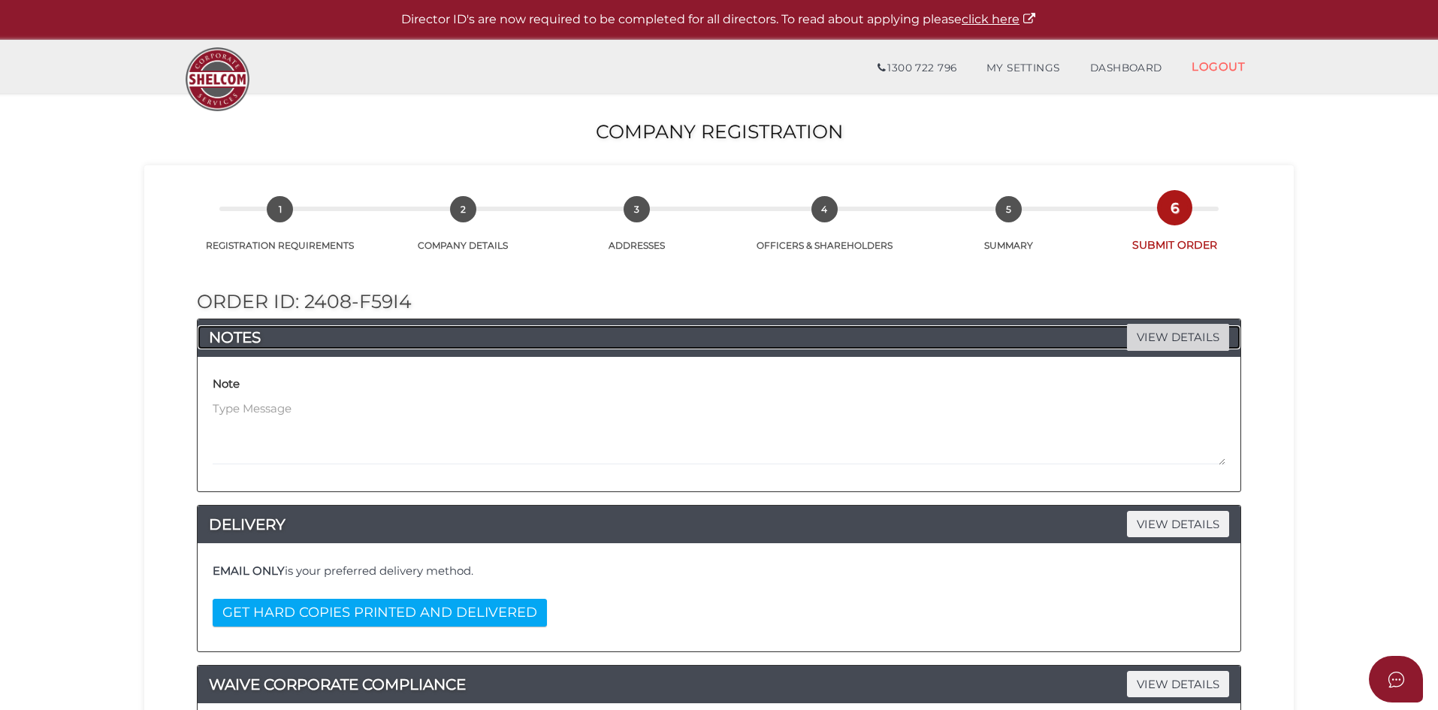
click at [1168, 333] on span "VIEW DETAILS" at bounding box center [1178, 337] width 102 height 26
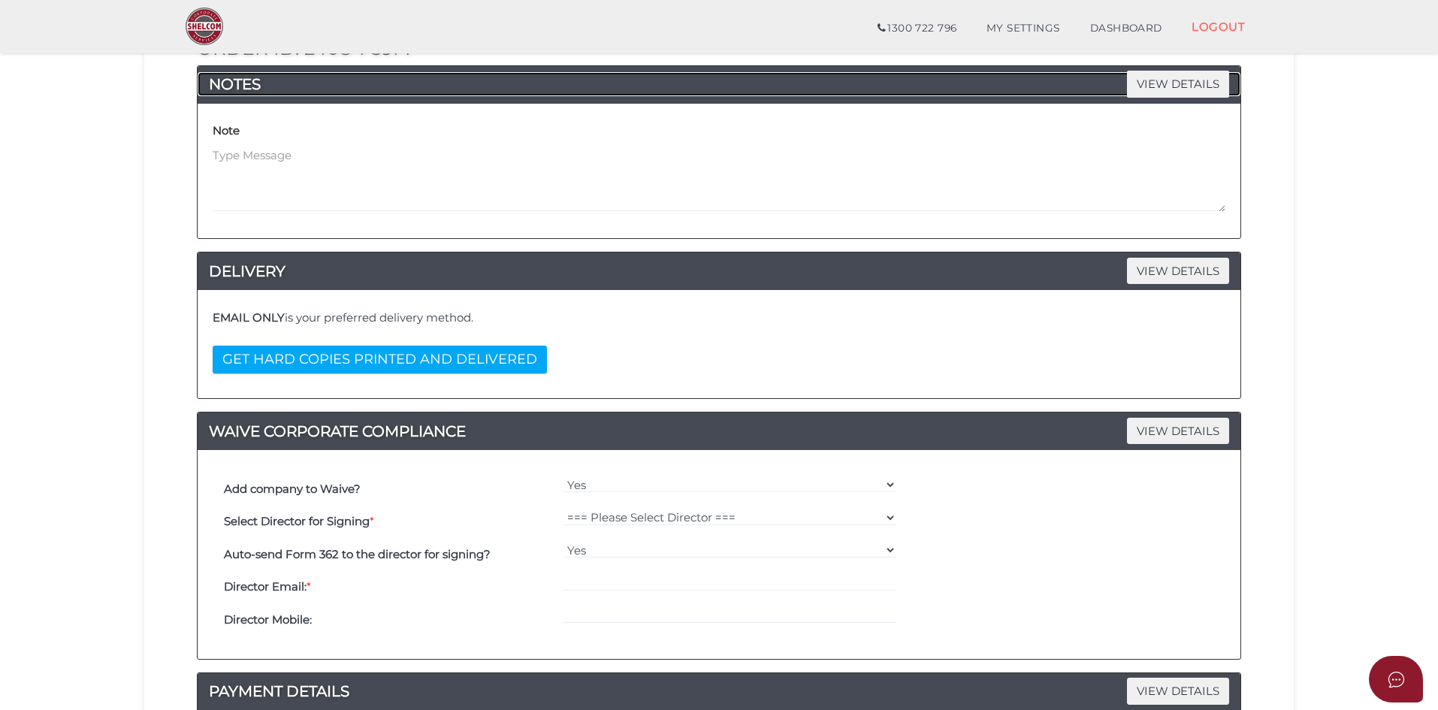
scroll to position [225, 0]
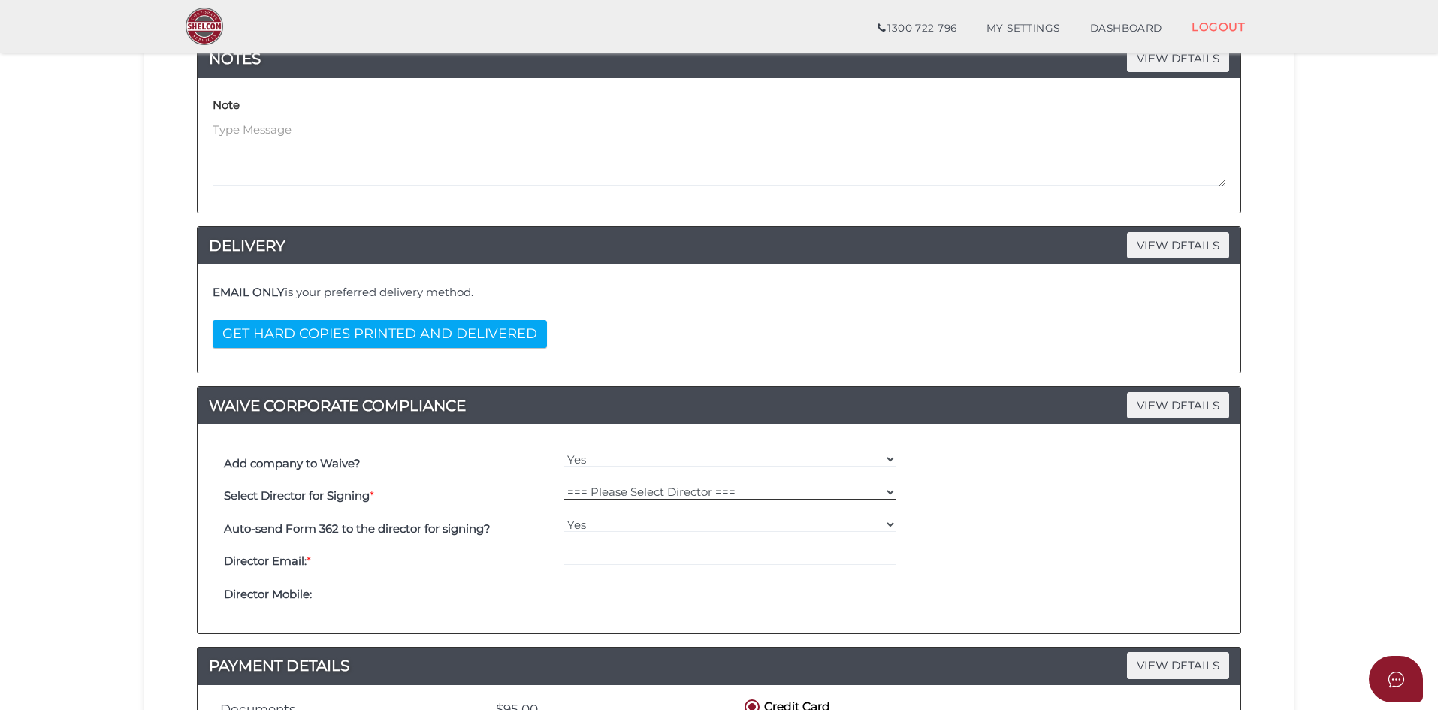
click at [655, 497] on select "=== Please Select Director === [PERSON_NAME]" at bounding box center [730, 492] width 333 height 17
select select "000026390"
click at [564, 484] on select "=== Please Select Director === [PERSON_NAME]" at bounding box center [730, 492] width 333 height 17
click at [606, 553] on input "email" at bounding box center [730, 557] width 333 height 17
paste input "[EMAIL_ADDRESS][DOMAIN_NAME]"
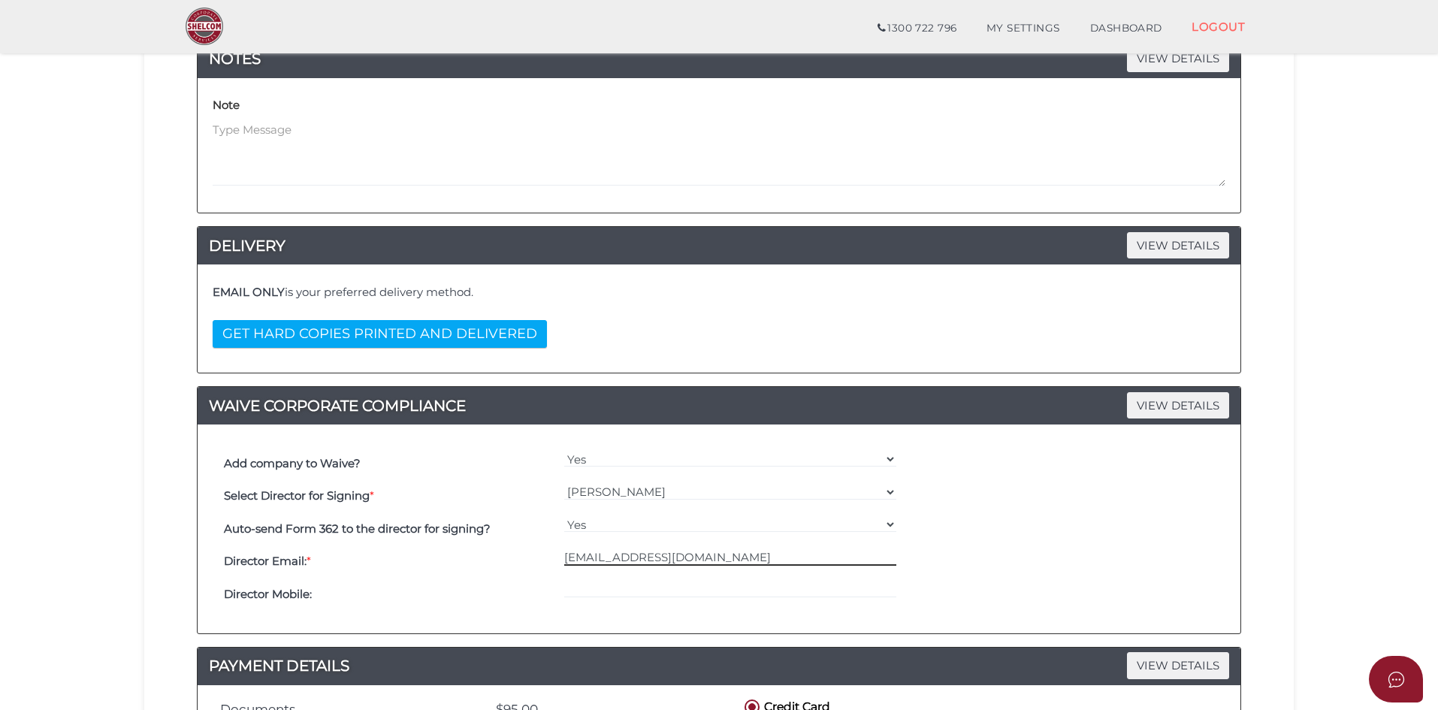
type input "[EMAIL_ADDRESS][DOMAIN_NAME]"
click at [575, 590] on input "tel" at bounding box center [730, 590] width 333 height 17
paste input "404776000"
click at [564, 585] on input "404776000" at bounding box center [730, 590] width 333 height 17
type input "0404776000"
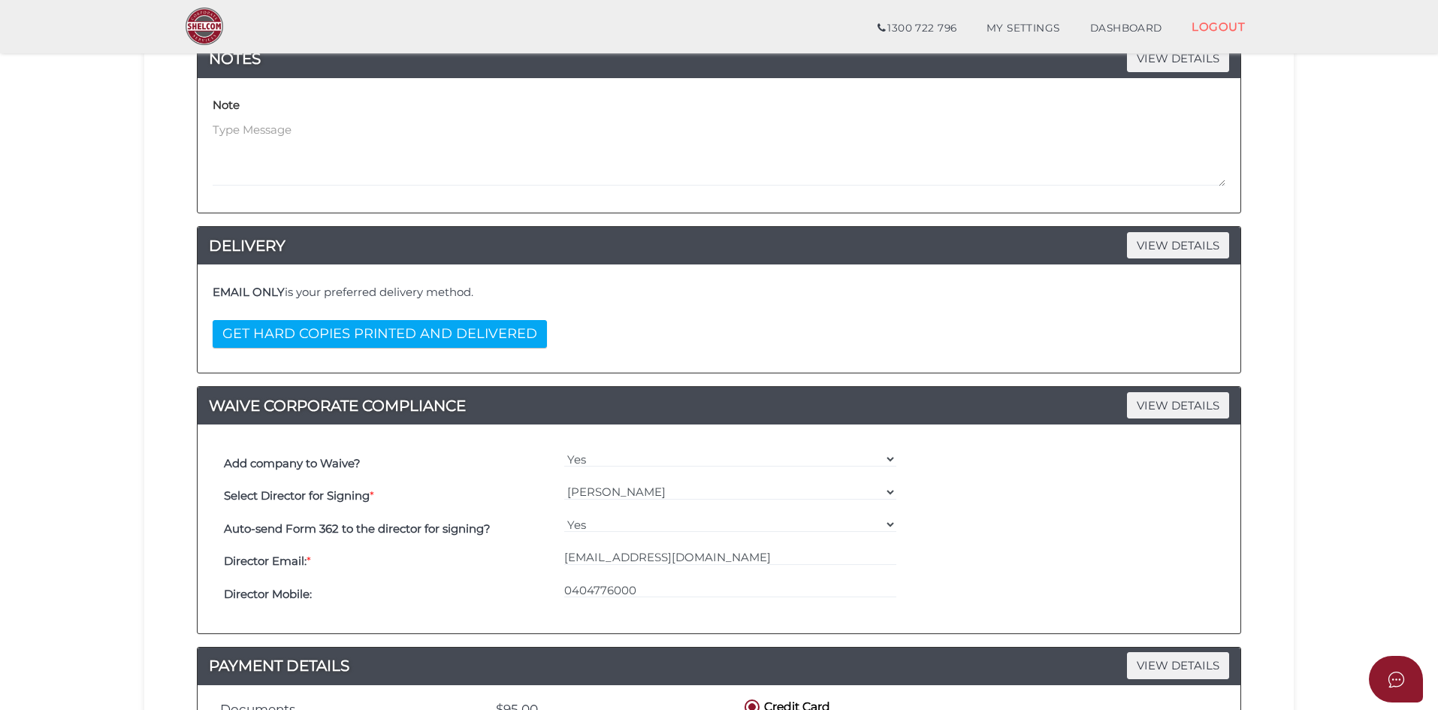
click at [1120, 576] on div "Director Email: * [EMAIL_ADDRESS][DOMAIN_NAME]" at bounding box center [719, 562] width 998 height 33
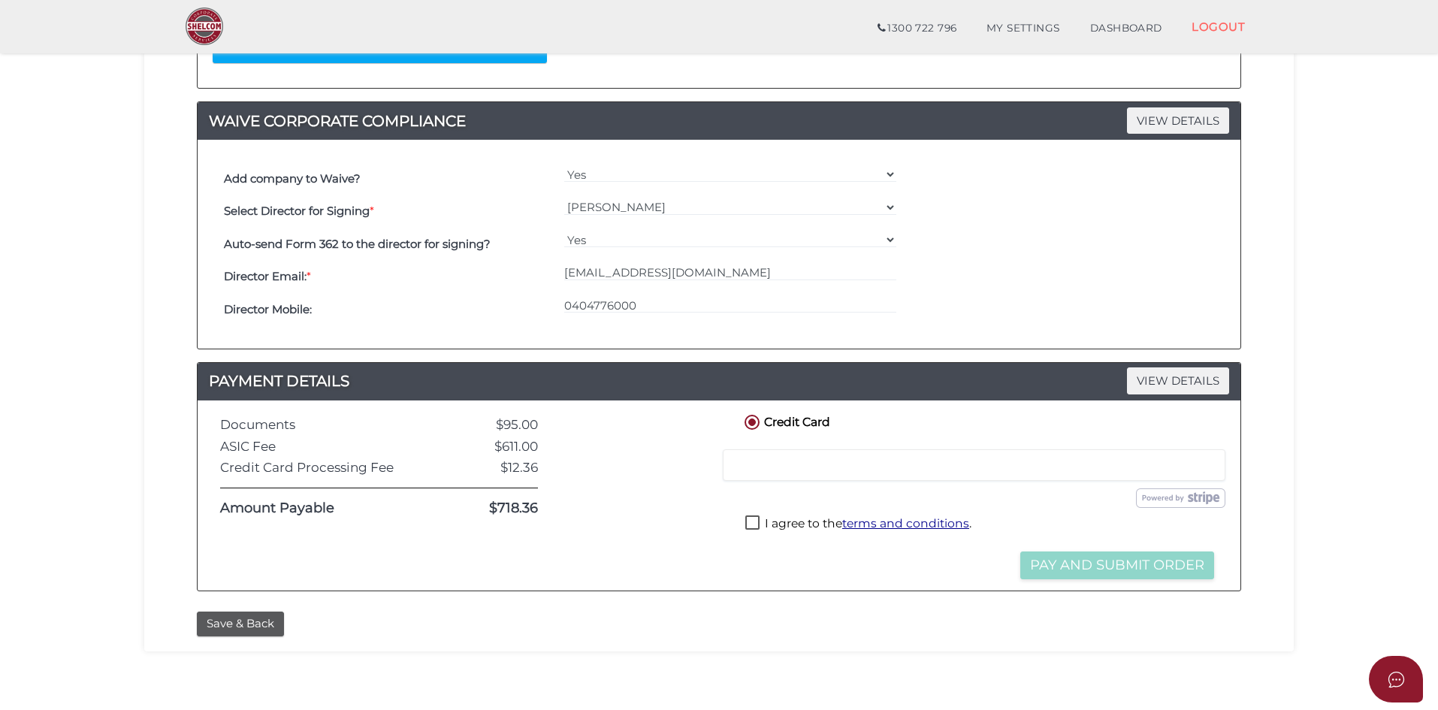
scroll to position [526, 0]
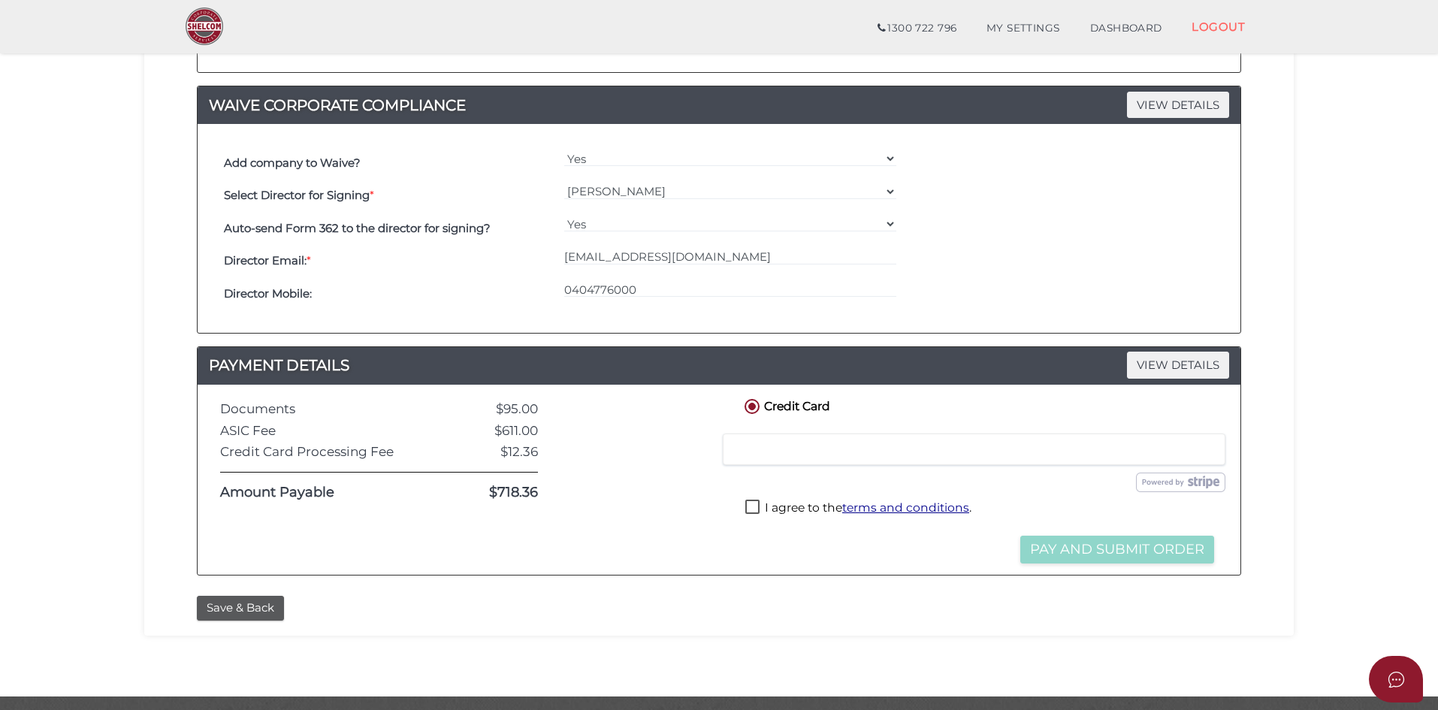
click at [788, 441] on div at bounding box center [974, 450] width 503 height 32
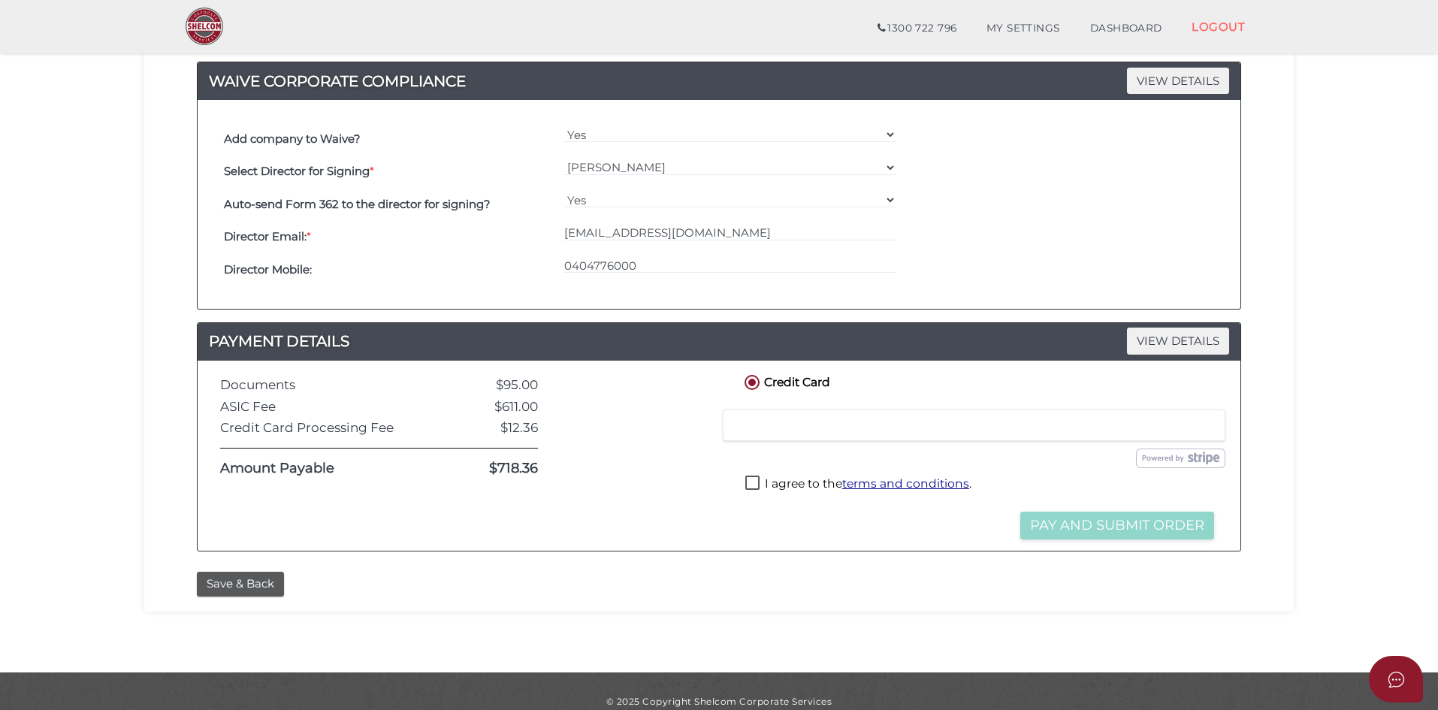
scroll to position [570, 0]
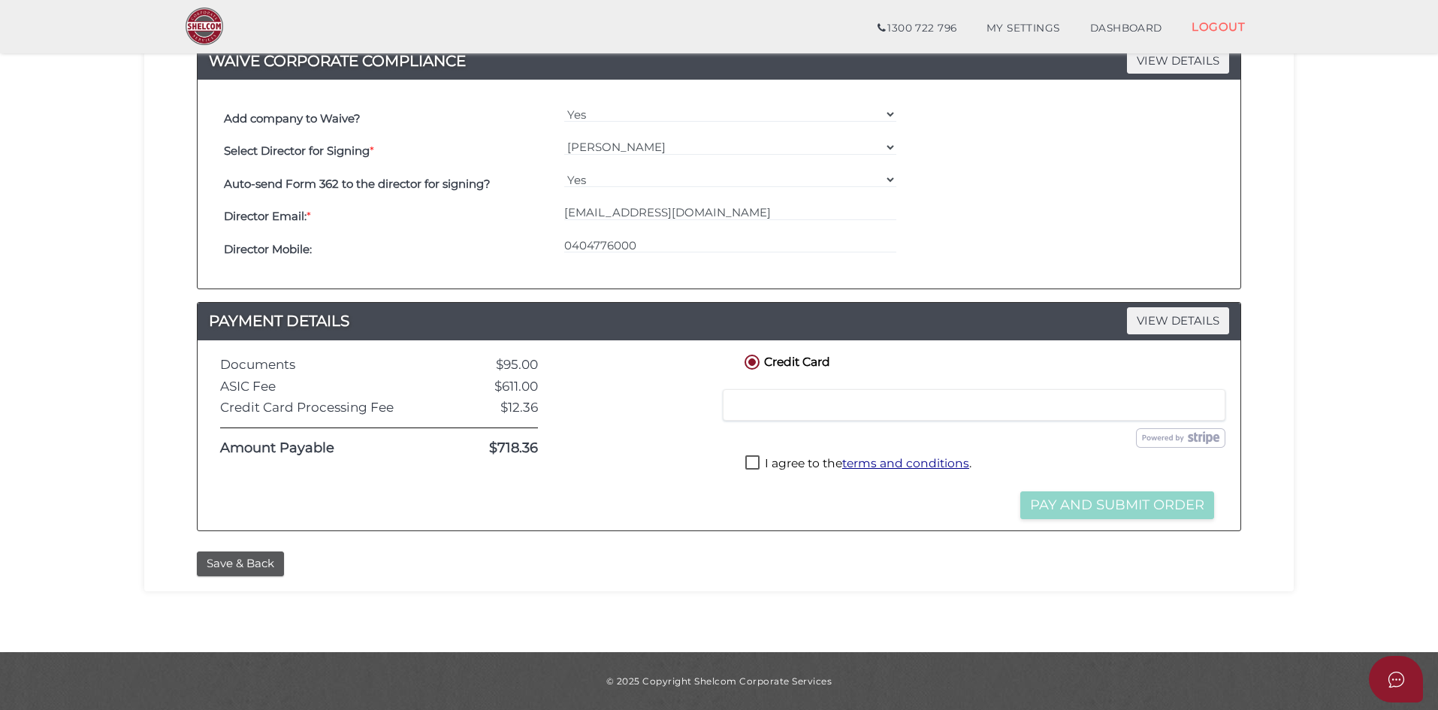
click at [826, 495] on div "Submit Order Pay and Submit Order" at bounding box center [980, 489] width 476 height 14
click at [759, 464] on label "I agree to the terms and conditions ." at bounding box center [859, 464] width 226 height 19
checkbox input "true"
click at [866, 505] on div "Credit Card Credit or Debit Card Loading saved cards... Select a saved card Sub…" at bounding box center [979, 436] width 499 height 168
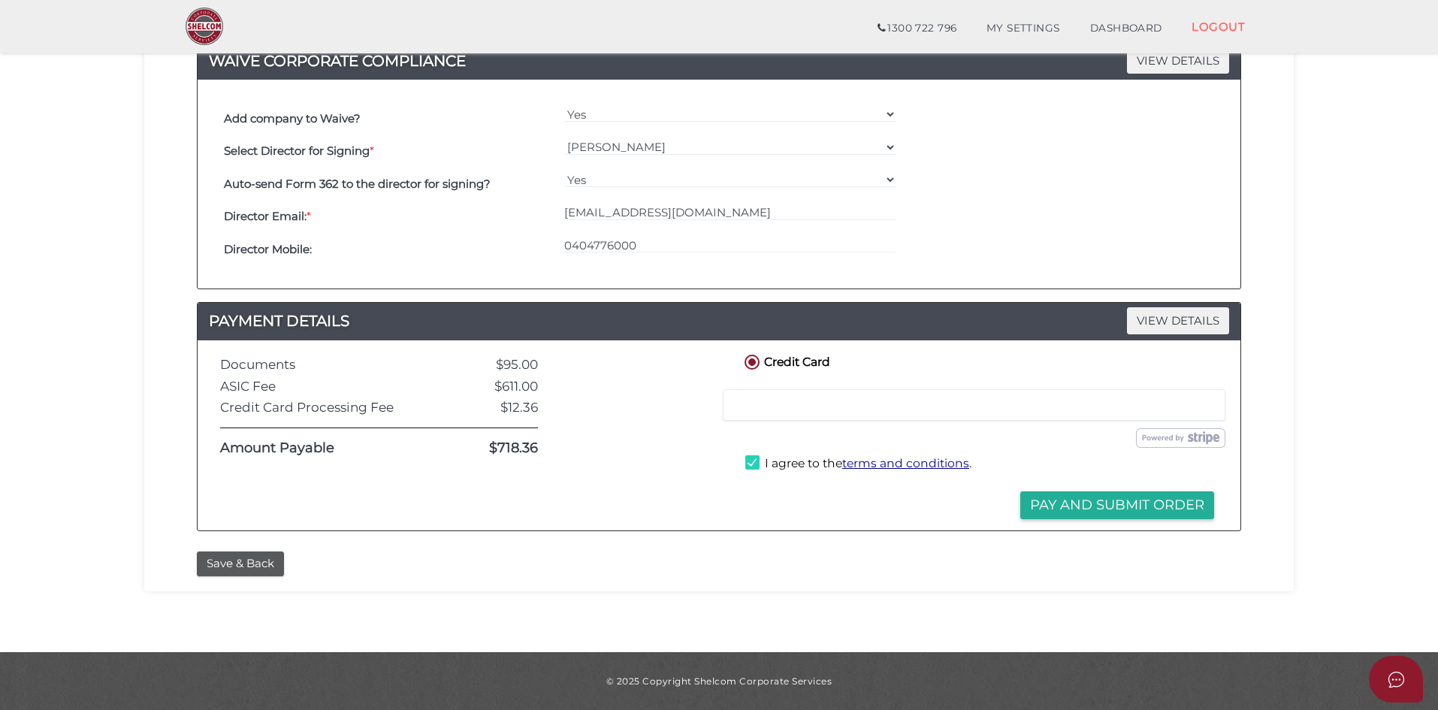
click at [879, 495] on div "Submit Order Pay and Submit Order" at bounding box center [980, 489] width 476 height 14
click at [848, 498] on div "Credit Card Credit or Debit Card Loading saved cards... Select a saved card Sub…" at bounding box center [979, 436] width 499 height 168
click at [1105, 505] on button "Pay and Submit Order" at bounding box center [1118, 505] width 194 height 28
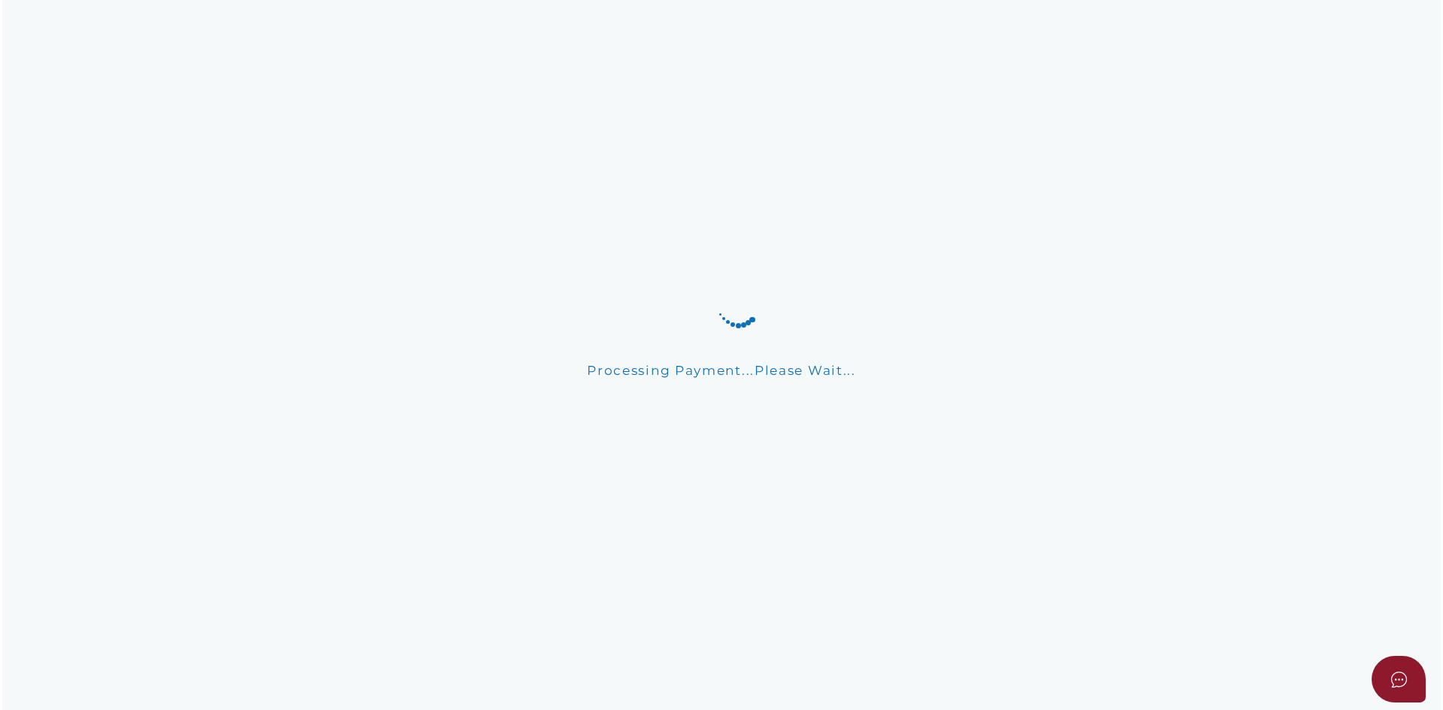
scroll to position [0, 0]
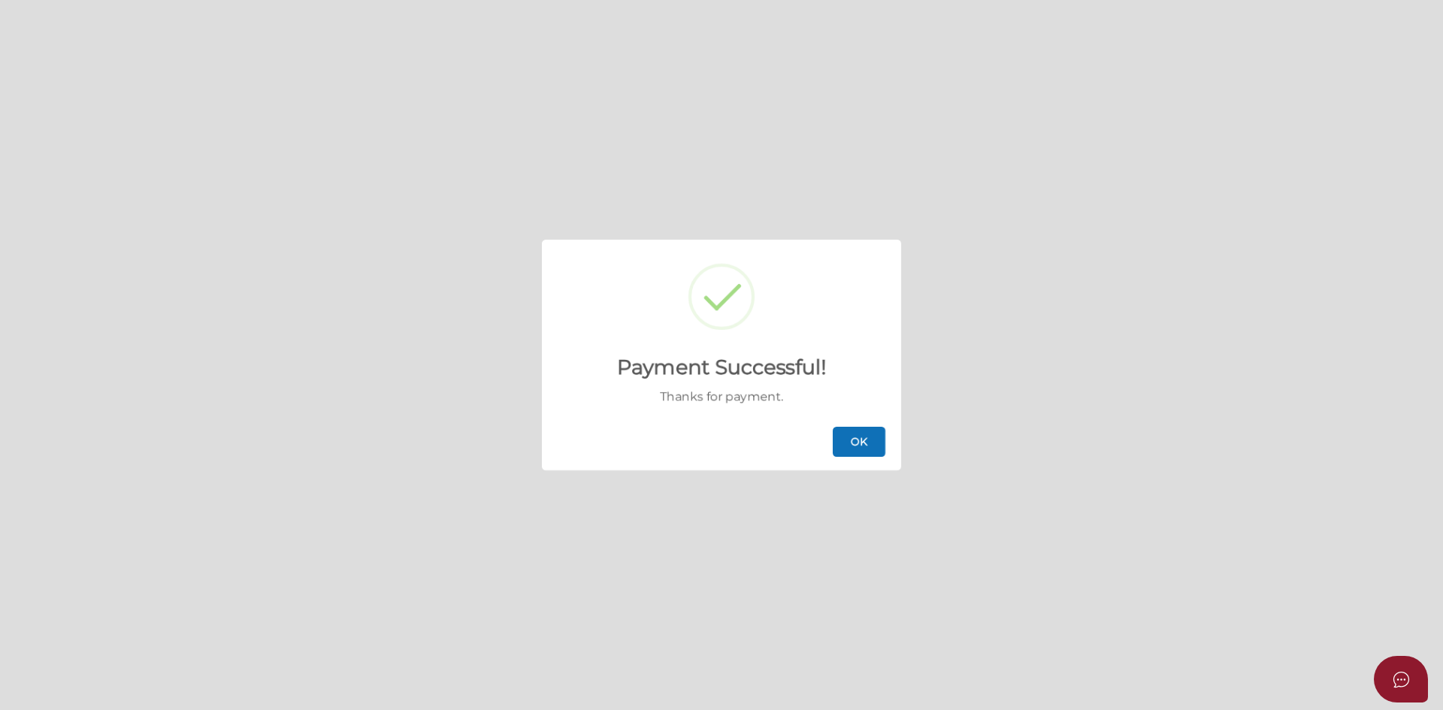
click at [848, 447] on button "OK" at bounding box center [859, 442] width 53 height 30
